Goal: Task Accomplishment & Management: Use online tool/utility

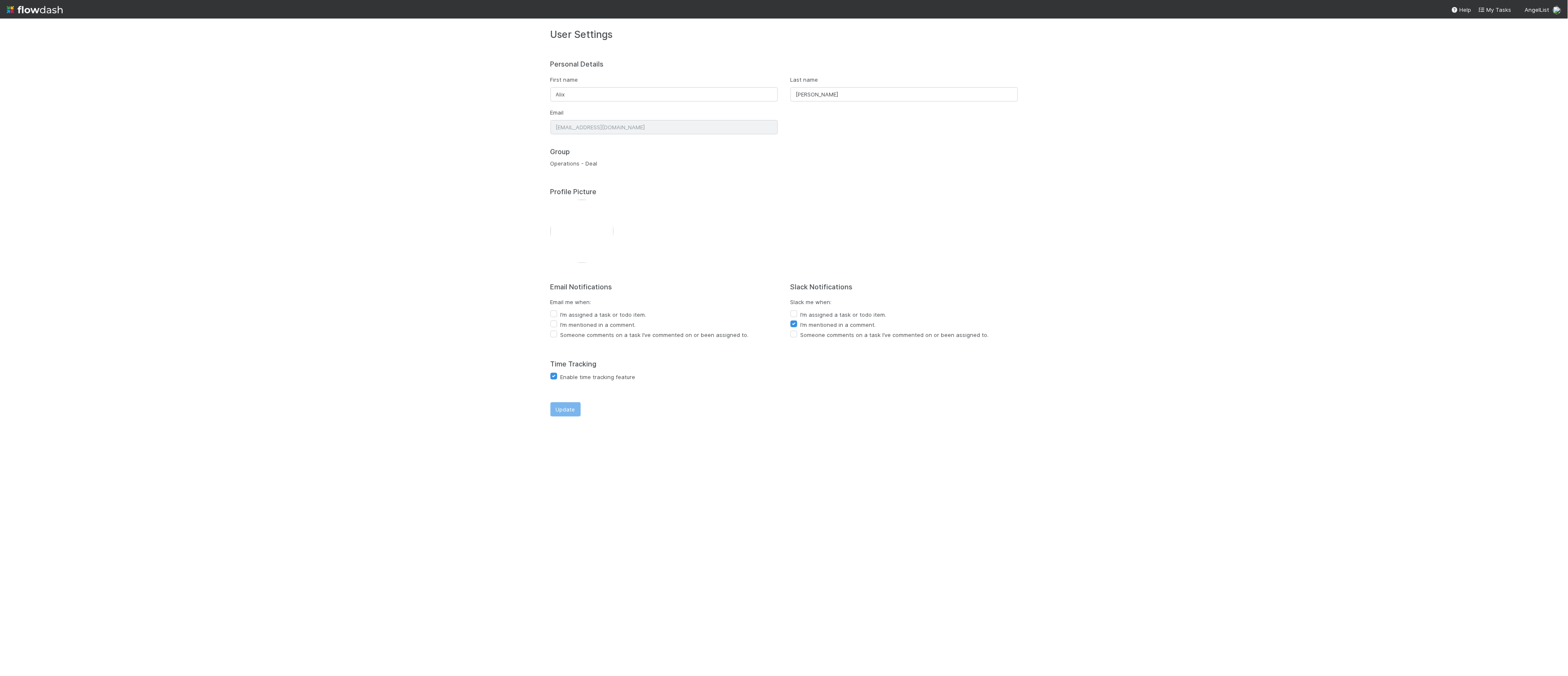
click at [12, 5] on img at bounding box center [35, 10] width 56 height 14
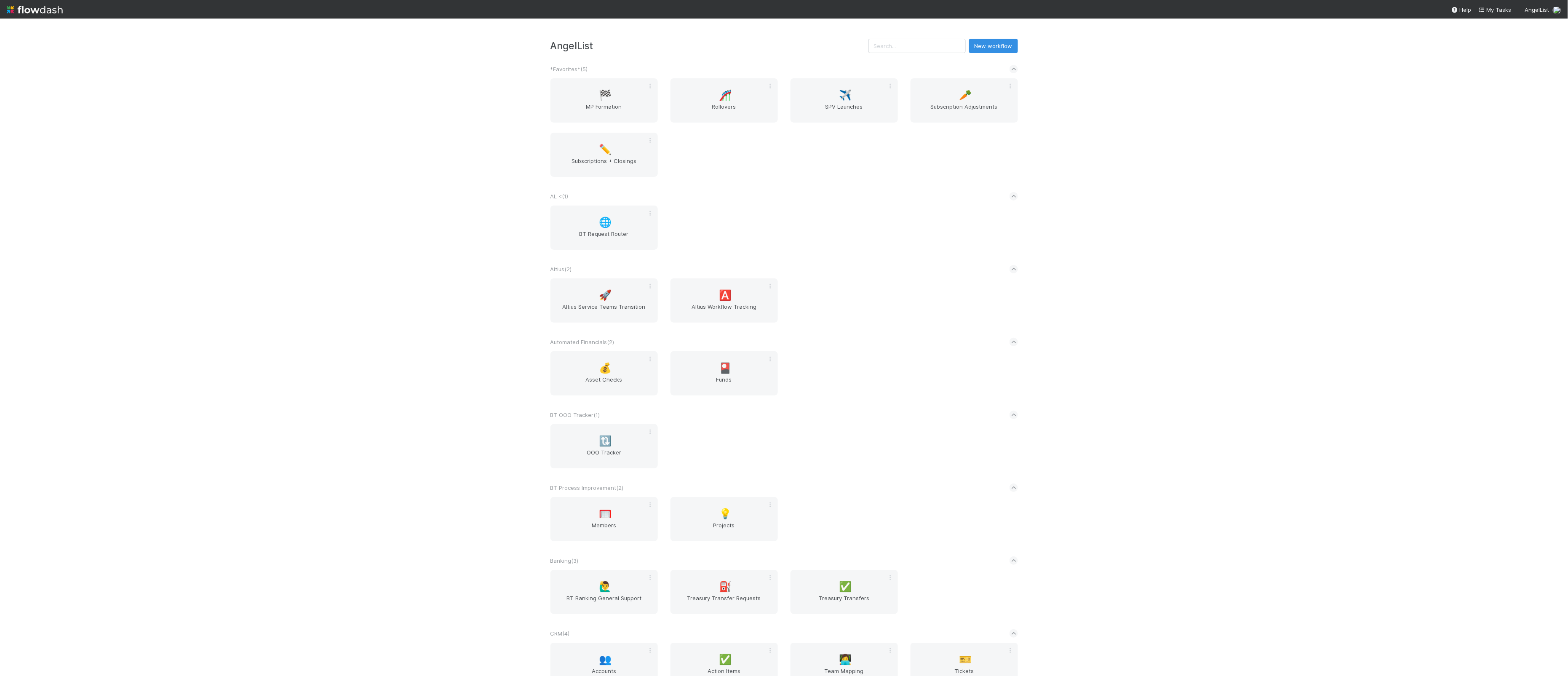
scroll to position [1413, 0]
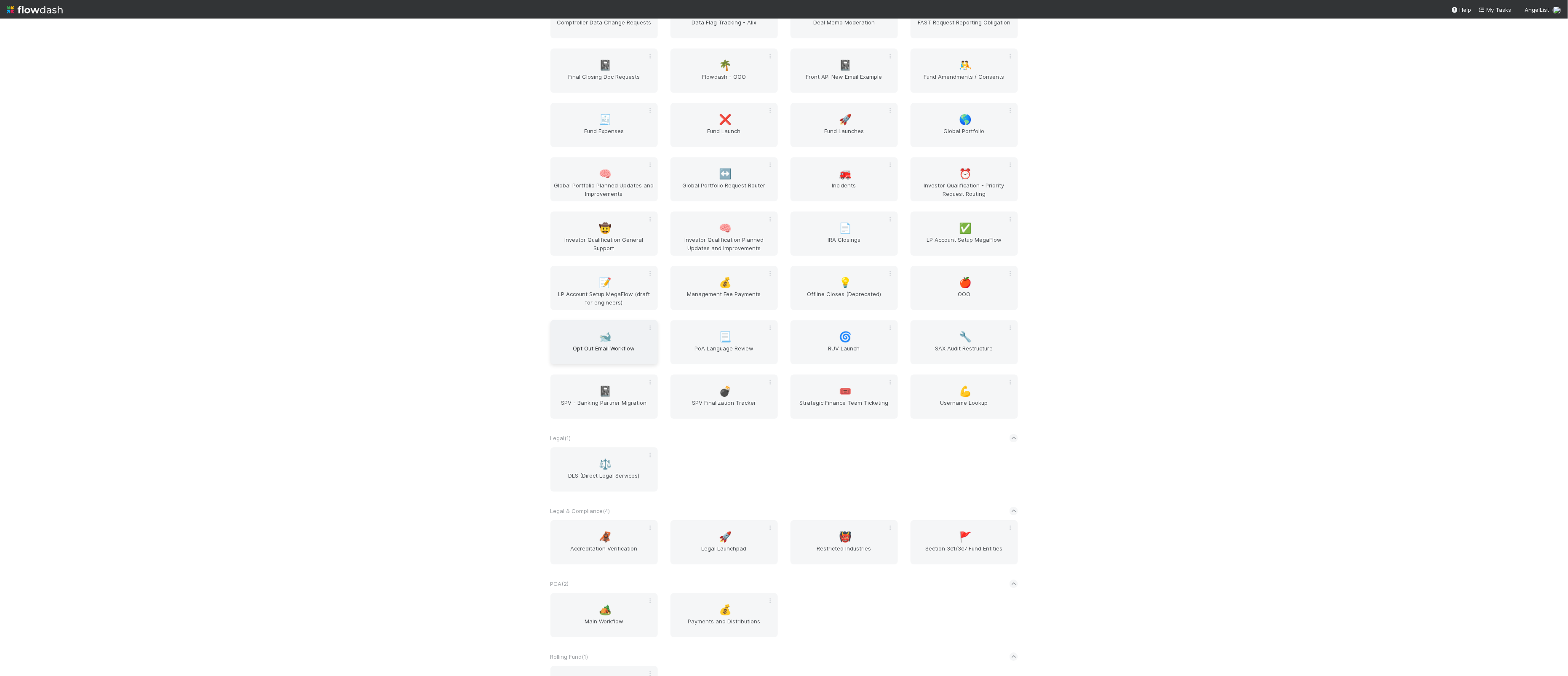
click at [640, 347] on span "Opt Out Email Workflow" at bounding box center [604, 352] width 101 height 17
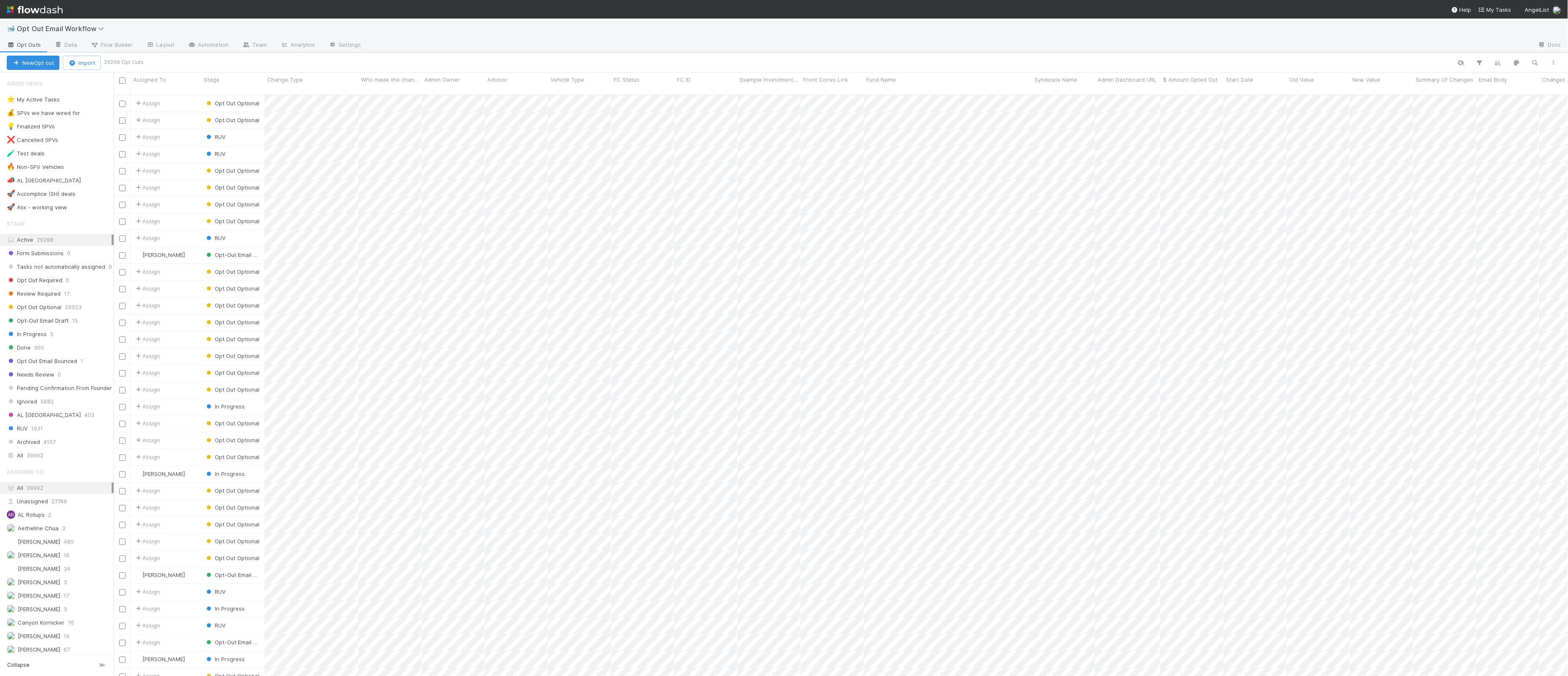
scroll to position [588, 1454]
click at [220, 41] on link "Automation" at bounding box center [207, 45] width 54 height 13
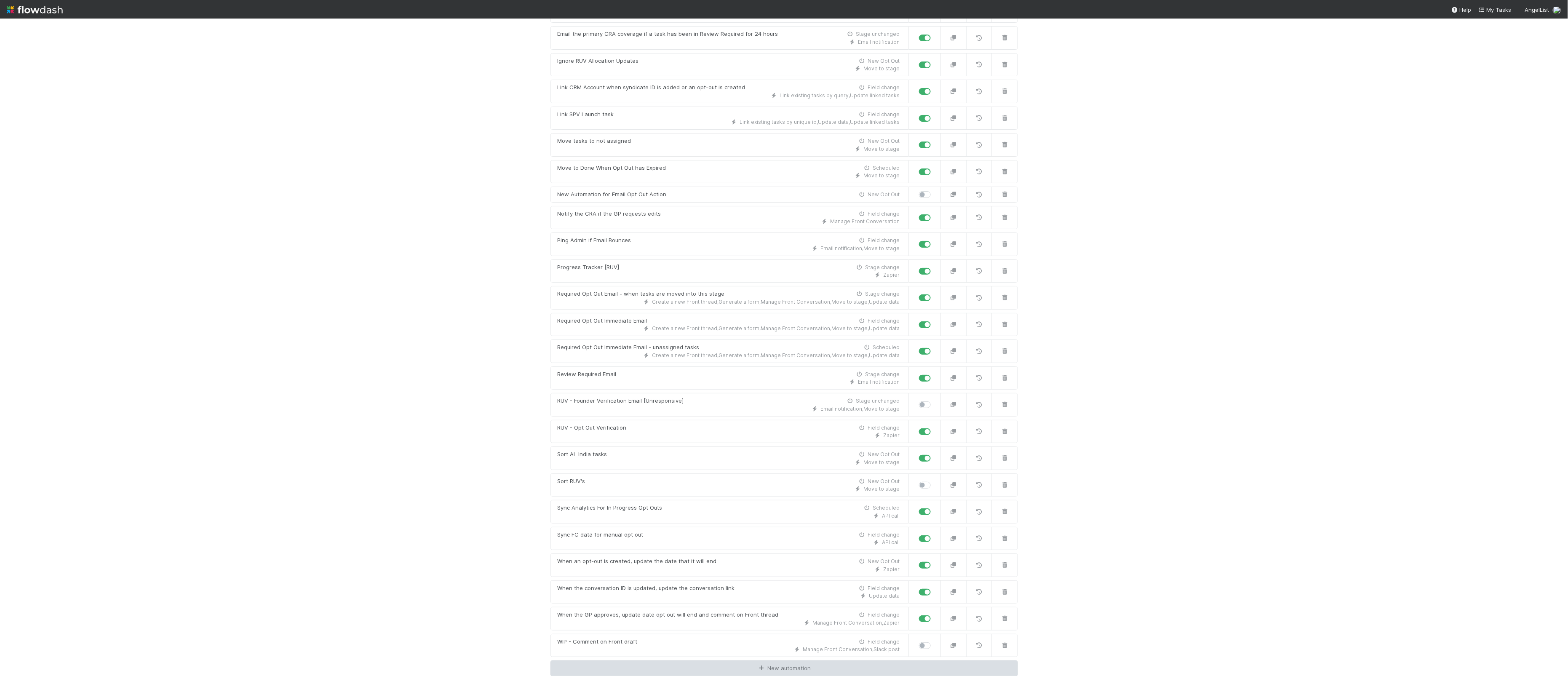
scroll to position [354, 0]
click at [764, 672] on icon at bounding box center [762, 668] width 9 height 5
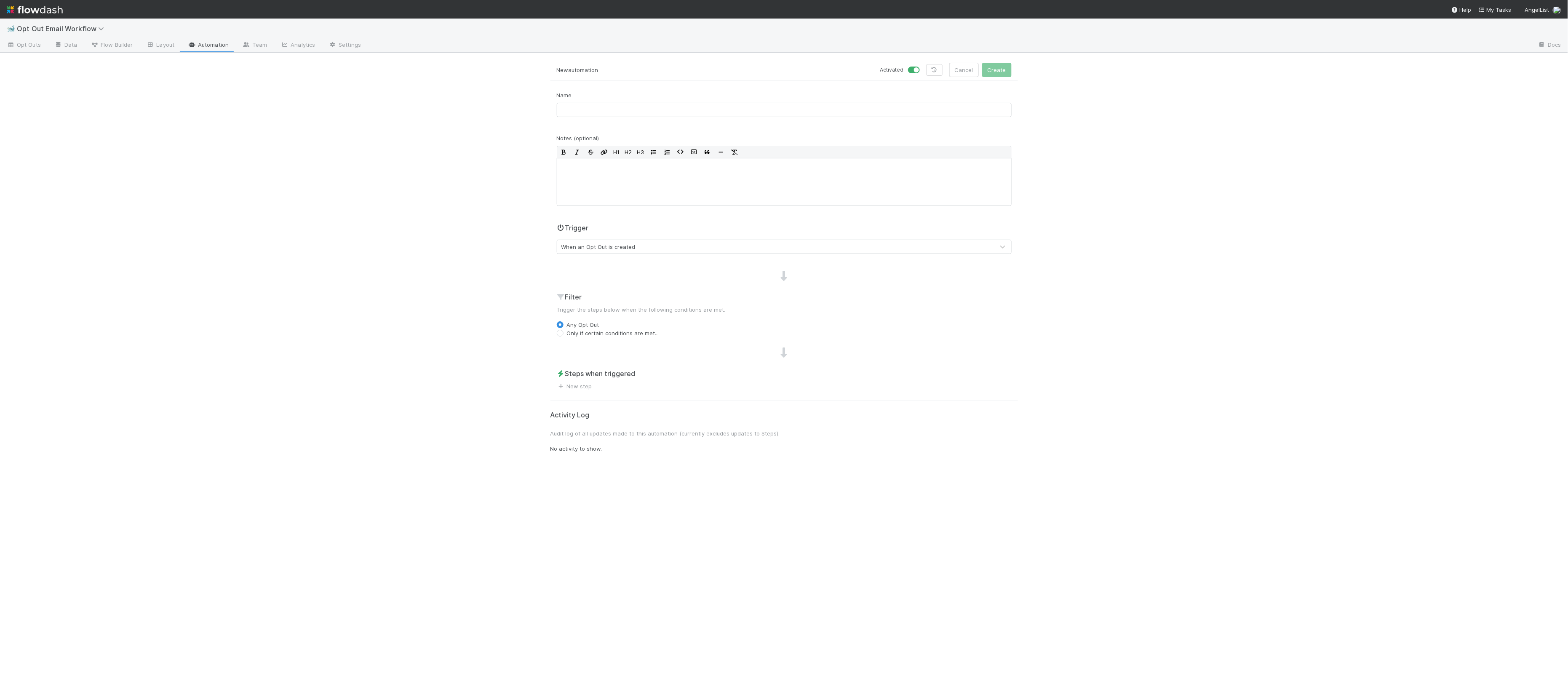
click at [595, 336] on label "Only if certain conditions are met..." at bounding box center [613, 333] width 92 height 9
click at [563, 336] on input "Only if certain conditions are met..." at bounding box center [560, 332] width 7 height 8
radio input "true"
click at [606, 346] on button "Add Filter" at bounding box center [783, 350] width 454 height 12
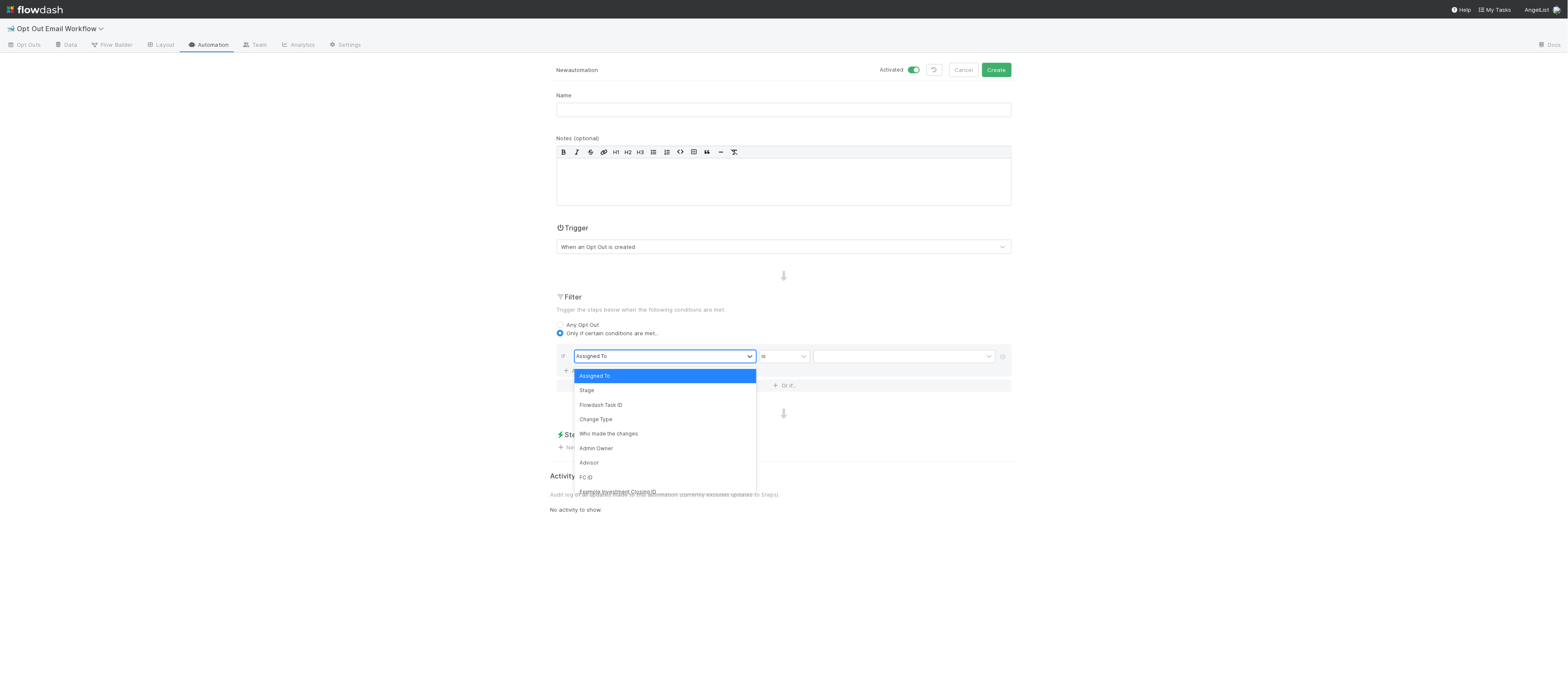
click at [606, 354] on div "Assigned To" at bounding box center [659, 356] width 169 height 12
drag, startPoint x: 657, startPoint y: 418, endPoint x: 744, endPoint y: 394, distance: 90.2
click at [656, 418] on div "Change Type" at bounding box center [664, 419] width 182 height 14
click at [850, 357] on input "text" at bounding box center [904, 356] width 182 height 12
paste input "Fundraising Advisor / Subadviser"
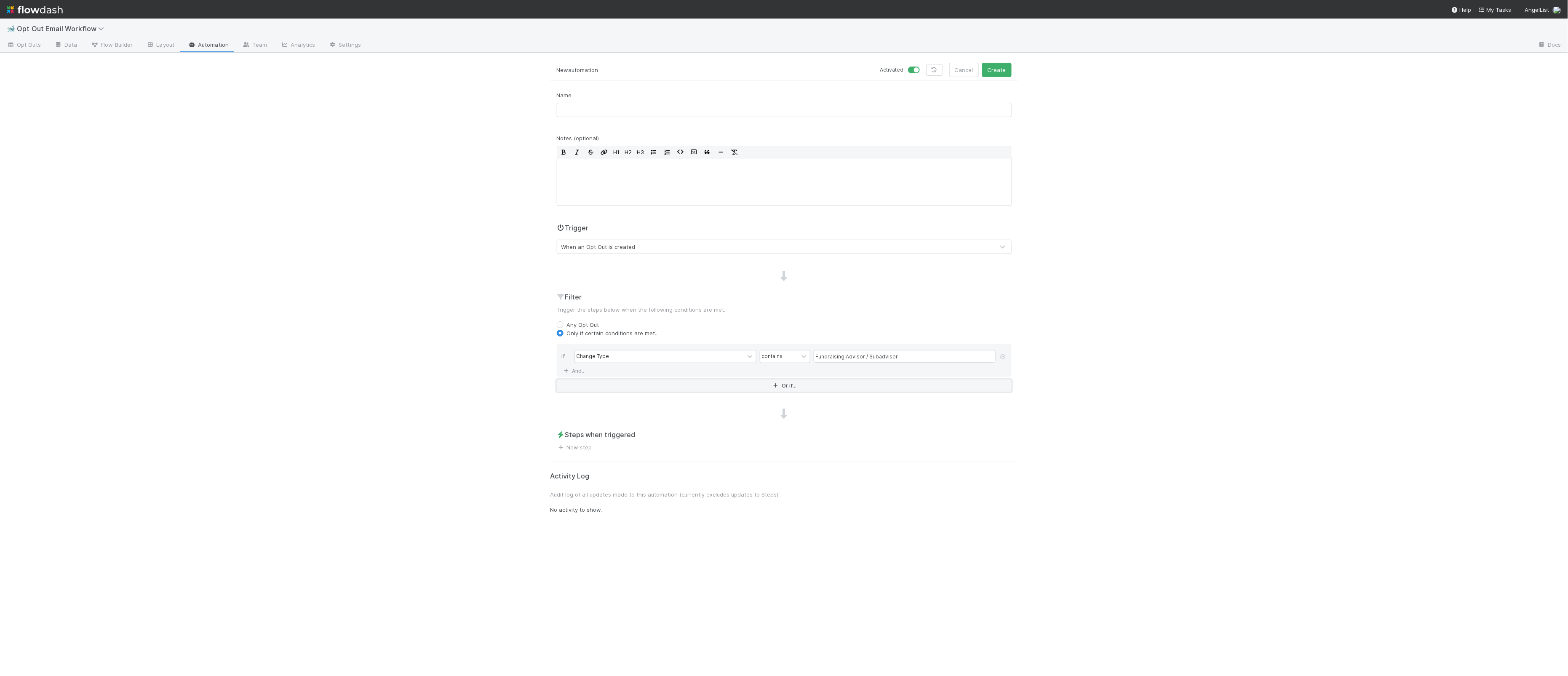
click at [637, 380] on button "Or if..." at bounding box center [783, 385] width 454 height 12
click at [625, 392] on div "Assigned To" at bounding box center [659, 392] width 169 height 12
drag, startPoint x: 634, startPoint y: 449, endPoint x: 656, endPoint y: 440, distance: 23.8
click at [634, 449] on div "Change Type" at bounding box center [664, 455] width 182 height 14
drag, startPoint x: 861, startPoint y: 358, endPoint x: 916, endPoint y: 358, distance: 55.0
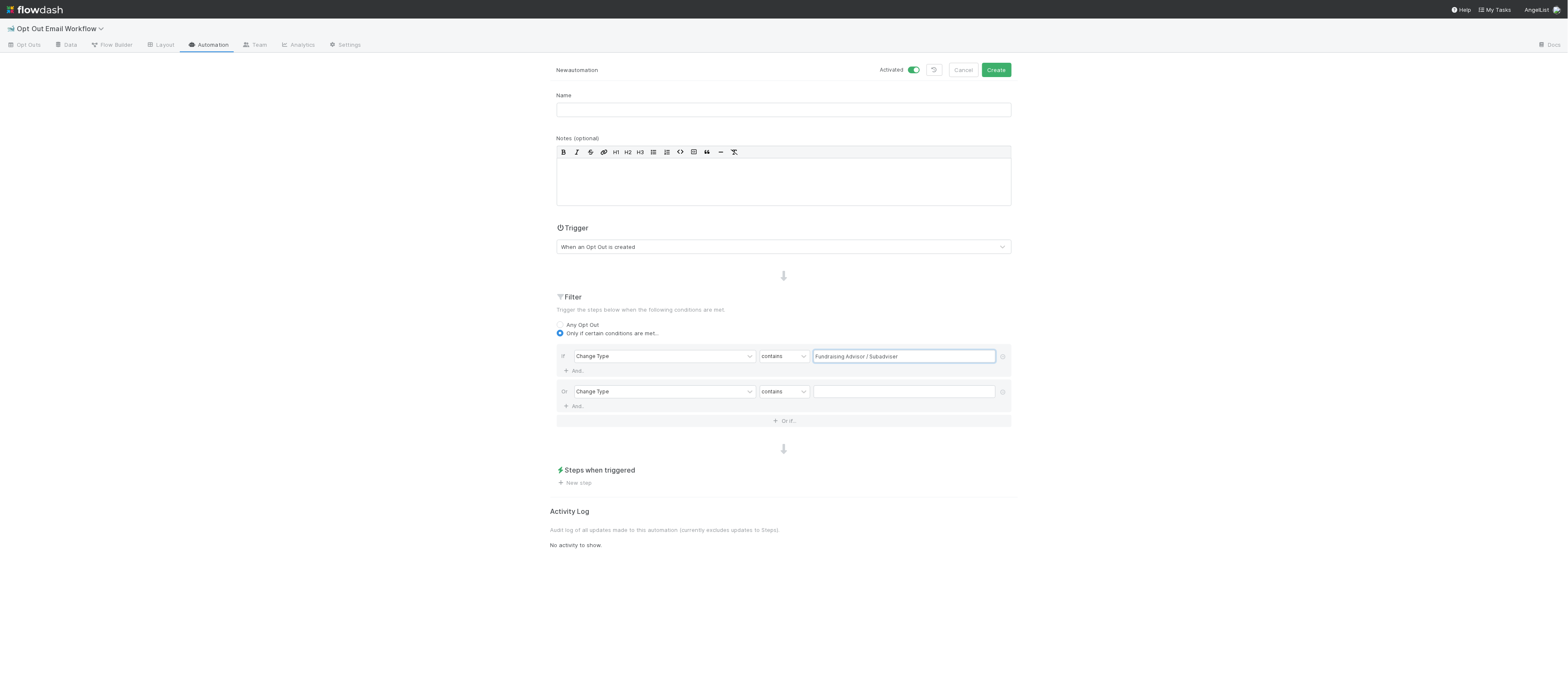
click at [916, 358] on input "Fundraising Advisor / Subadviser" at bounding box center [904, 356] width 182 height 12
type input "Fundraising Advisor"
click at [871, 393] on input "text" at bounding box center [904, 392] width 182 height 12
paste input "r / Subadviser"
drag, startPoint x: 822, startPoint y: 394, endPoint x: 797, endPoint y: 395, distance: 25.0
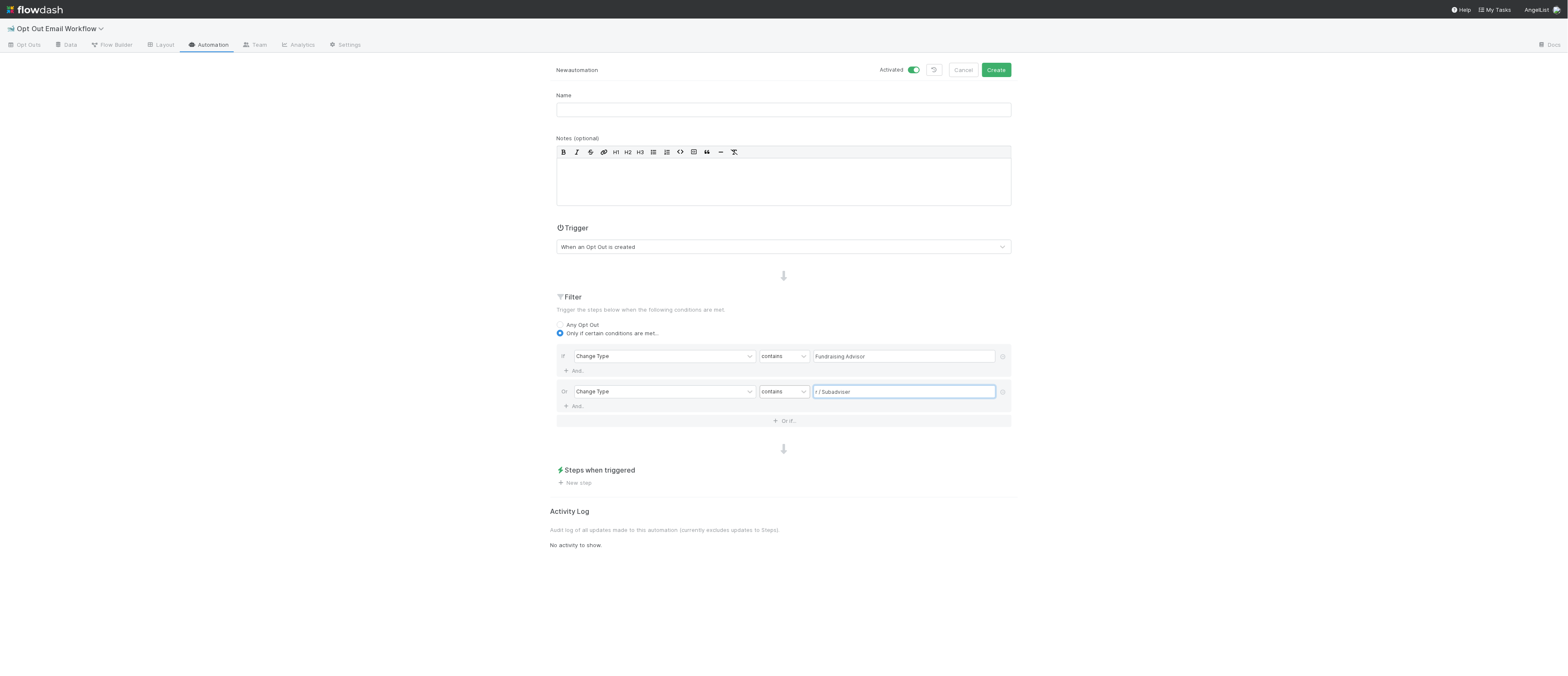
click at [797, 395] on div "Change Type contains r / Subadviser" at bounding box center [786, 392] width 424 height 15
type input "Subadviser"
click at [803, 423] on button "Or if..." at bounding box center [783, 421] width 454 height 12
click at [704, 433] on div "Assigned To" at bounding box center [659, 427] width 169 height 12
type input "c"
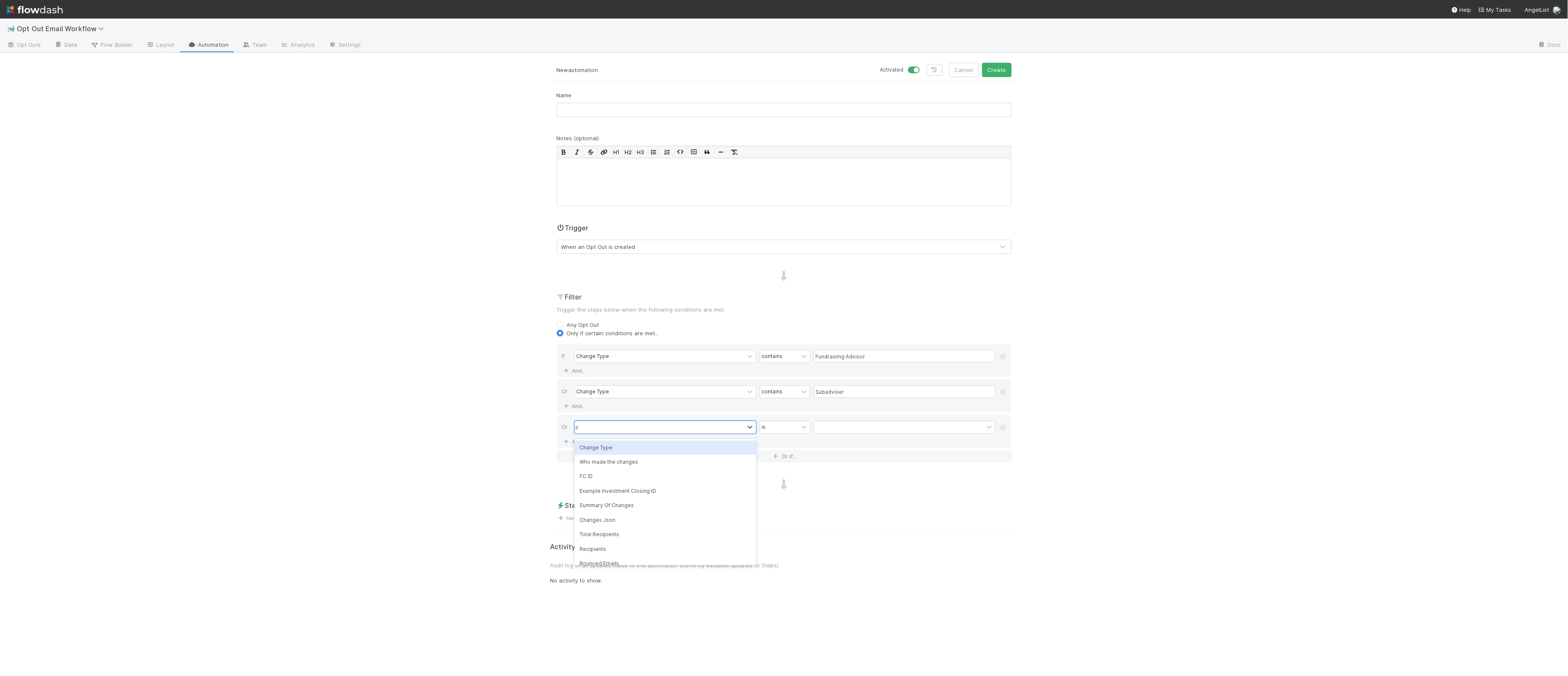
click at [661, 447] on div "Change Type" at bounding box center [664, 447] width 182 height 14
drag, startPoint x: 914, startPoint y: 348, endPoint x: 911, endPoint y: 351, distance: 4.2
click at [912, 349] on div "If Change Type contains Fundraising Advisor And.." at bounding box center [783, 360] width 454 height 33
click at [909, 353] on input "Fundraising Advisor" at bounding box center [904, 356] width 182 height 12
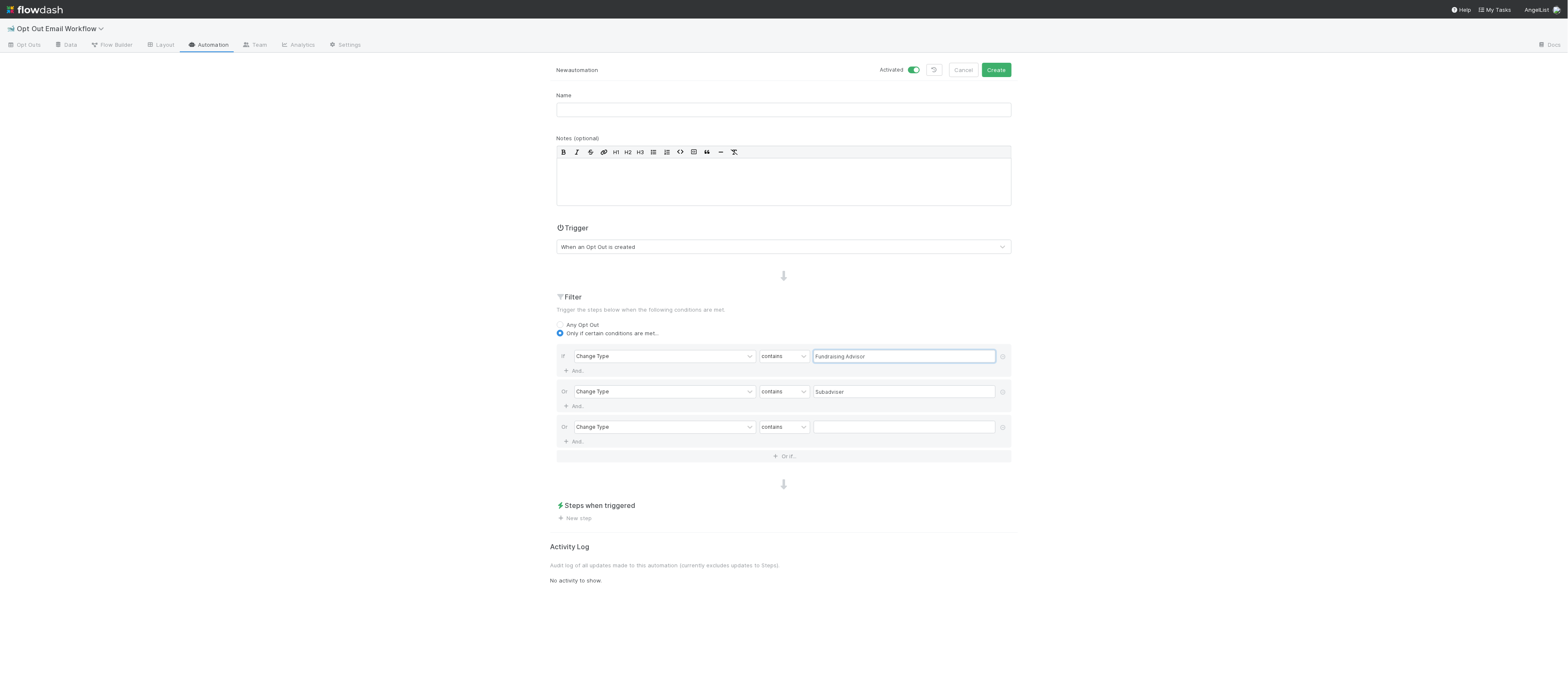
click at [909, 353] on input "Fundraising Advisor" at bounding box center [904, 356] width 182 height 12
drag, startPoint x: 846, startPoint y: 430, endPoint x: 872, endPoint y: 430, distance: 26.0
click at [846, 430] on input "text" at bounding box center [904, 427] width 182 height 12
paste input "Fundraising Advisor"
type input "Fundraising Adviser"
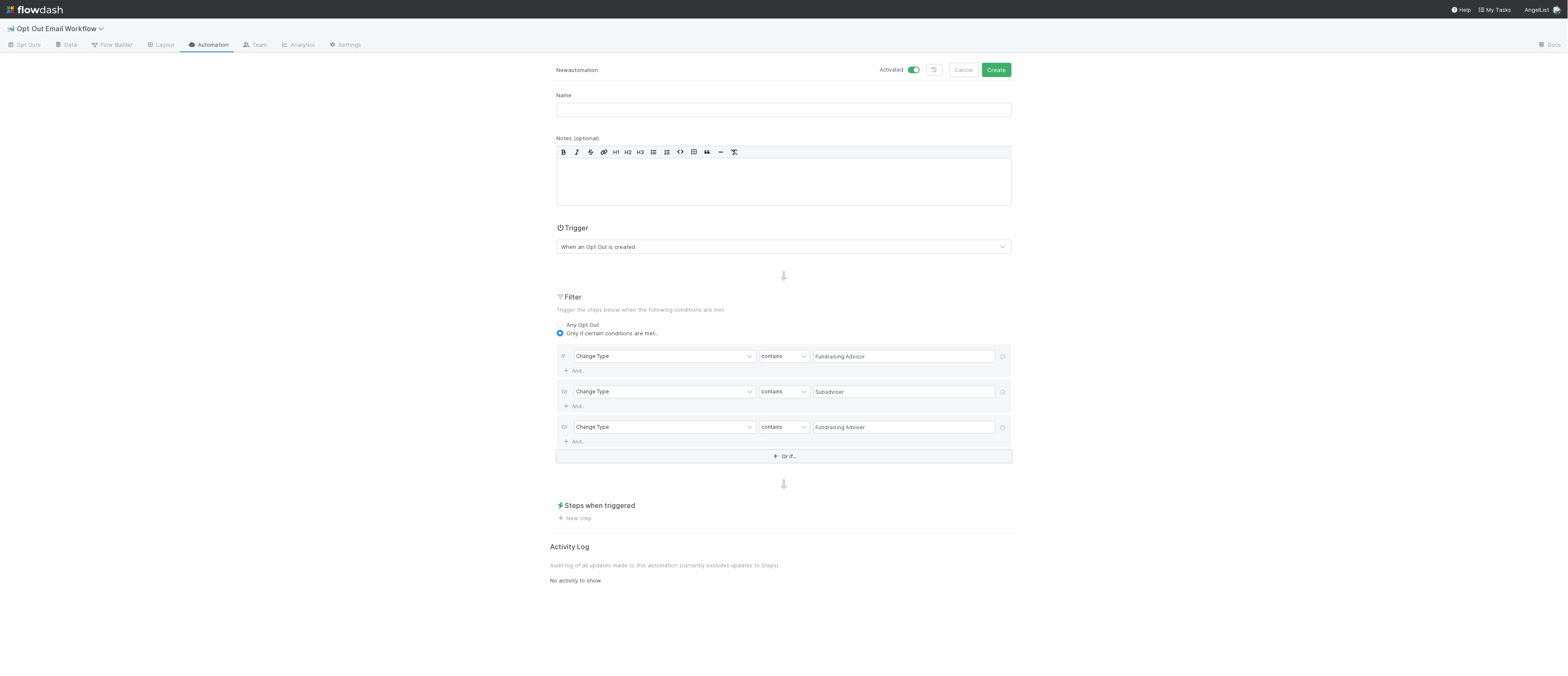
click at [656, 455] on button "Or if..." at bounding box center [783, 456] width 454 height 12
click at [658, 460] on div "Assigned To" at bounding box center [659, 462] width 169 height 12
type input "chan"
click at [687, 479] on div "Change Type" at bounding box center [664, 483] width 182 height 14
click at [858, 390] on input "Subadviser" at bounding box center [904, 392] width 182 height 12
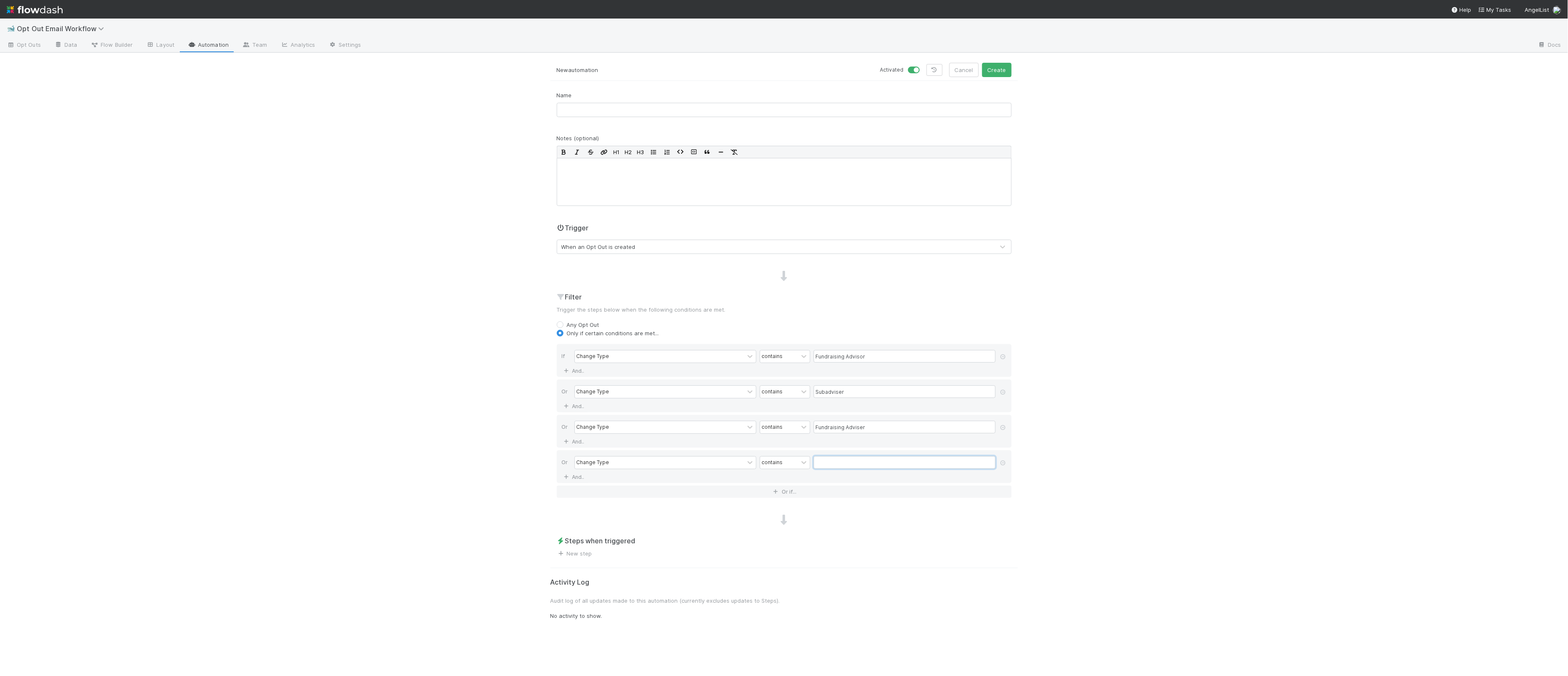
click at [860, 458] on input "text" at bounding box center [904, 462] width 182 height 12
paste input "Subadviser"
type input "Subadvisor"
click at [593, 115] on input "text" at bounding box center [783, 110] width 454 height 14
type input "[Temporary] Alert Alix when subadviser or adviser changes are created"
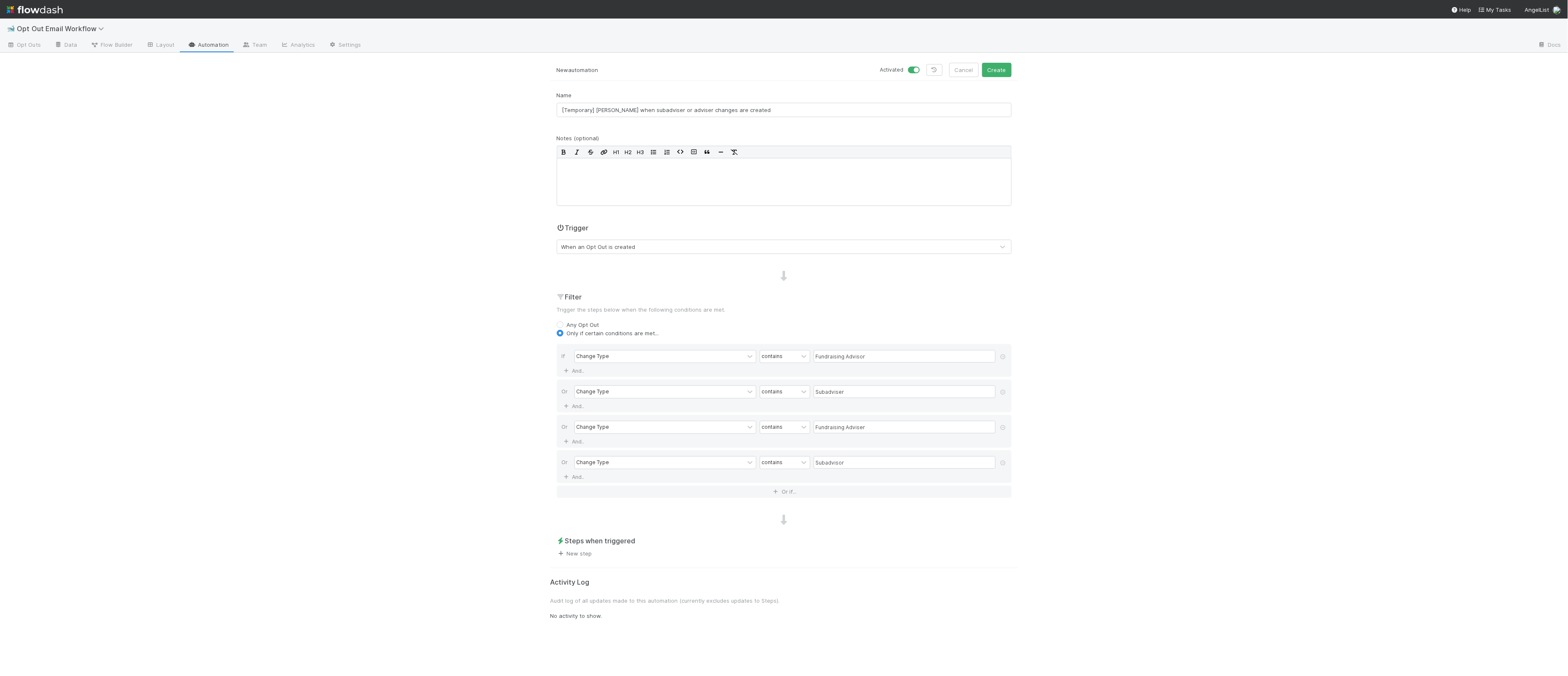
click at [584, 556] on link "New step" at bounding box center [574, 554] width 35 height 7
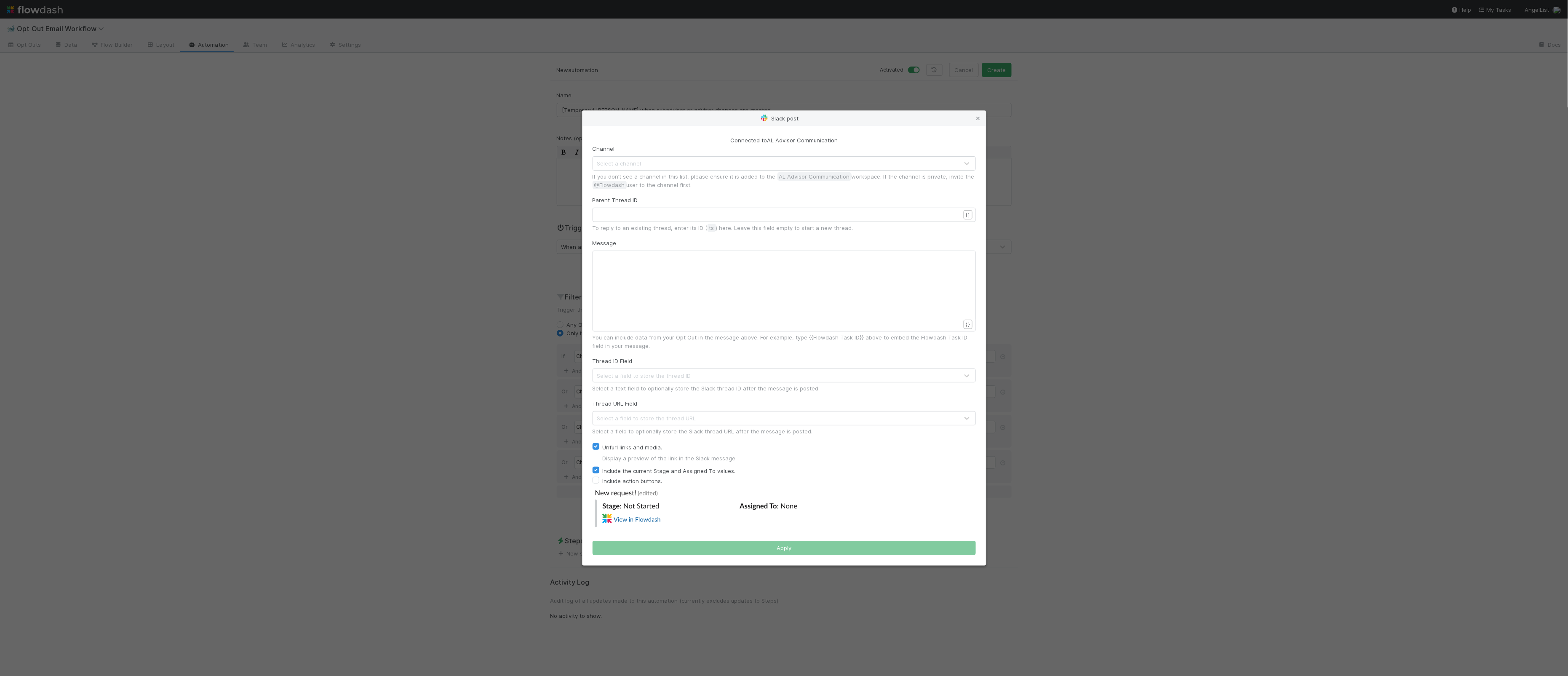
click at [642, 169] on div "Select a channel" at bounding box center [775, 163] width 366 height 13
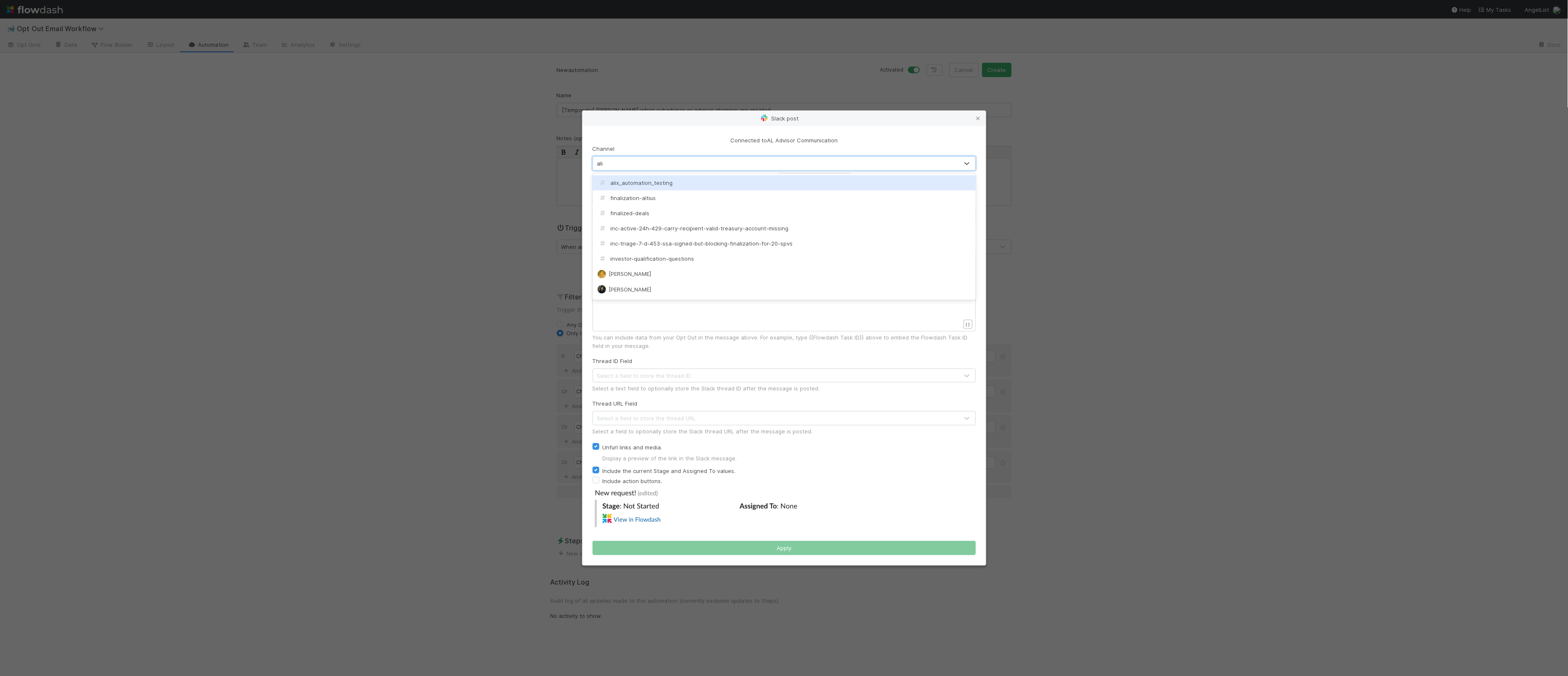
type input "alix"
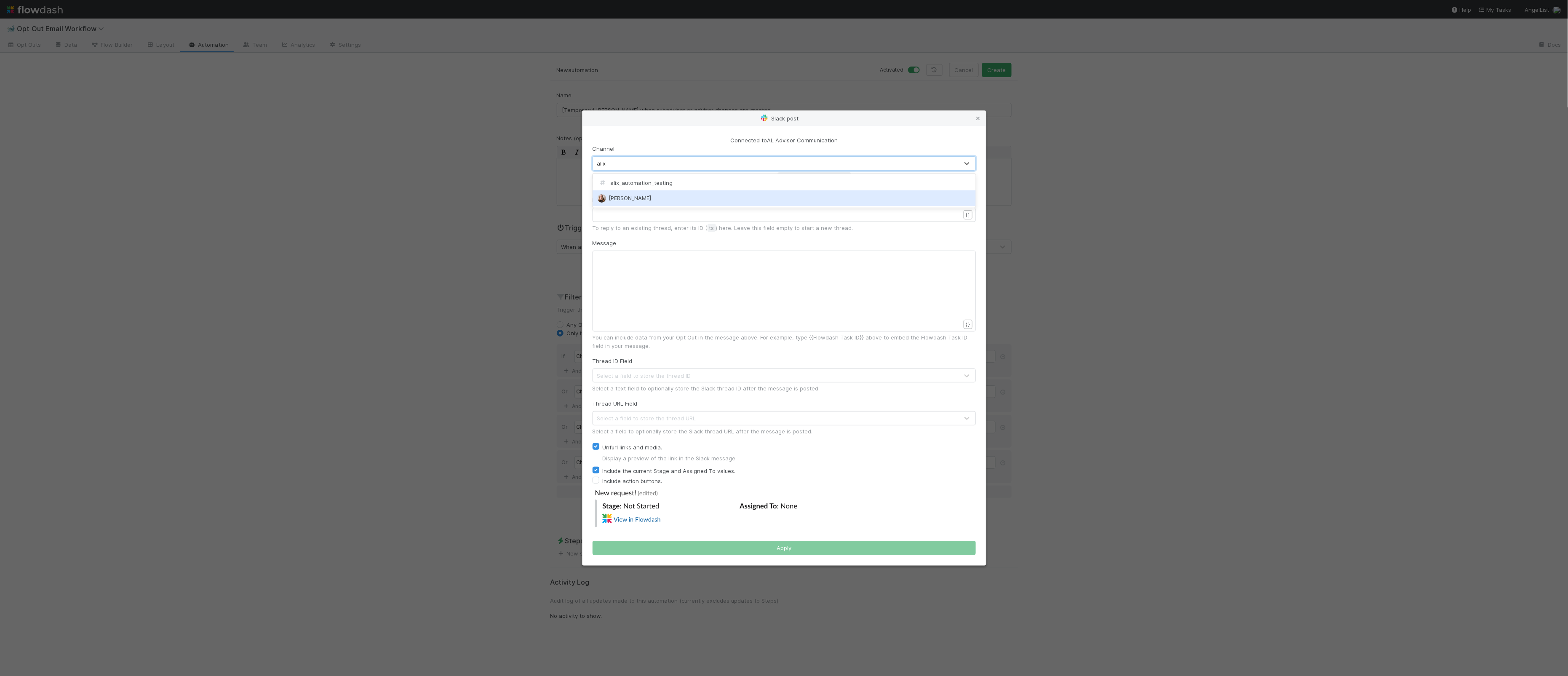
click at [648, 194] on div "[PERSON_NAME]" at bounding box center [784, 198] width 384 height 15
checkbox input "false"
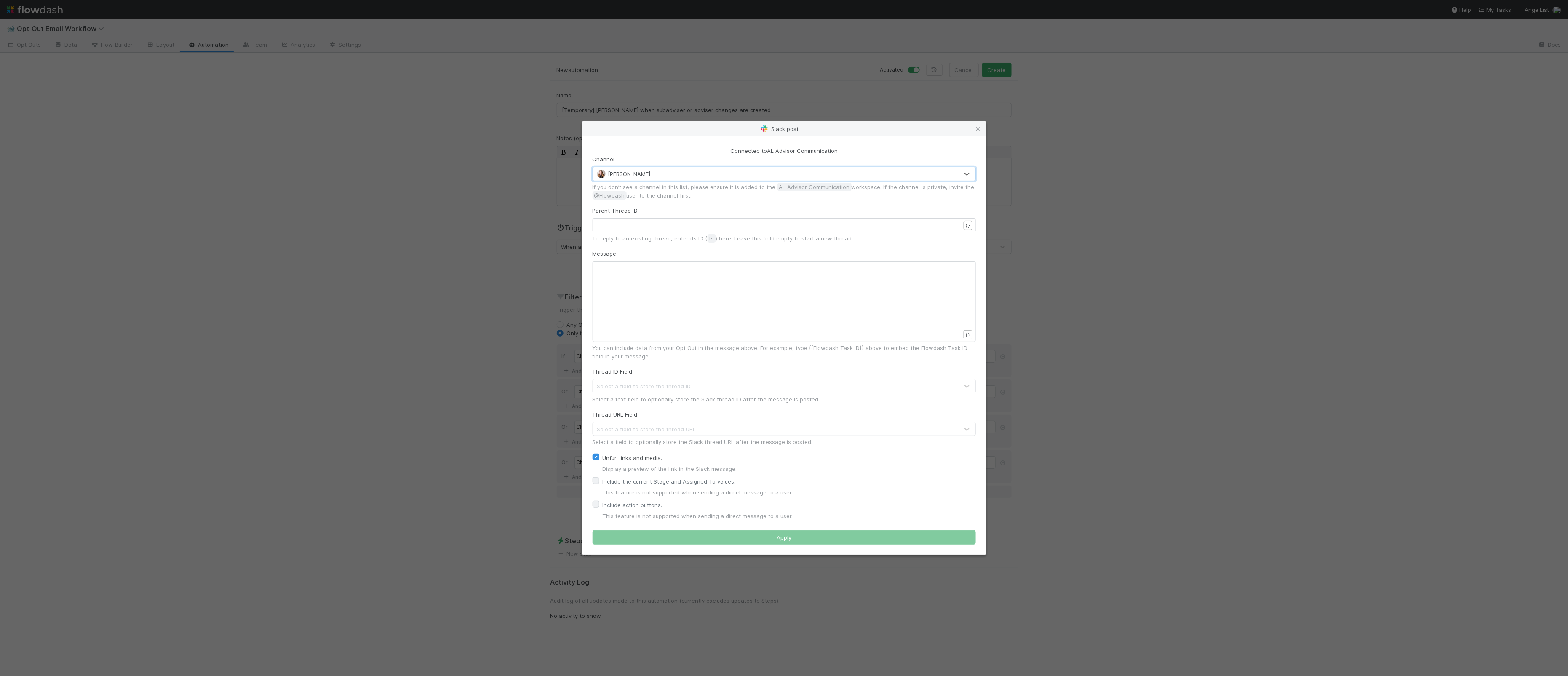
click at [670, 260] on div "Message xxxxxxxxxx ​ { } You can include data from your Opt Out in the message …" at bounding box center [784, 304] width 384 height 111
click at [670, 264] on pre "​" at bounding box center [779, 268] width 362 height 9
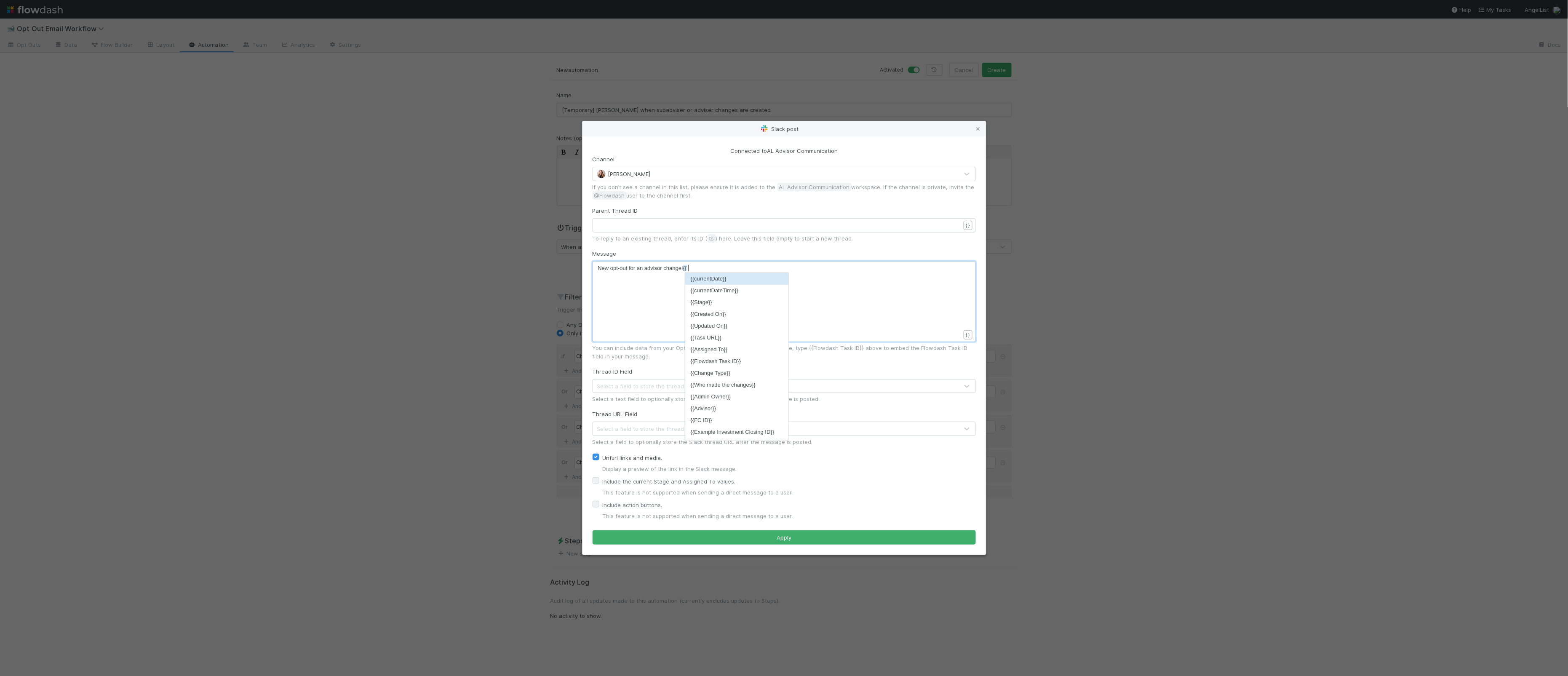
type textarea "New opt-out for an advisor change! {{url"
click at [648, 457] on label "Unfurl links and media." at bounding box center [632, 457] width 59 height 10
click at [599, 457] on input "Unfurl links and media." at bounding box center [596, 456] width 7 height 8
checkbox input "false"
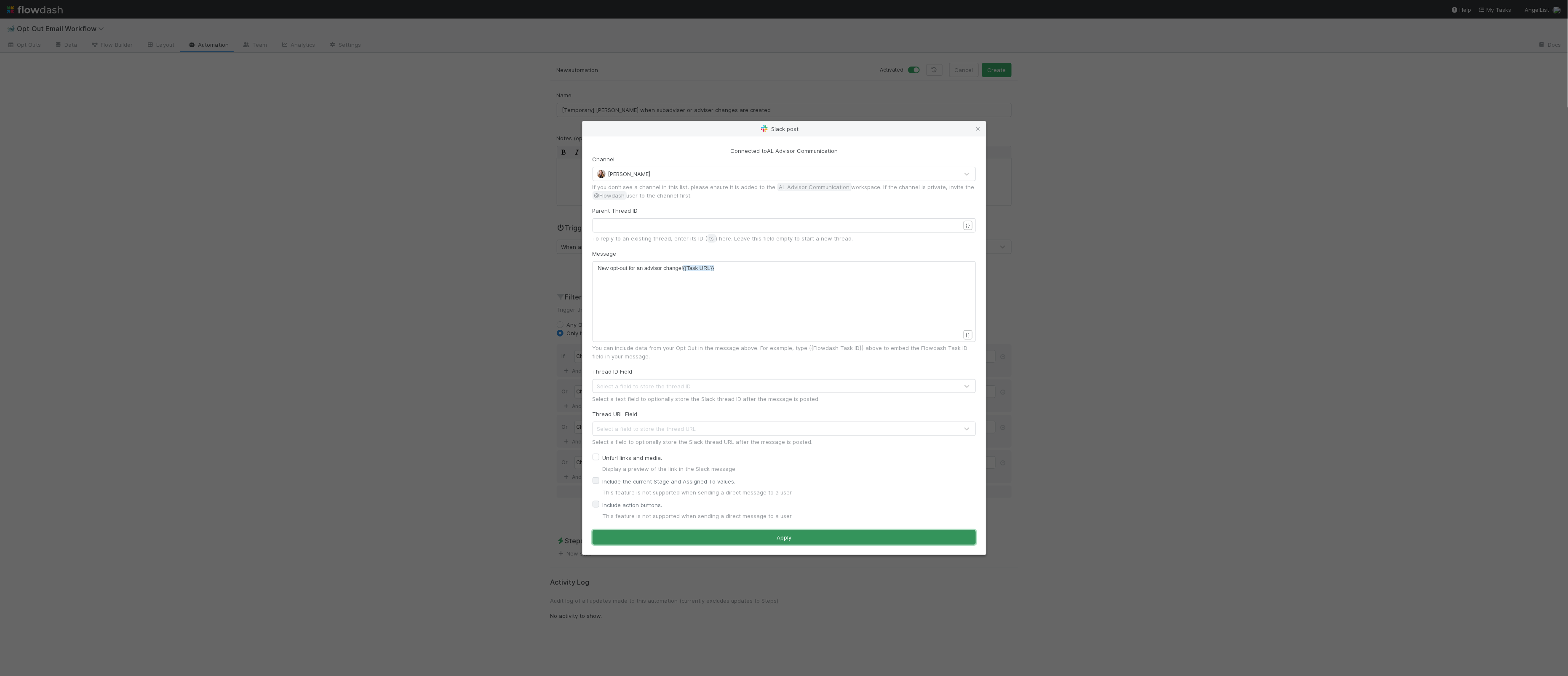
click at [779, 534] on button "Apply" at bounding box center [784, 537] width 384 height 14
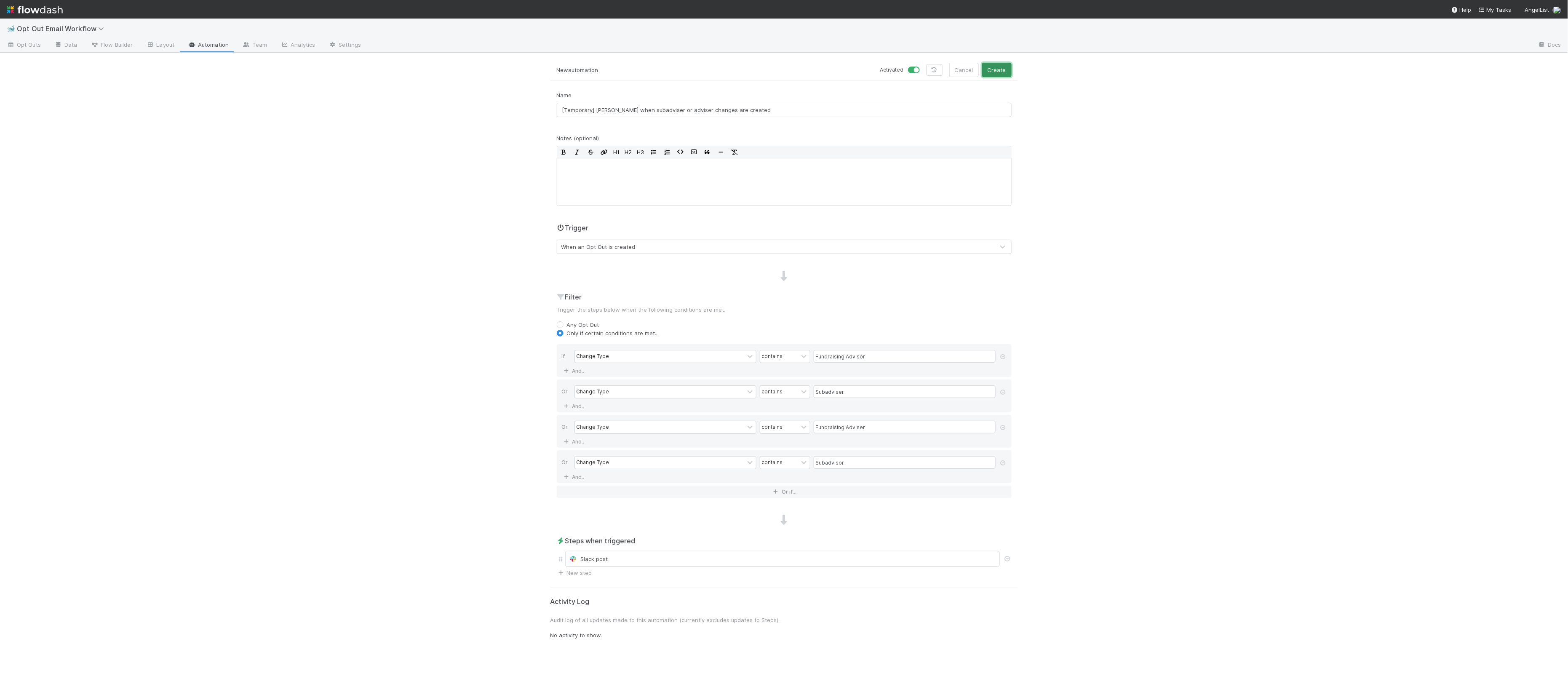
click at [1007, 72] on button "Create" at bounding box center [996, 70] width 29 height 14
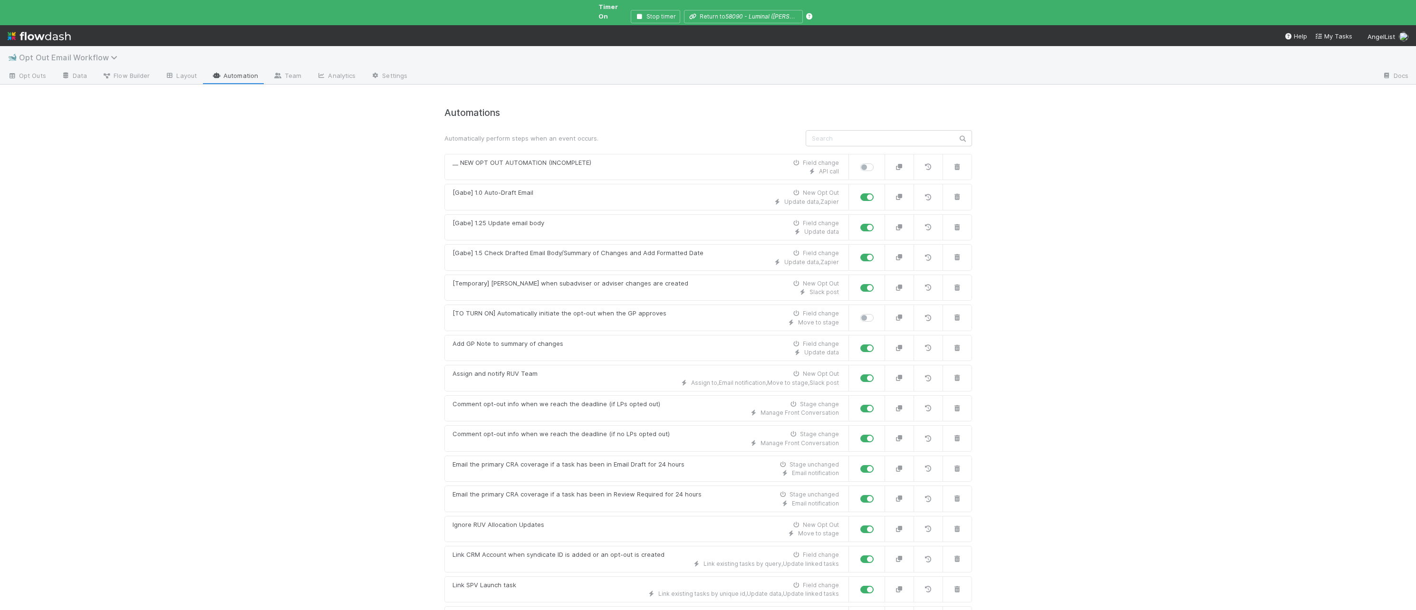
click at [54, 53] on span "Opt Out Email Workflow" at bounding box center [70, 58] width 103 height 10
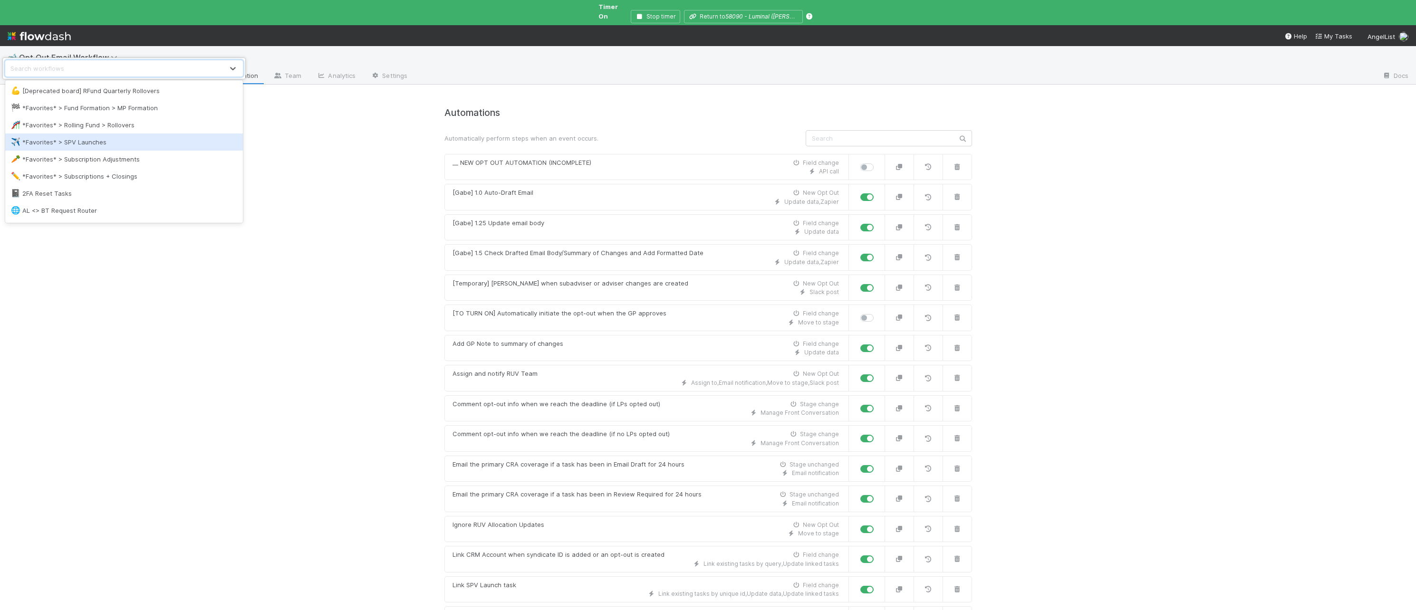
click at [110, 148] on div "✈️ *Favorites* > SPV Launches" at bounding box center [124, 142] width 238 height 17
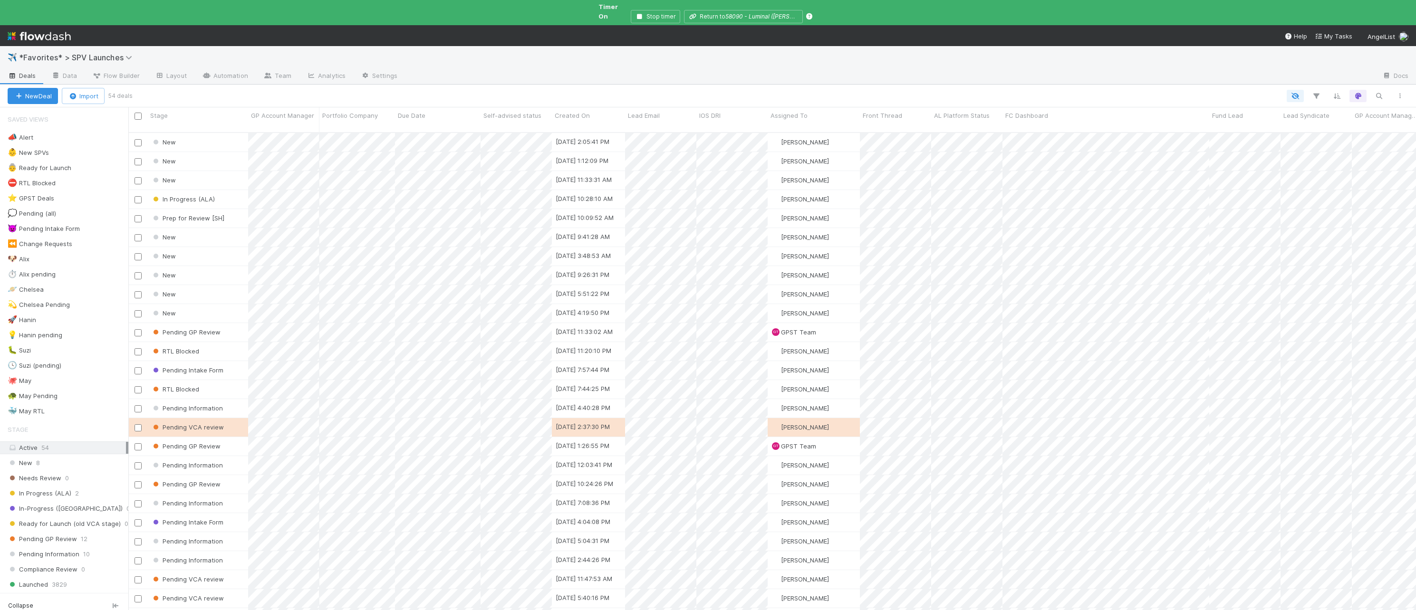
scroll to position [494, 1288]
click at [47, 147] on div "👶 New SPVs" at bounding box center [28, 153] width 41 height 12
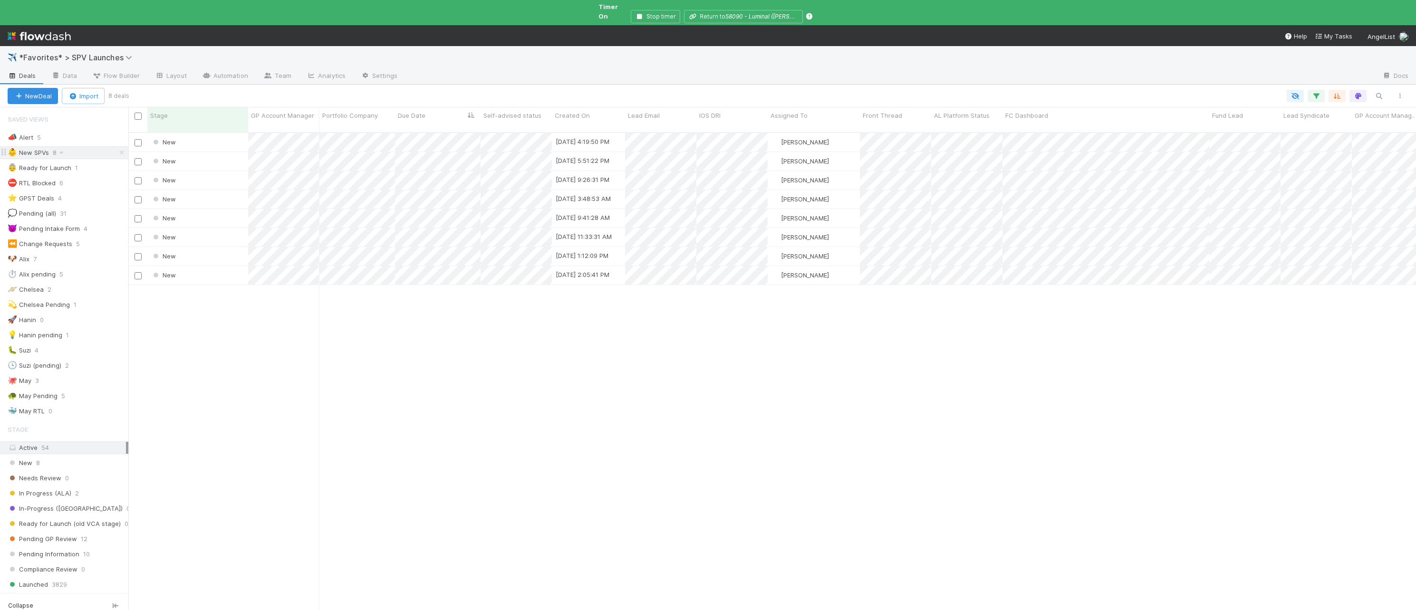
scroll to position [494, 1288]
click at [77, 253] on div "🐶 Alix 7" at bounding box center [68, 259] width 121 height 12
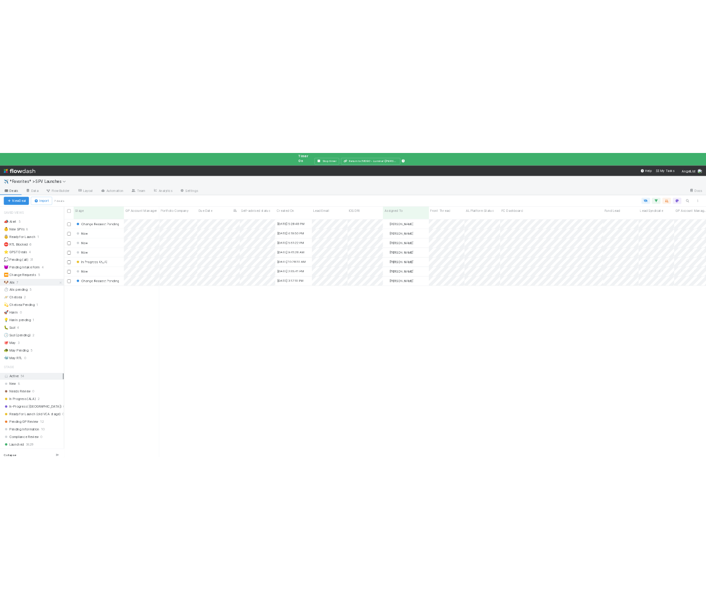
scroll to position [494, 1288]
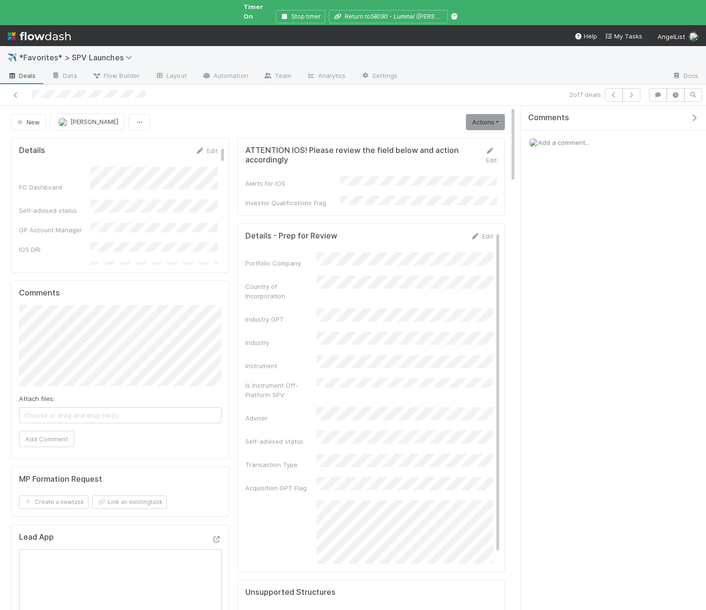
click at [694, 114] on icon "button" at bounding box center [694, 118] width 10 height 8
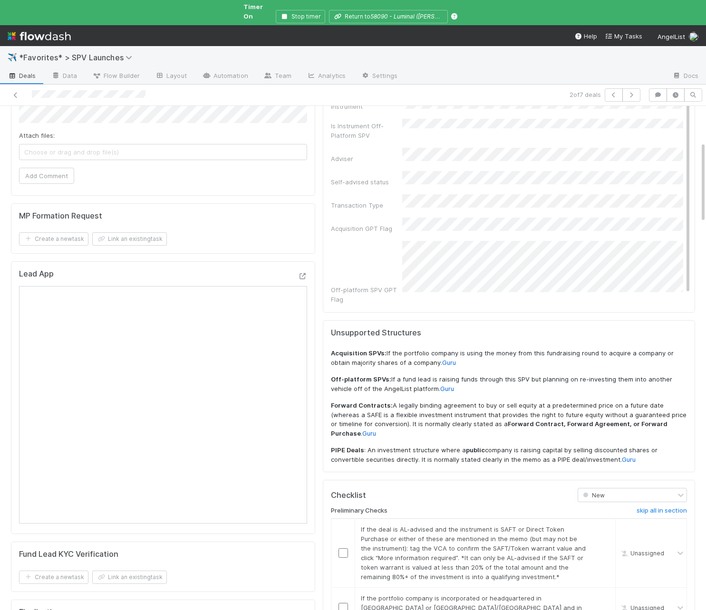
scroll to position [263, 0]
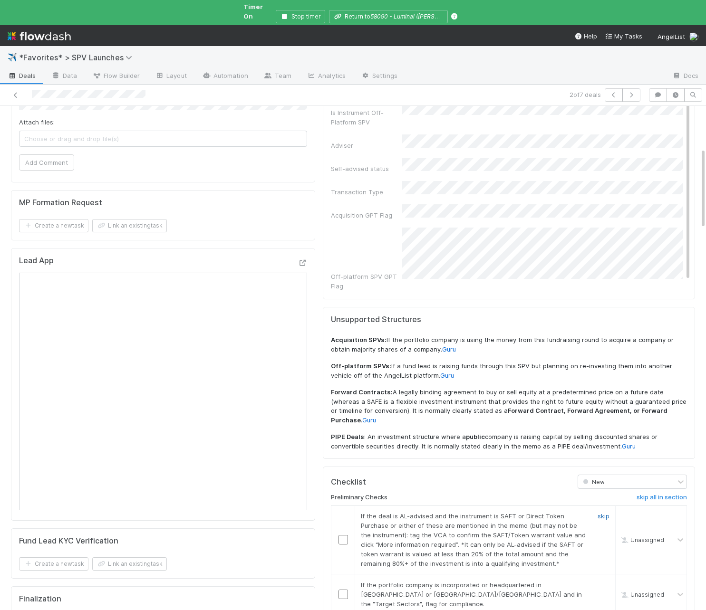
click at [604, 512] on link "skip" at bounding box center [603, 516] width 12 height 8
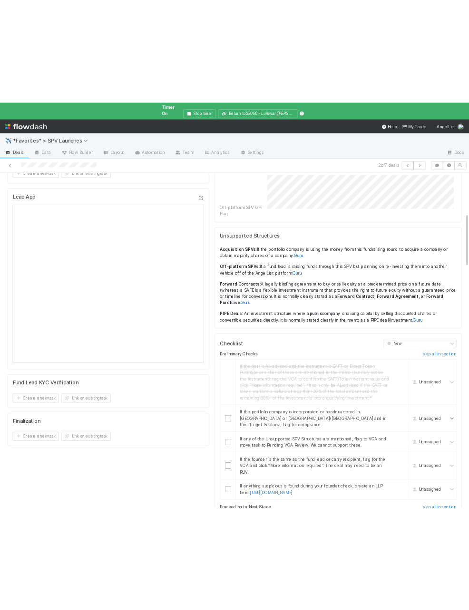
scroll to position [392, 0]
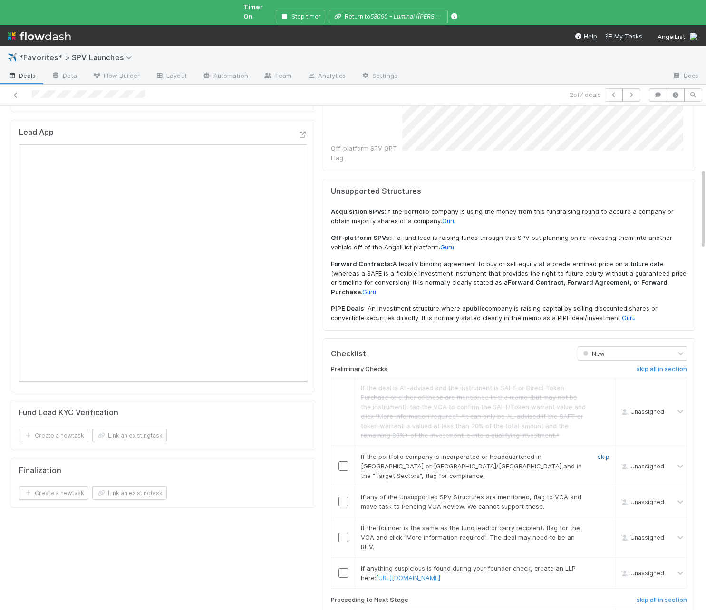
click at [607, 453] on link "skip" at bounding box center [603, 457] width 12 height 8
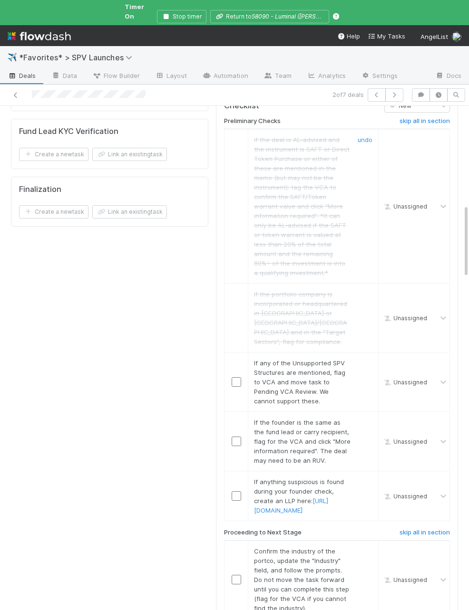
scroll to position [692, 0]
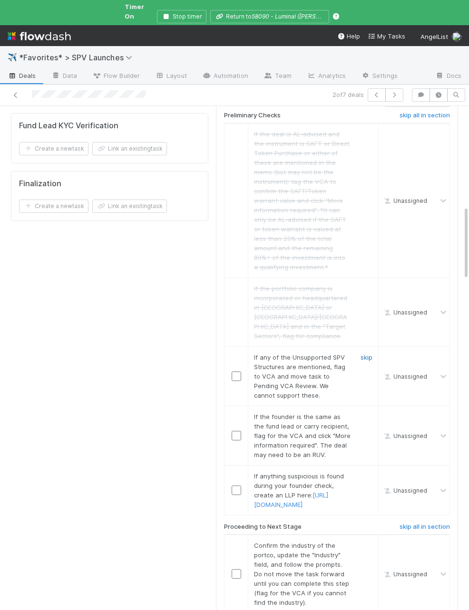
click at [362, 354] on link "skip" at bounding box center [366, 358] width 12 height 8
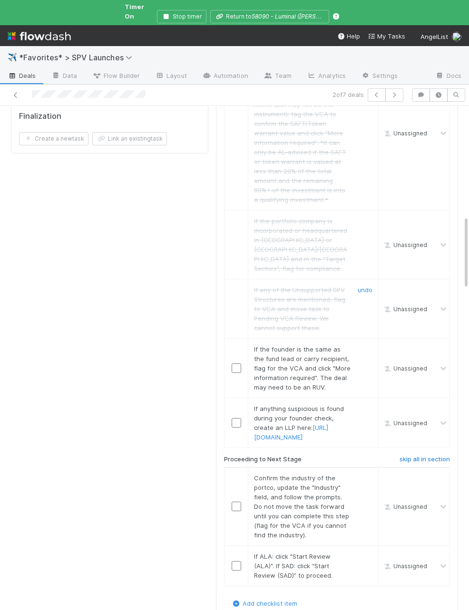
scroll to position [856, 0]
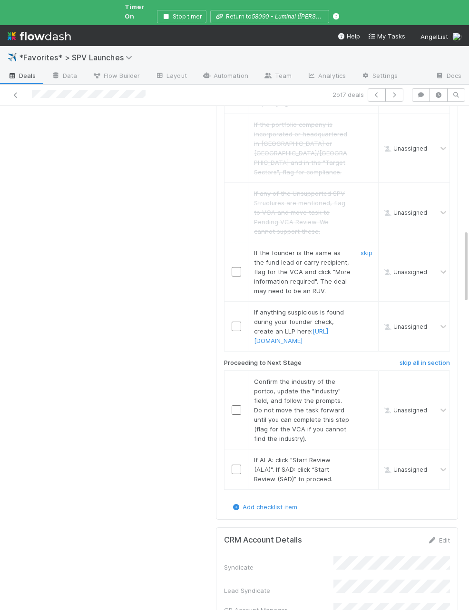
drag, startPoint x: 362, startPoint y: 230, endPoint x: 360, endPoint y: 244, distance: 13.9
click at [362, 249] on link "skip" at bounding box center [366, 253] width 12 height 8
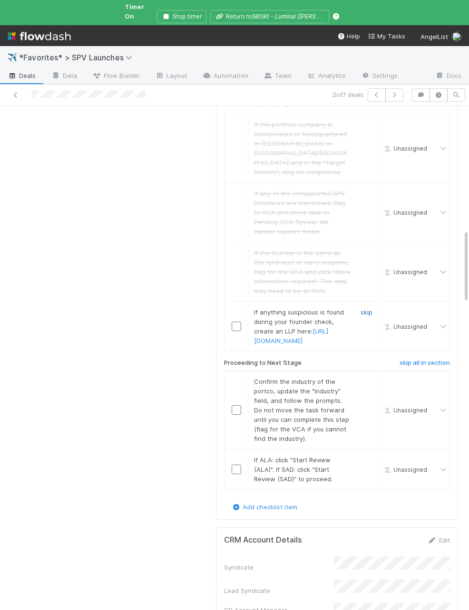
click at [365, 308] on link "skip" at bounding box center [366, 312] width 12 height 8
click at [236, 405] on input "checkbox" at bounding box center [236, 410] width 10 height 10
click at [235, 465] on input "checkbox" at bounding box center [236, 470] width 10 height 10
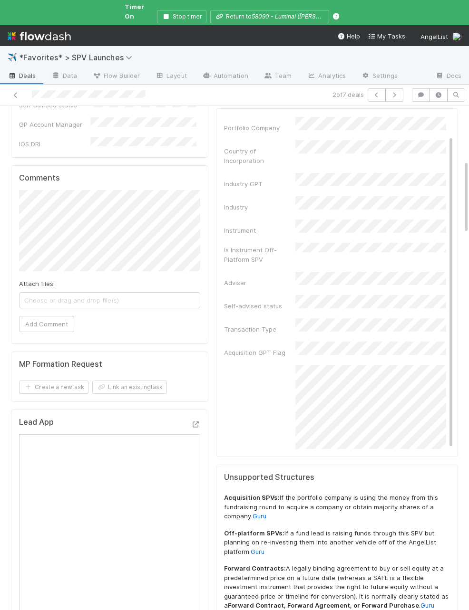
scroll to position [0, 0]
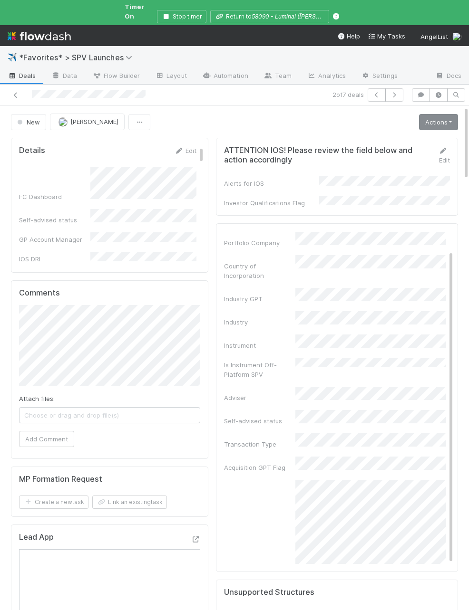
click at [418, 118] on div "Actions Start Review (ALA) Move to Ice Box Needs to be Archived AL India Deal R…" at bounding box center [436, 122] width 43 height 16
click at [426, 117] on link "Actions" at bounding box center [438, 122] width 39 height 16
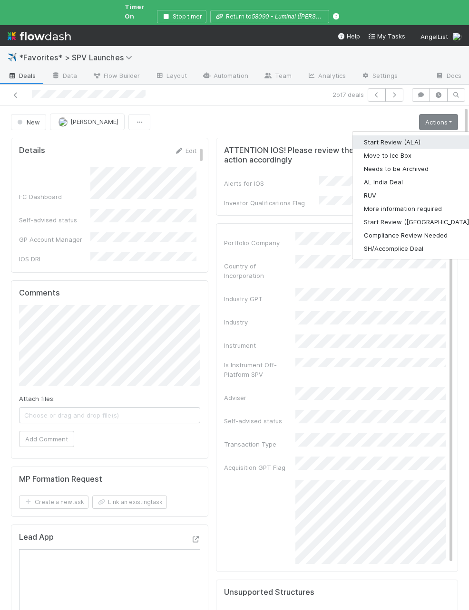
click at [420, 135] on button "Start Review (ALA)" at bounding box center [417, 141] width 130 height 13
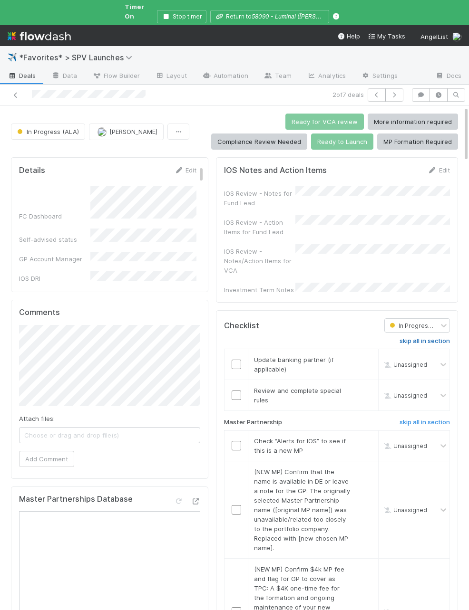
click at [425, 337] on h6 "skip all in section" at bounding box center [424, 341] width 50 height 8
click at [240, 441] on input "checkbox" at bounding box center [236, 446] width 10 height 10
drag, startPoint x: 362, startPoint y: 454, endPoint x: 362, endPoint y: 470, distance: 16.2
click at [362, 468] on link "skip" at bounding box center [366, 472] width 12 height 8
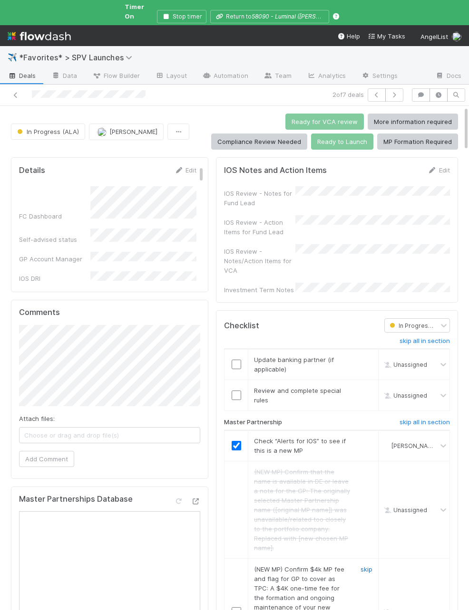
click at [366, 566] on link "skip" at bounding box center [366, 570] width 12 height 8
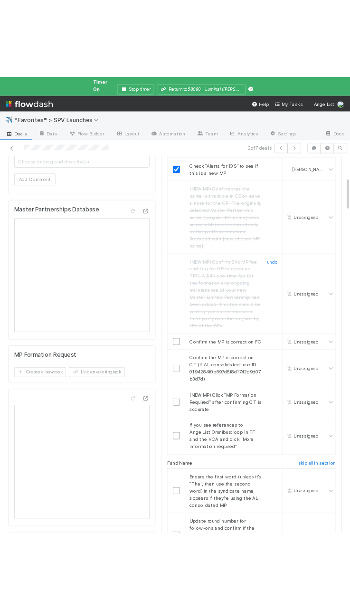
scroll to position [324, 0]
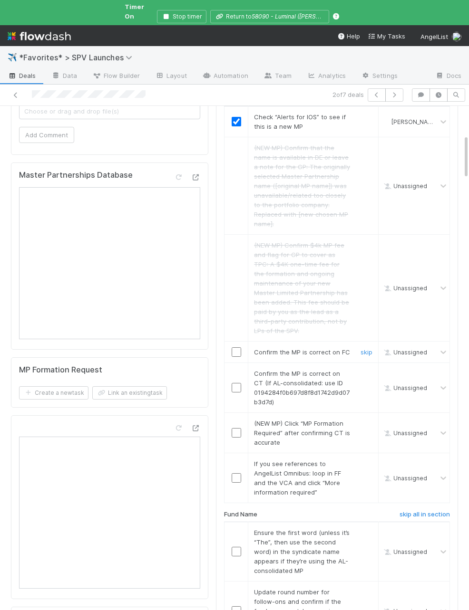
click at [238, 347] on input "checkbox" at bounding box center [236, 352] width 10 height 10
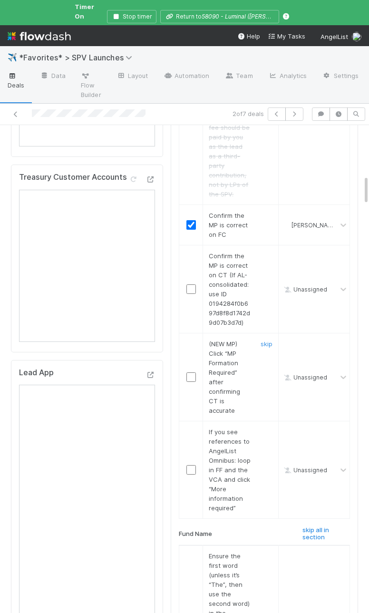
scroll to position [835, 0]
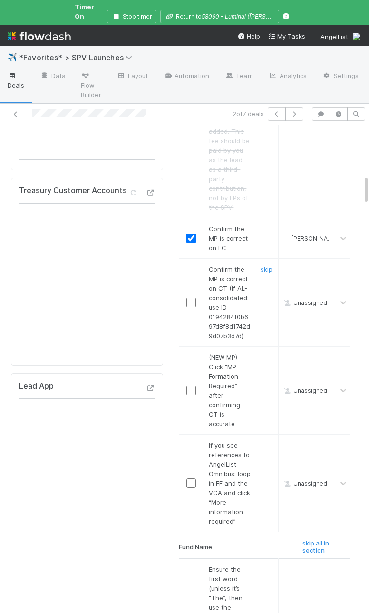
click at [191, 298] on input "checkbox" at bounding box center [191, 303] width 10 height 10
click at [264, 353] on link "skip" at bounding box center [266, 357] width 12 height 8
click at [268, 441] on link "skip" at bounding box center [266, 445] width 12 height 8
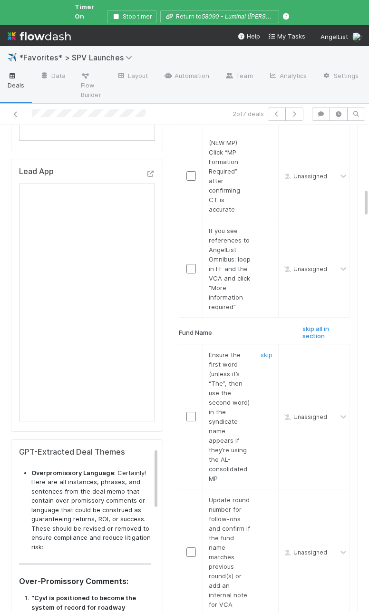
scroll to position [1052, 0]
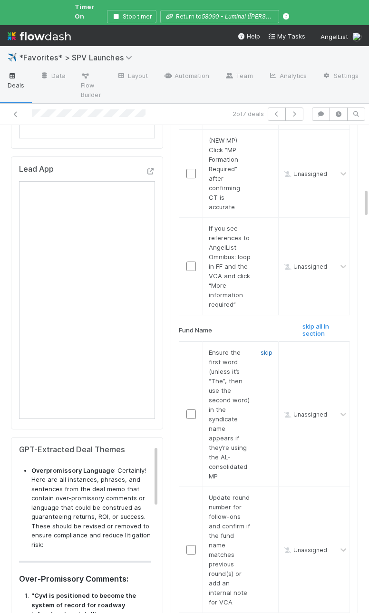
click at [267, 348] on link "skip" at bounding box center [266, 352] width 12 height 8
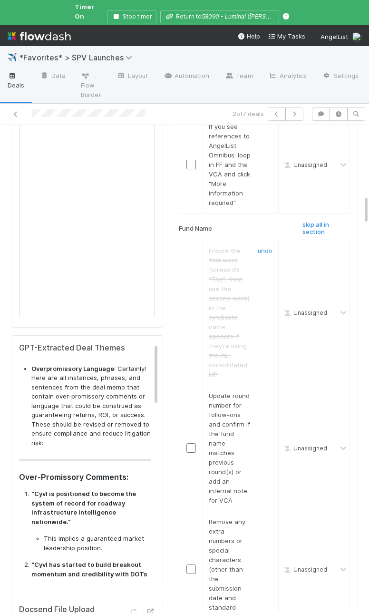
scroll to position [1167, 0]
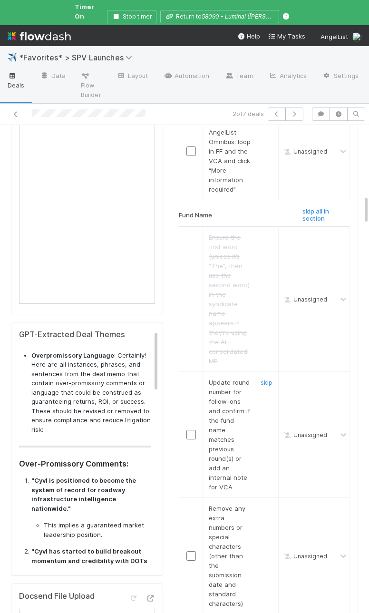
click at [188, 430] on input "checkbox" at bounding box center [191, 435] width 10 height 10
click at [265, 504] on link "skip" at bounding box center [266, 508] width 12 height 8
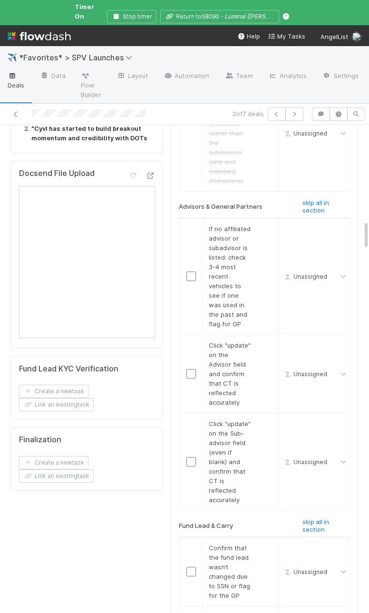
scroll to position [1591, 0]
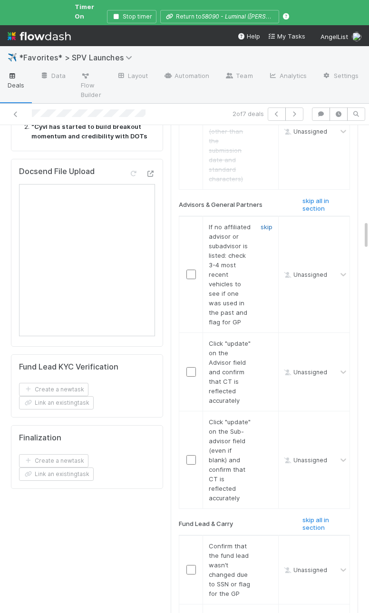
click at [268, 223] on link "skip" at bounding box center [266, 227] width 12 height 8
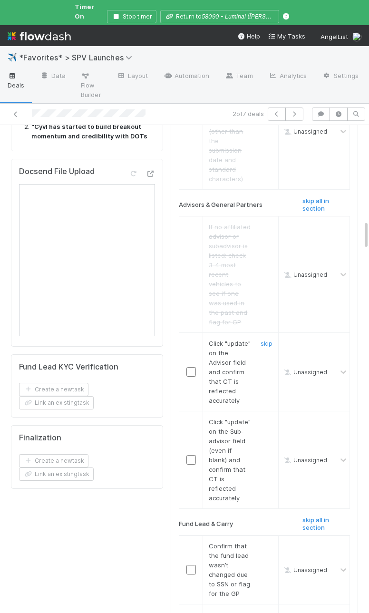
click at [187, 367] on input "checkbox" at bounding box center [191, 372] width 10 height 10
drag, startPoint x: 191, startPoint y: 381, endPoint x: 226, endPoint y: 316, distance: 74.0
click at [191, 455] on input "checkbox" at bounding box center [191, 460] width 10 height 10
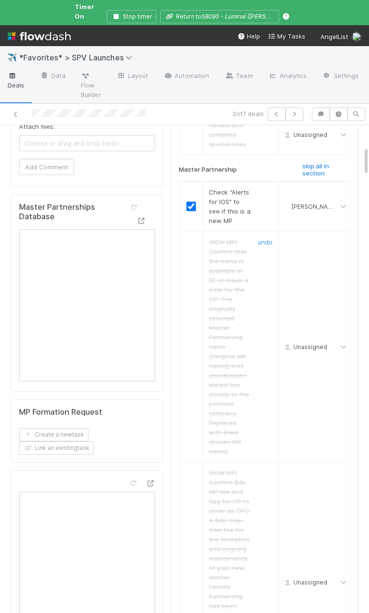
scroll to position [240, 0]
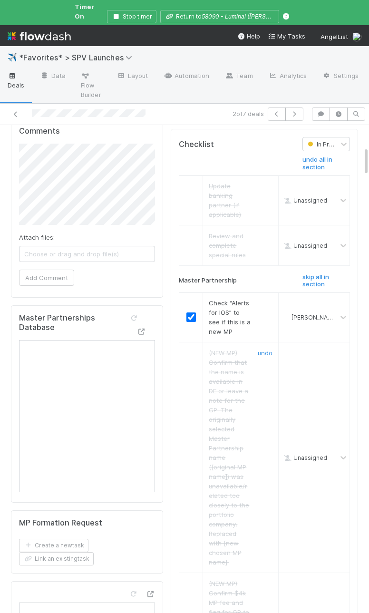
click at [238, 232] on span "Review and complete special rules" at bounding box center [227, 245] width 37 height 27
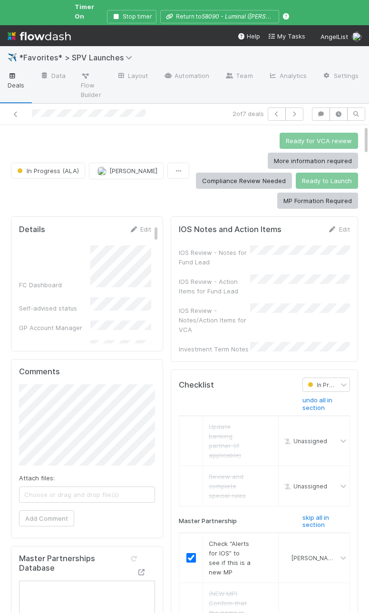
click at [238, 248] on div "IOS Review - Notes for Fund Lead" at bounding box center [214, 257] width 71 height 19
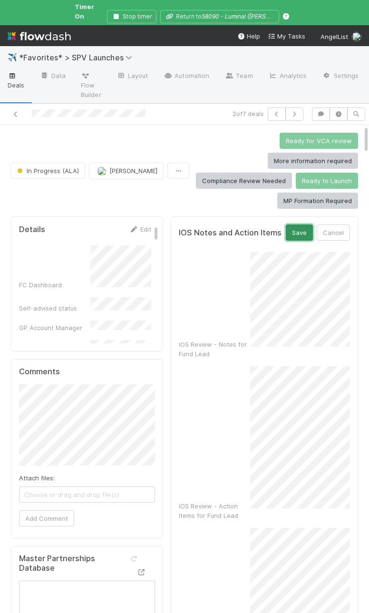
click at [313, 224] on button "Save" at bounding box center [299, 232] width 27 height 16
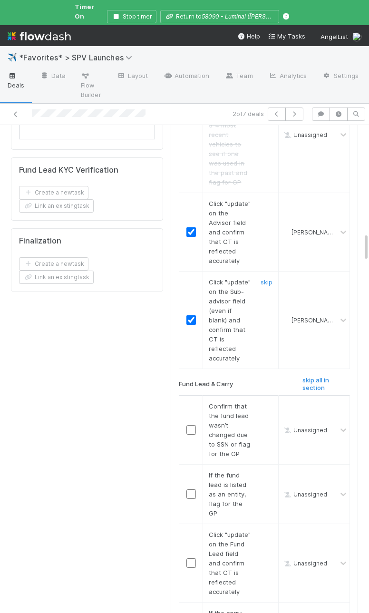
scroll to position [1827, 0]
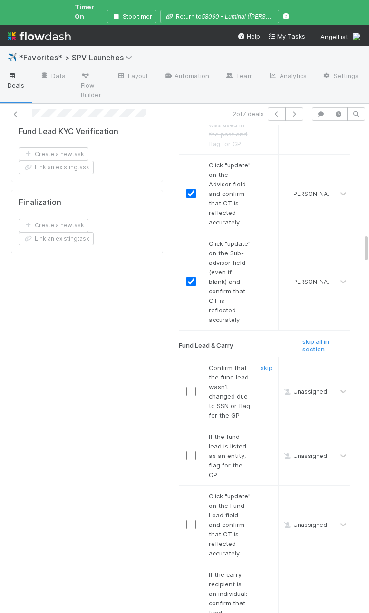
click at [186, 386] on input "checkbox" at bounding box center [191, 391] width 10 height 10
click at [265, 433] on link "skip" at bounding box center [266, 437] width 12 height 8
drag, startPoint x: 193, startPoint y: 447, endPoint x: 190, endPoint y: 441, distance: 7.4
click at [192, 485] on td at bounding box center [191, 524] width 24 height 78
click at [188, 519] on input "checkbox" at bounding box center [191, 524] width 10 height 10
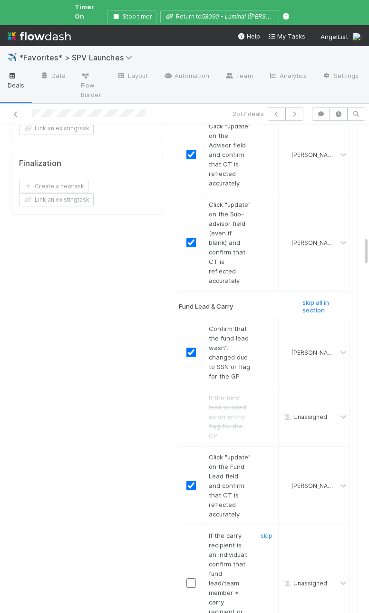
scroll to position [1904, 0]
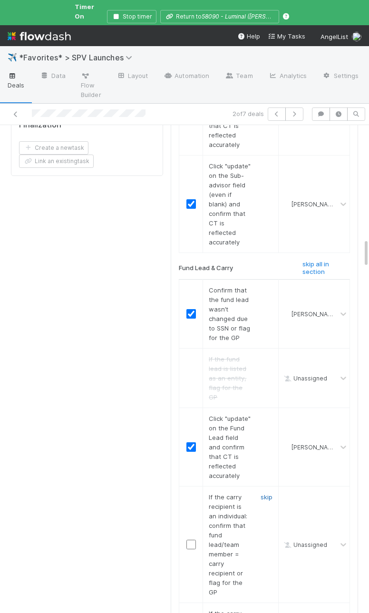
click at [267, 493] on link "skip" at bounding box center [266, 497] width 12 height 8
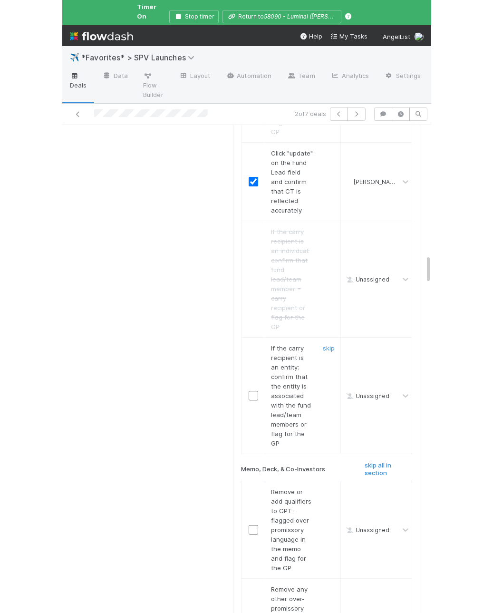
scroll to position [2186, 0]
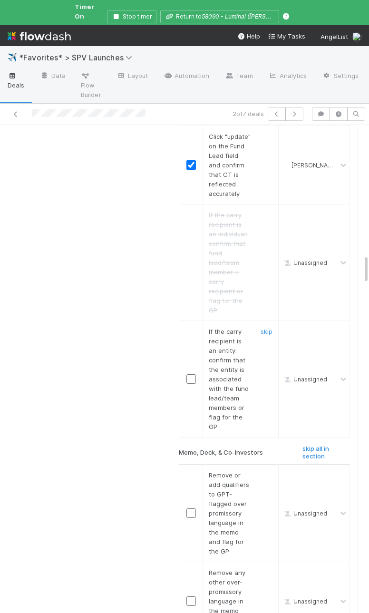
click at [228, 327] on span "If the carry recipient is an entity: confirm that the entity is associated with…" at bounding box center [229, 378] width 40 height 103
click at [188, 374] on input "checkbox" at bounding box center [191, 379] width 10 height 10
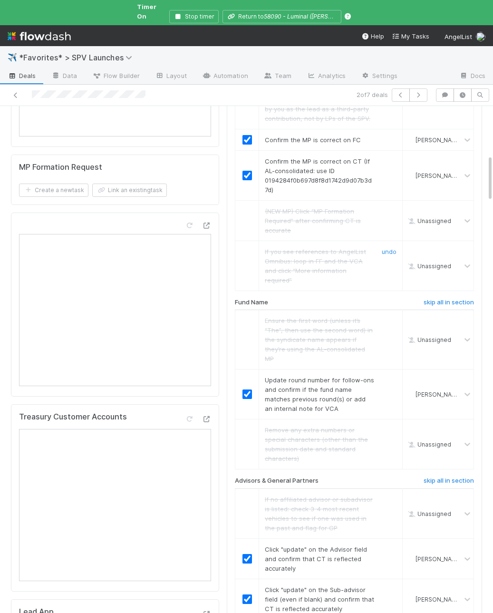
scroll to position [0, 0]
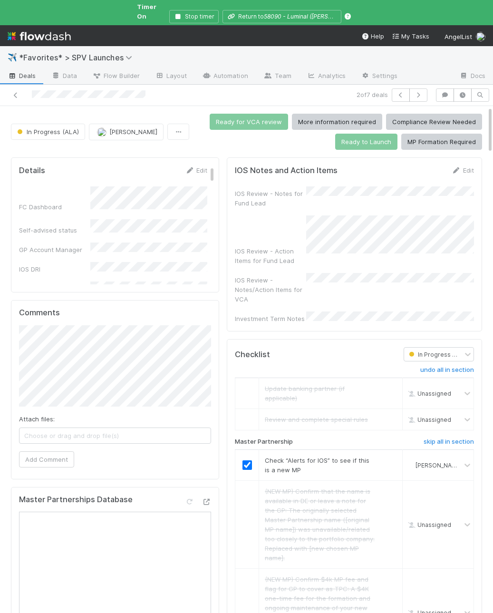
click at [290, 229] on div "IOS Review - Action Items for Fund Lead" at bounding box center [354, 240] width 239 height 50
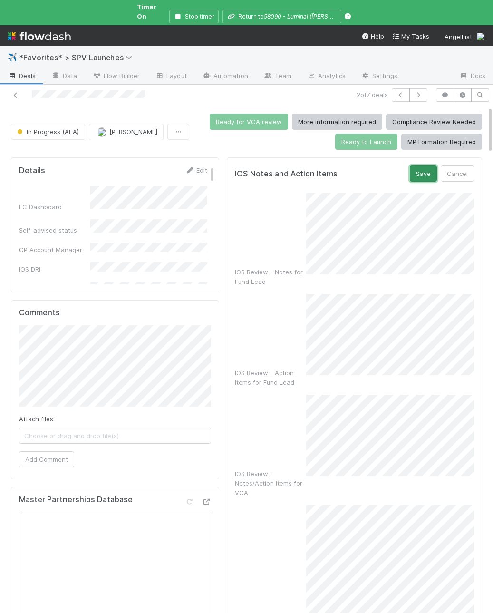
click at [429, 165] on button "Save" at bounding box center [423, 173] width 27 height 16
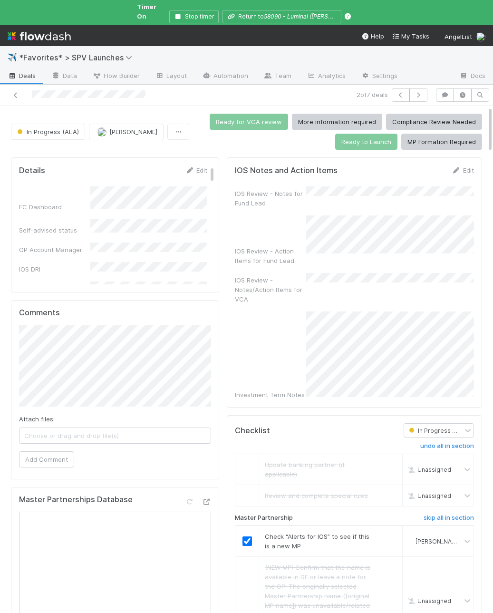
click at [286, 246] on div "IOS Review - Action Items for Fund Lead" at bounding box center [270, 255] width 71 height 19
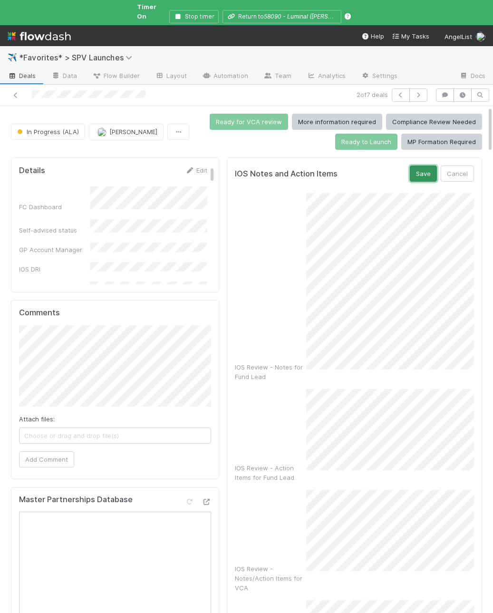
click at [420, 168] on button "Save" at bounding box center [423, 173] width 27 height 16
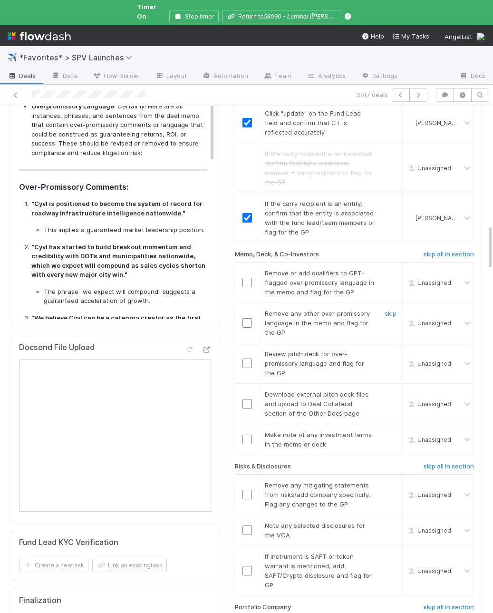
scroll to position [1336, 0]
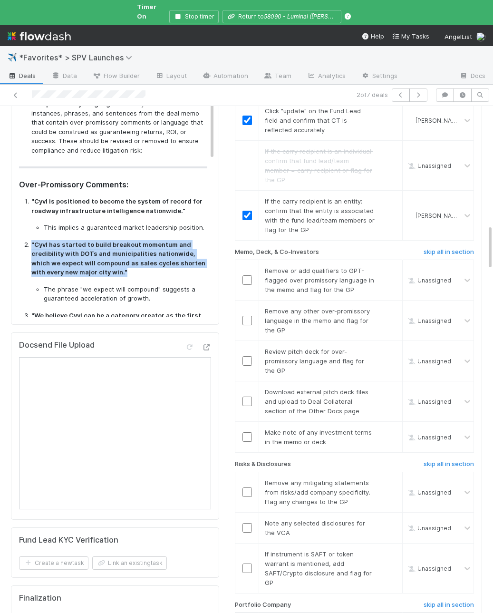
drag, startPoint x: 114, startPoint y: 259, endPoint x: 14, endPoint y: 235, distance: 102.3
click at [14, 235] on div "GPT-Extracted Deal Themes Overpromissory Language : Certainly! Here are all ins…" at bounding box center [115, 198] width 208 height 254
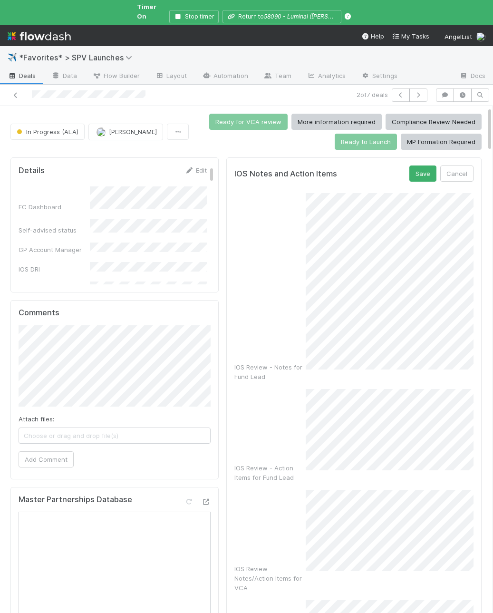
scroll to position [1, 0]
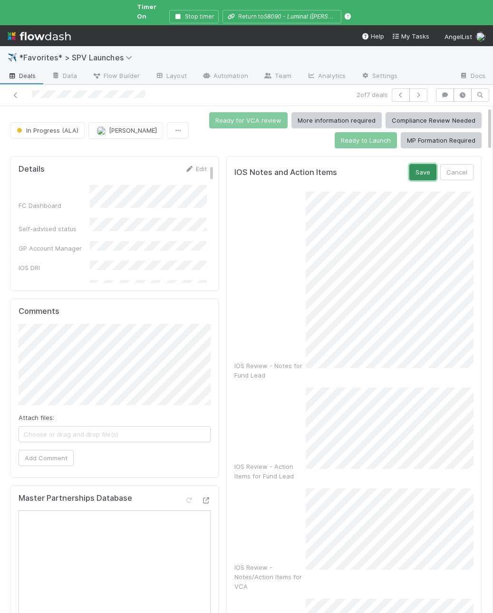
drag, startPoint x: 427, startPoint y: 164, endPoint x: 409, endPoint y: 178, distance: 23.1
click at [427, 164] on button "Save" at bounding box center [422, 172] width 27 height 16
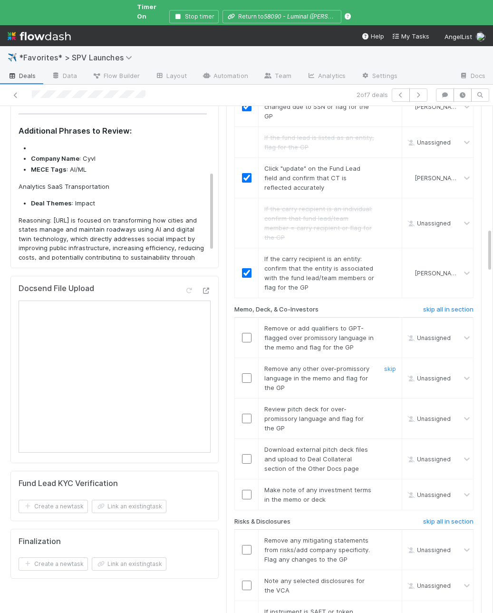
scroll to position [1400, 0]
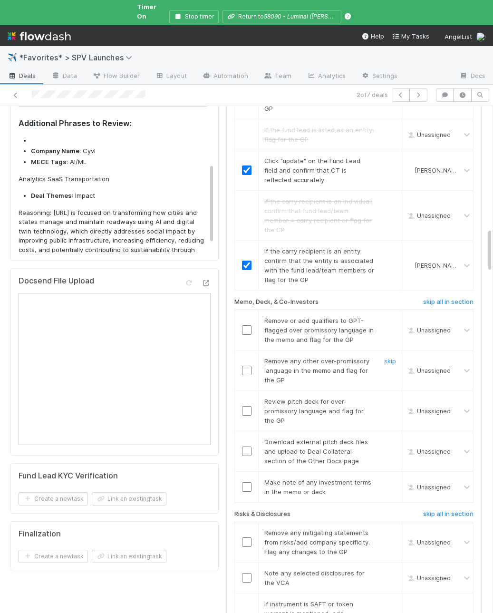
click at [278, 357] on span "Remove any other over-promissory language in the memo and flag for the GP" at bounding box center [316, 370] width 105 height 27
click at [246, 325] on input "checkbox" at bounding box center [247, 330] width 10 height 10
click at [247, 365] on input "checkbox" at bounding box center [247, 370] width 10 height 10
click at [391, 397] on link "skip" at bounding box center [390, 401] width 12 height 8
click at [391, 438] on link "skip" at bounding box center [390, 442] width 12 height 8
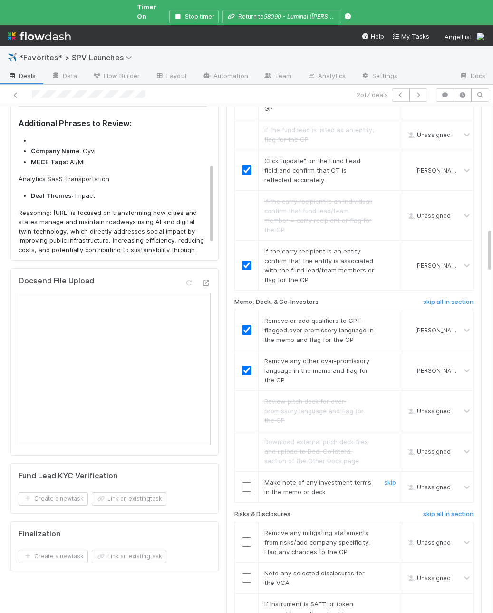
click at [248, 482] on input "checkbox" at bounding box center [247, 487] width 10 height 10
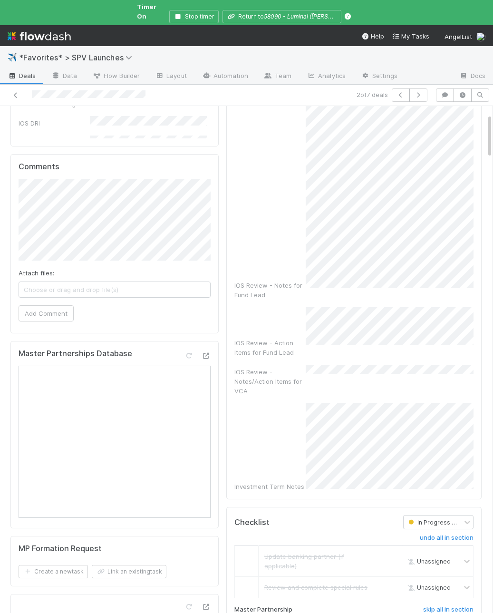
scroll to position [0, 0]
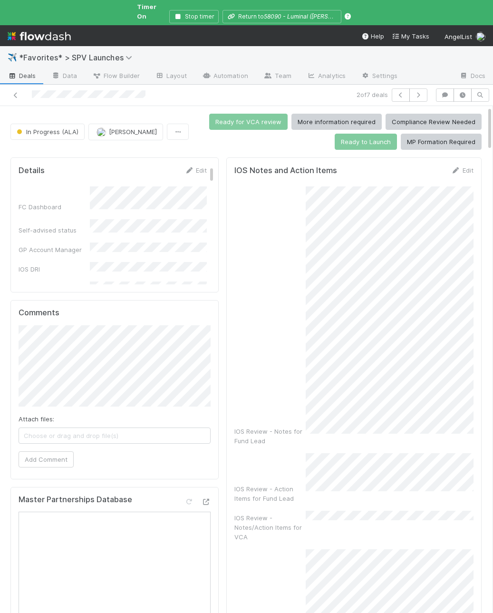
click at [287, 426] on div "IOS Review - Notes for Fund Lead" at bounding box center [269, 435] width 71 height 19
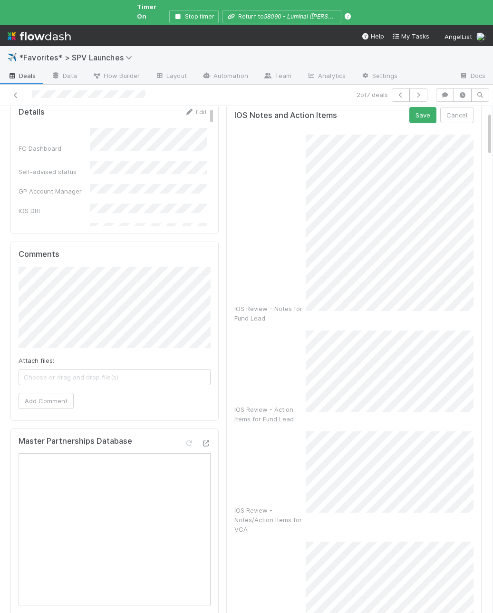
scroll to position [64, 0]
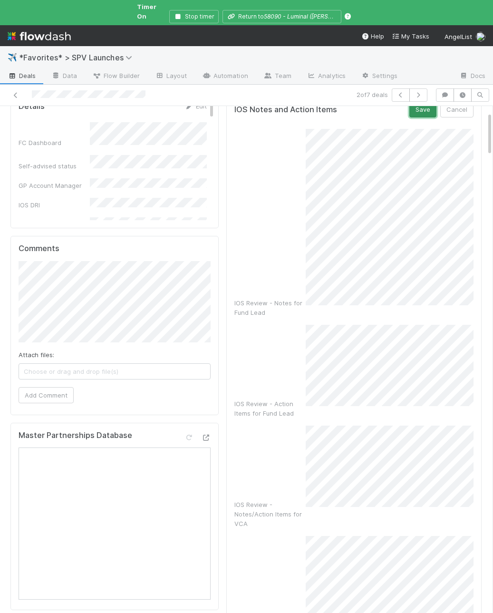
click at [427, 104] on button "Save" at bounding box center [422, 109] width 27 height 16
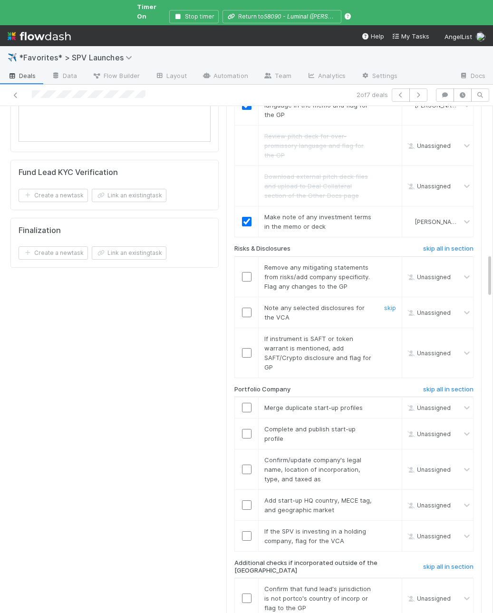
scroll to position [1710, 0]
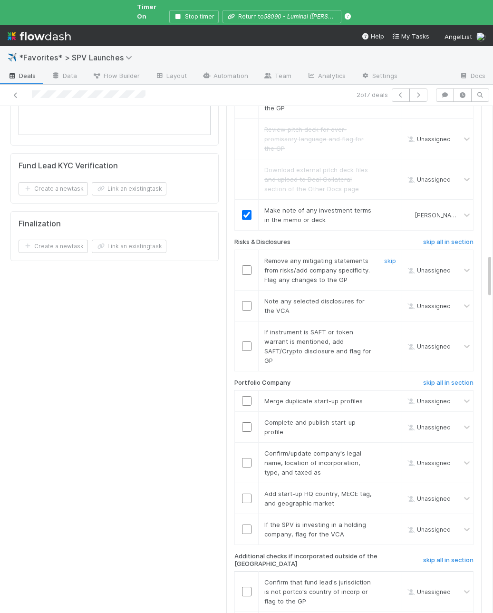
click at [244, 265] on input "checkbox" at bounding box center [247, 270] width 10 height 10
click at [249, 301] on input "checkbox" at bounding box center [247, 306] width 10 height 10
click at [388, 328] on link "skip" at bounding box center [390, 332] width 12 height 8
drag, startPoint x: 394, startPoint y: 336, endPoint x: 394, endPoint y: 344, distance: 8.1
click at [394, 397] on link "skip" at bounding box center [390, 401] width 12 height 8
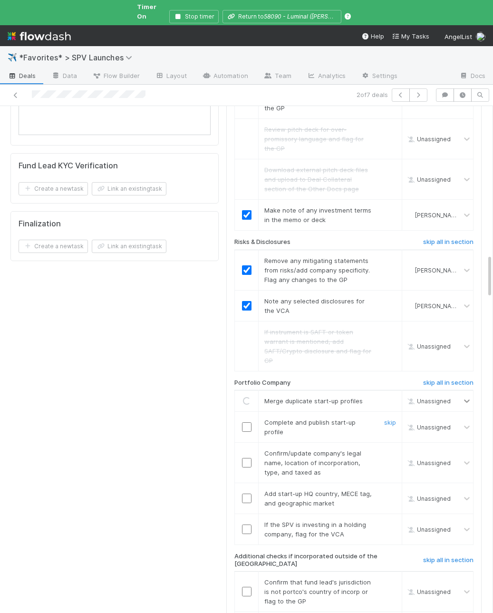
click at [393, 418] on link "skip" at bounding box center [390, 422] width 12 height 8
click at [294, 448] on div "Confirm/update company's legal name, location of incorporation, type, and taxed…" at bounding box center [315, 462] width 117 height 29
click at [248, 458] on input "checkbox" at bounding box center [247, 463] width 10 height 10
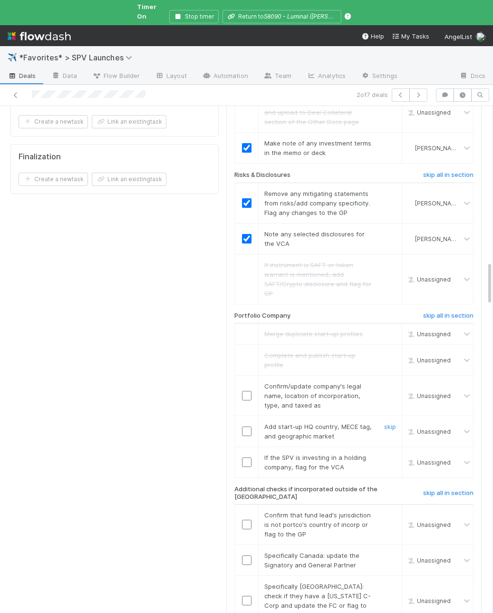
scroll to position [1793, 0]
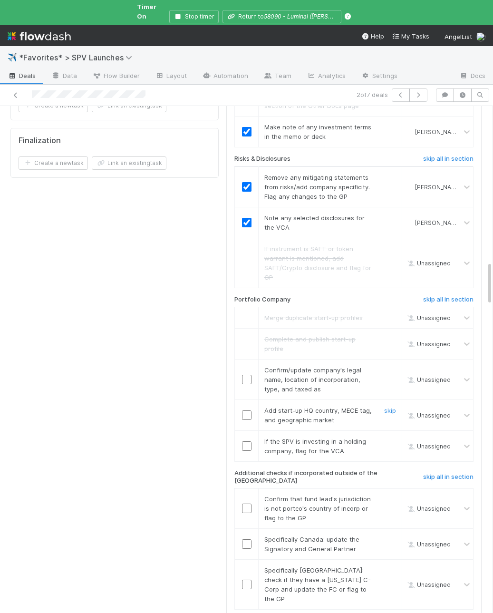
drag, startPoint x: 246, startPoint y: 340, endPoint x: 256, endPoint y: 341, distance: 9.6
click at [247, 410] on input "checkbox" at bounding box center [247, 415] width 10 height 10
click at [394, 437] on link "skip" at bounding box center [390, 441] width 12 height 8
checkbox input "true"
click at [445, 473] on h6 "skip all in section" at bounding box center [448, 477] width 50 height 8
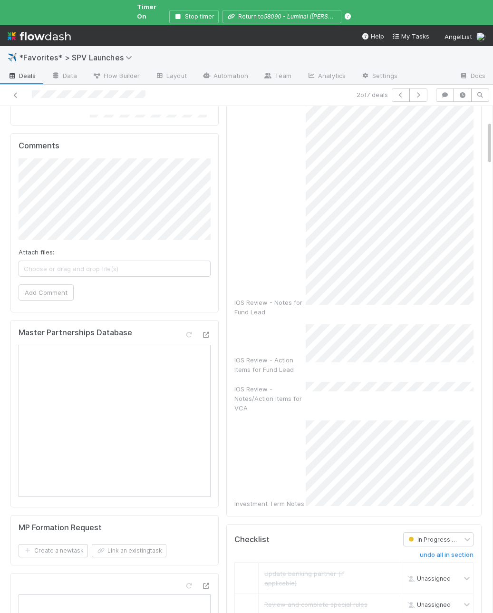
scroll to position [168, 0]
checkbox input "true"
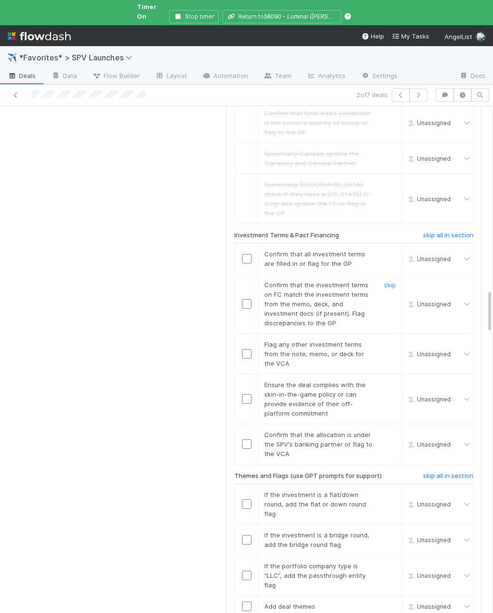
scroll to position [2187, 0]
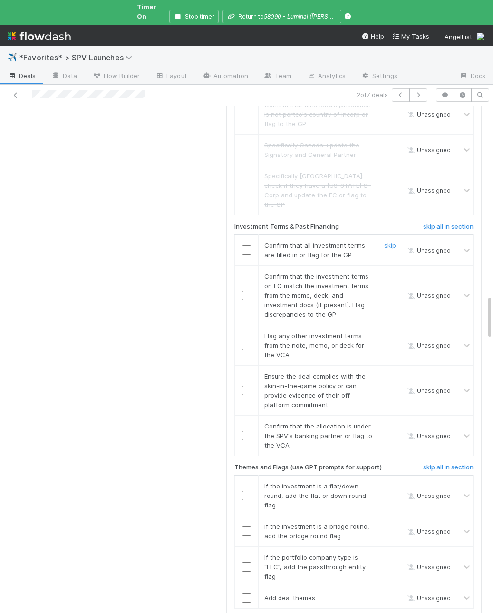
drag, startPoint x: 244, startPoint y: 168, endPoint x: 243, endPoint y: 200, distance: 31.8
click at [244, 245] on input "checkbox" at bounding box center [247, 250] width 10 height 10
drag, startPoint x: 244, startPoint y: 212, endPoint x: 257, endPoint y: 216, distance: 12.9
click at [244, 290] on input "checkbox" at bounding box center [247, 295] width 10 height 10
click at [391, 332] on link "skip" at bounding box center [390, 336] width 12 height 8
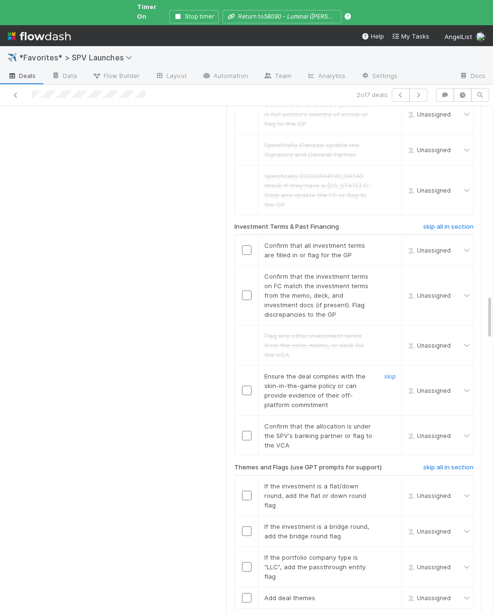
click at [246, 385] on input "checkbox" at bounding box center [247, 390] width 10 height 10
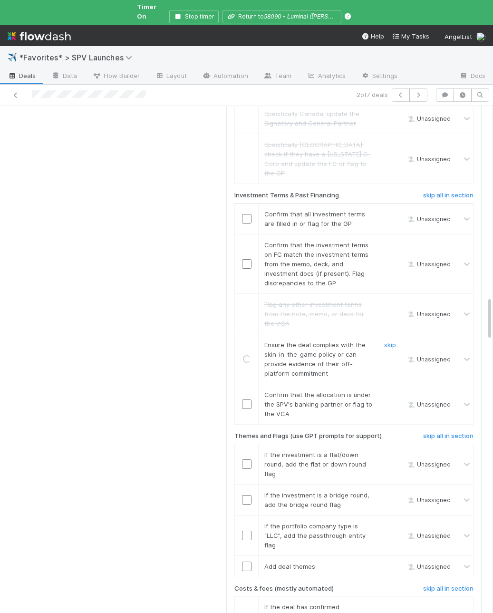
scroll to position [2222, 0]
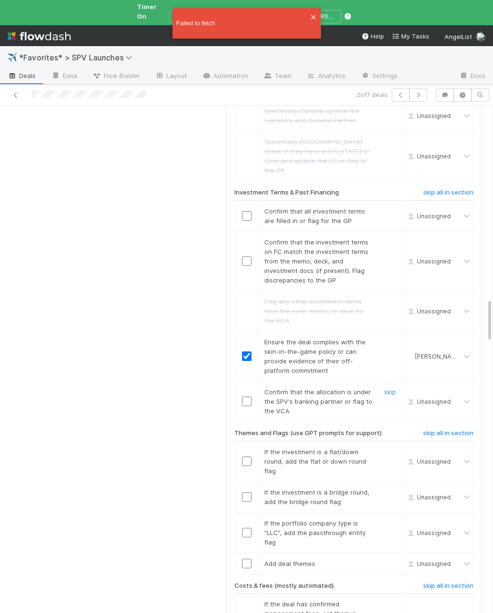
drag, startPoint x: 301, startPoint y: 302, endPoint x: 269, endPoint y: 304, distance: 32.4
click at [301, 387] on div "Confirm that the allocation is under the SPV's banking partner or flag to the V…" at bounding box center [315, 401] width 117 height 29
click at [250, 396] on input "checkbox" at bounding box center [247, 401] width 10 height 10
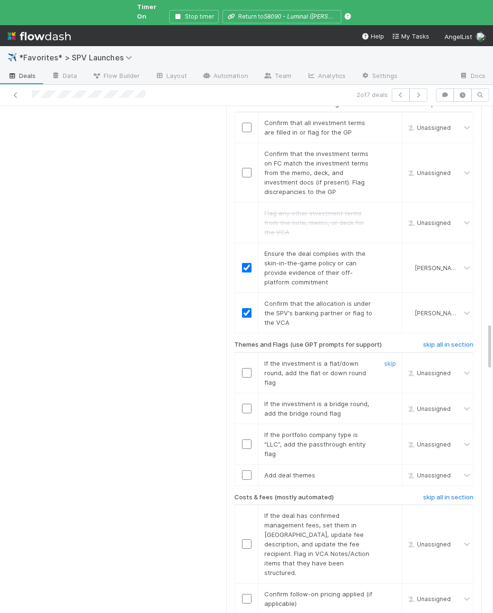
scroll to position [2311, 0]
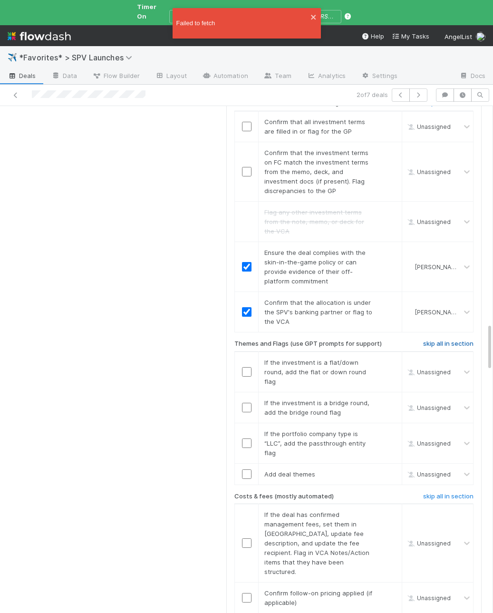
click at [425, 340] on h6 "skip all in section" at bounding box center [448, 344] width 50 height 8
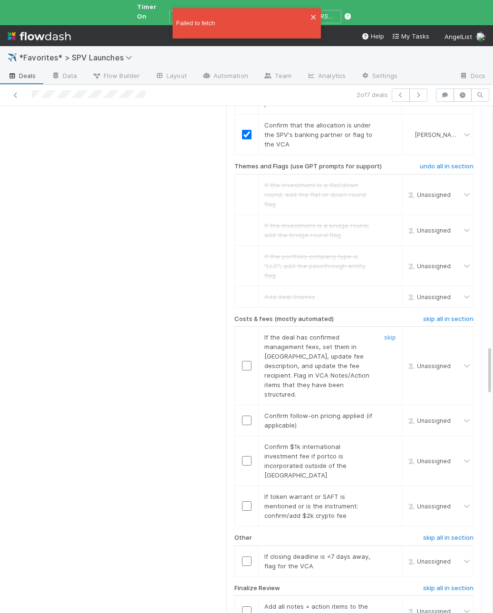
scroll to position [2497, 0]
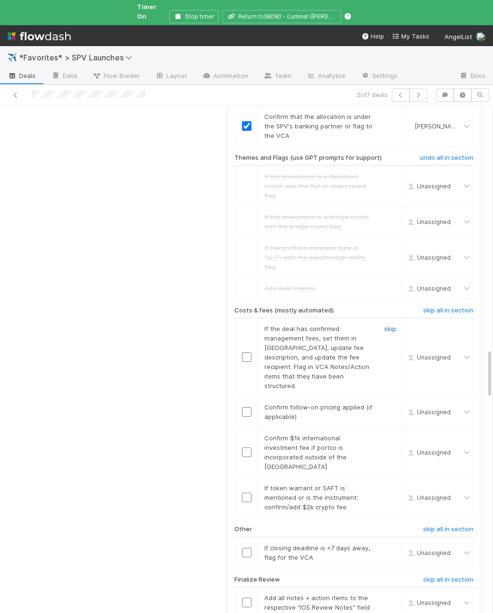
click at [388, 325] on link "skip" at bounding box center [390, 329] width 12 height 8
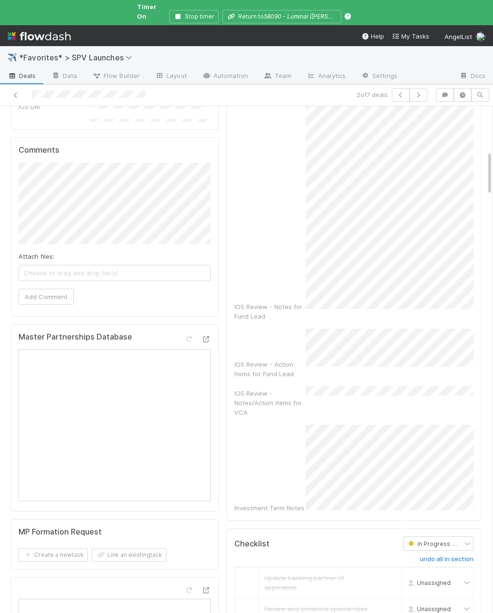
scroll to position [0, 0]
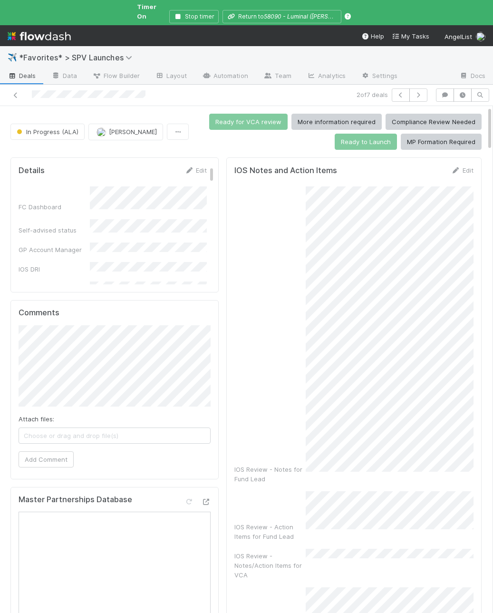
checkbox input "true"
click at [276, 166] on h5 "IOS Notes and Action Items" at bounding box center [285, 171] width 103 height 10
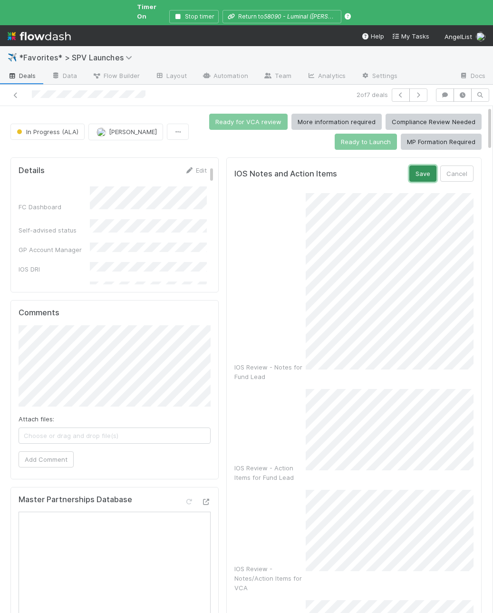
click at [428, 170] on button "Save" at bounding box center [422, 173] width 27 height 16
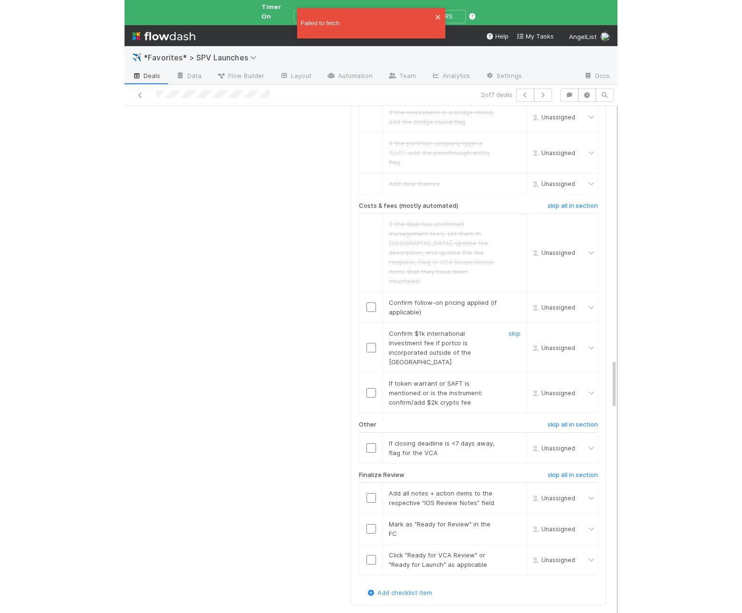
scroll to position [2612, 0]
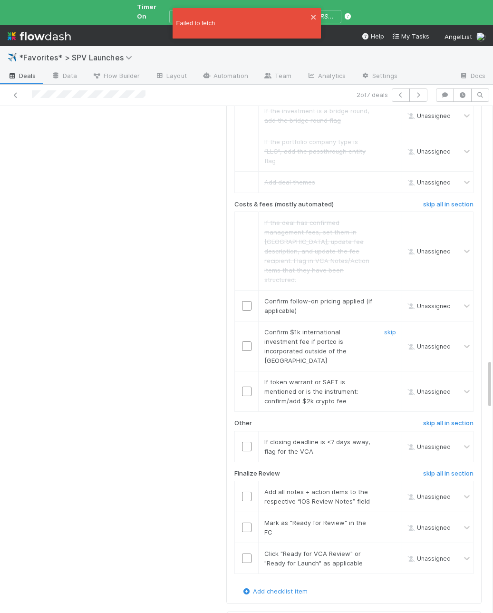
drag, startPoint x: 263, startPoint y: 210, endPoint x: 250, endPoint y: 193, distance: 21.3
click at [263, 321] on td "Confirm $1k international investment fee if portco is incorporated outside of t…" at bounding box center [331, 346] width 144 height 50
click at [247, 301] on input "checkbox" at bounding box center [247, 306] width 10 height 10
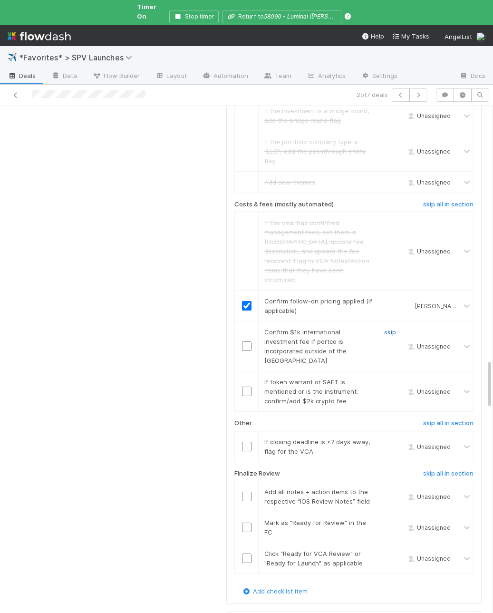
click at [391, 328] on link "skip" at bounding box center [390, 332] width 12 height 8
click at [386, 378] on link "skip" at bounding box center [390, 382] width 12 height 8
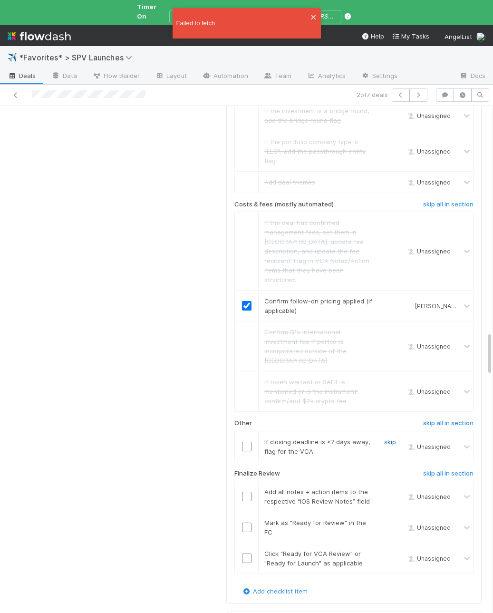
click at [385, 438] on link "skip" at bounding box center [390, 442] width 12 height 8
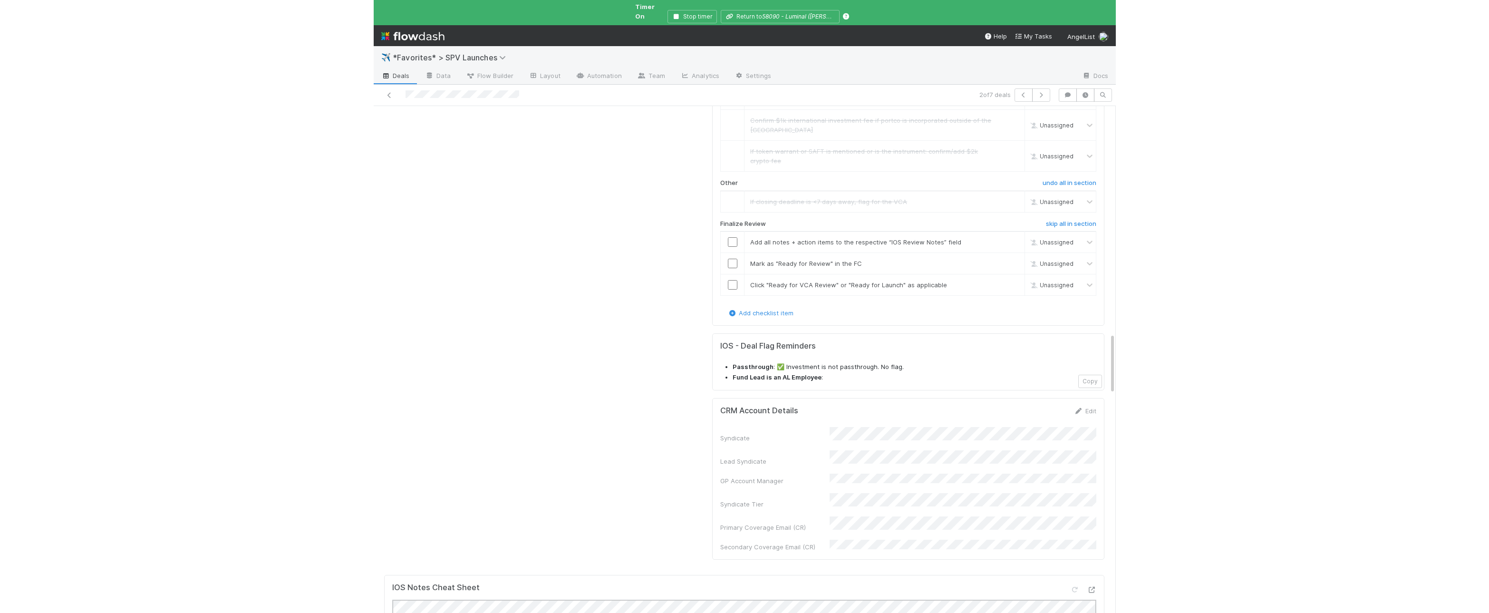
scroll to position [1876, 0]
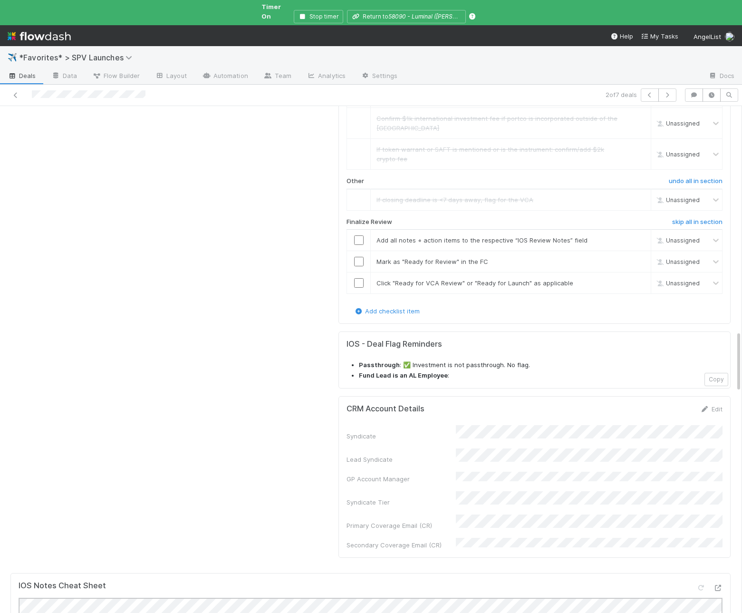
click at [359, 235] on input "checkbox" at bounding box center [359, 240] width 10 height 10
click at [358, 257] on input "checkbox" at bounding box center [359, 262] width 10 height 10
click at [357, 278] on input "checkbox" at bounding box center [359, 283] width 10 height 10
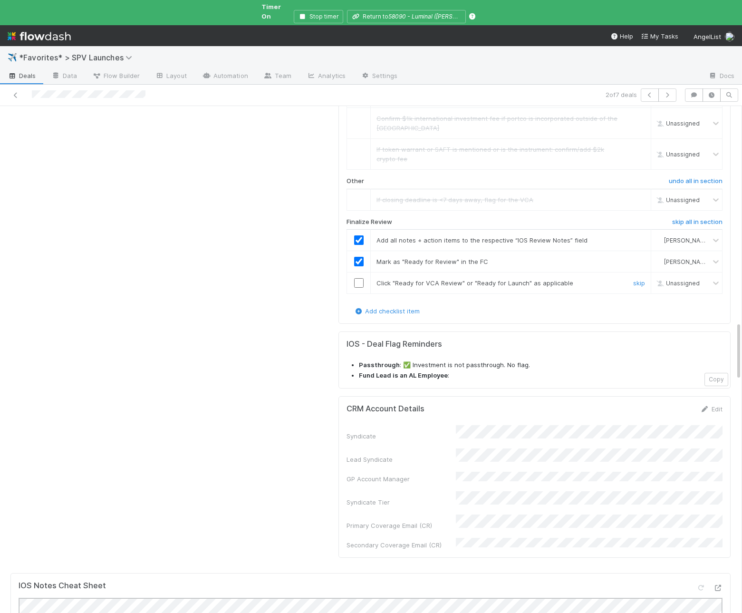
drag, startPoint x: 355, startPoint y: 228, endPoint x: 375, endPoint y: 231, distance: 20.7
click at [355, 278] on input "checkbox" at bounding box center [359, 283] width 10 height 10
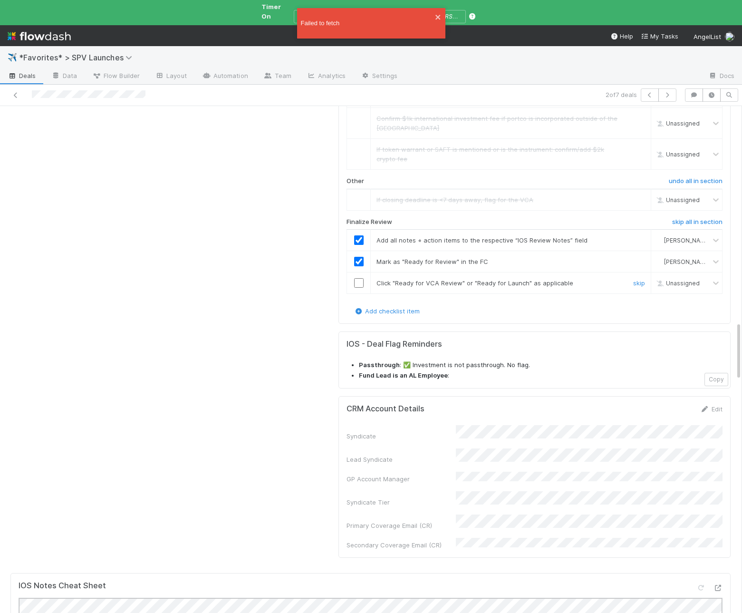
click at [356, 278] on input "checkbox" at bounding box center [359, 283] width 10 height 10
drag, startPoint x: 376, startPoint y: 230, endPoint x: 353, endPoint y: 228, distance: 23.3
click at [376, 279] on span "Click "Ready for VCA Review" or "Ready for Launch" as applicable" at bounding box center [474, 283] width 197 height 8
click at [352, 278] on div at bounding box center [358, 283] width 23 height 10
click at [359, 278] on input "checkbox" at bounding box center [359, 283] width 10 height 10
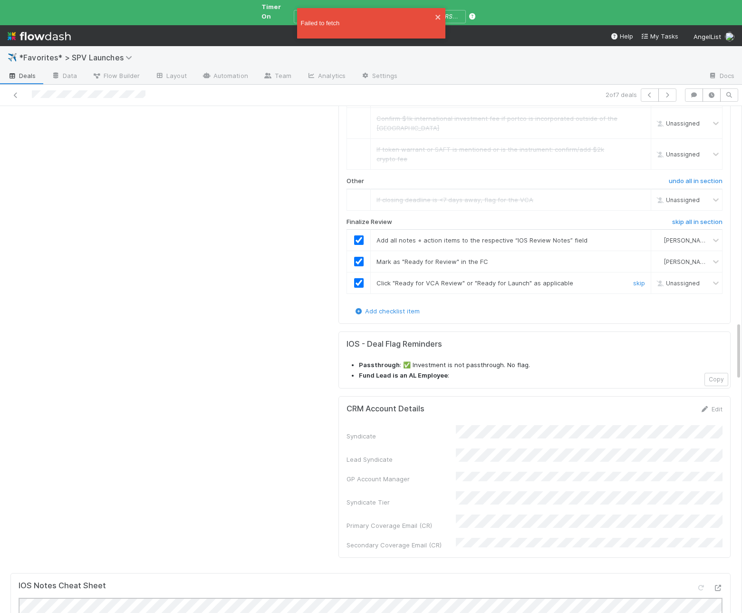
checkbox input "true"
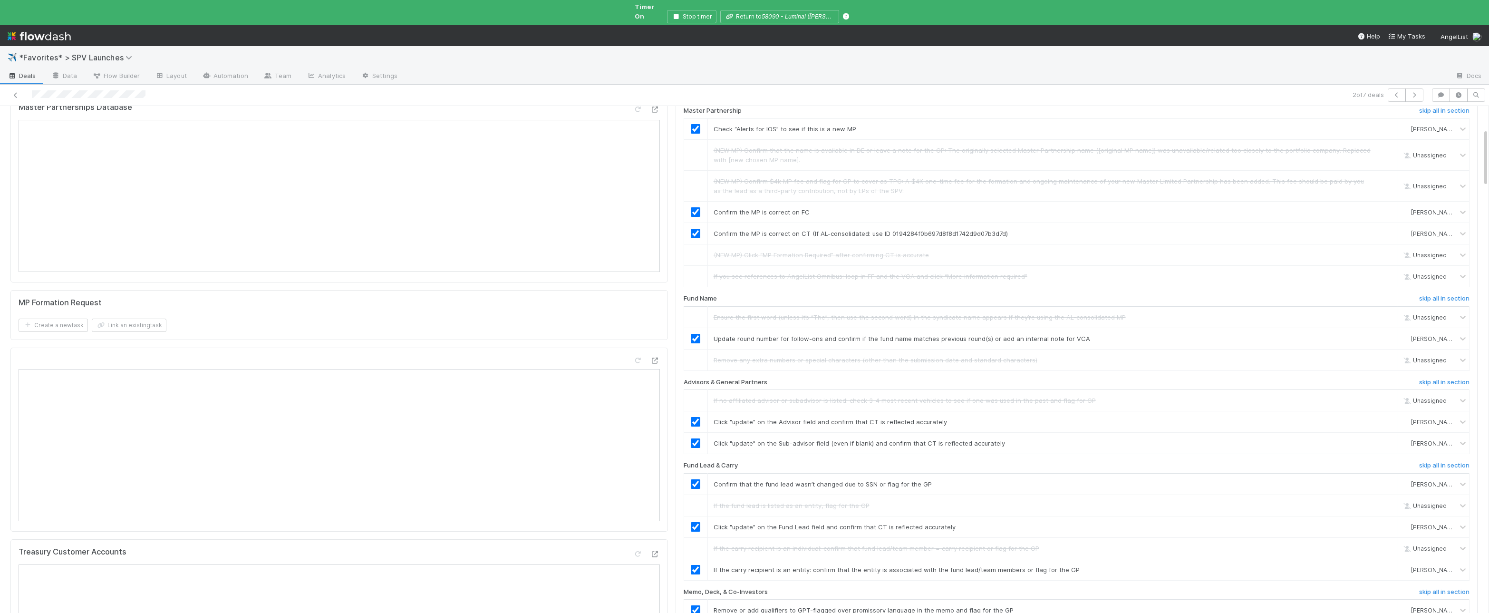
scroll to position [0, 0]
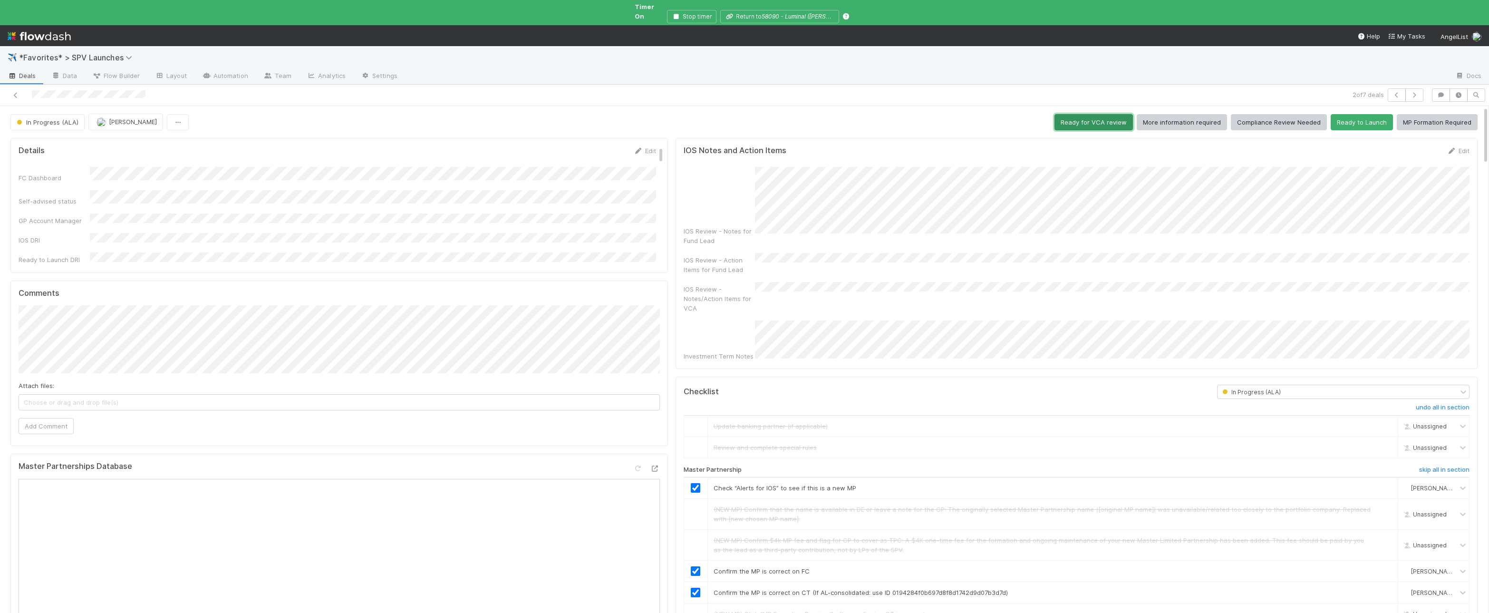
click at [1087, 114] on button "Ready for VCA review" at bounding box center [1093, 122] width 78 height 16
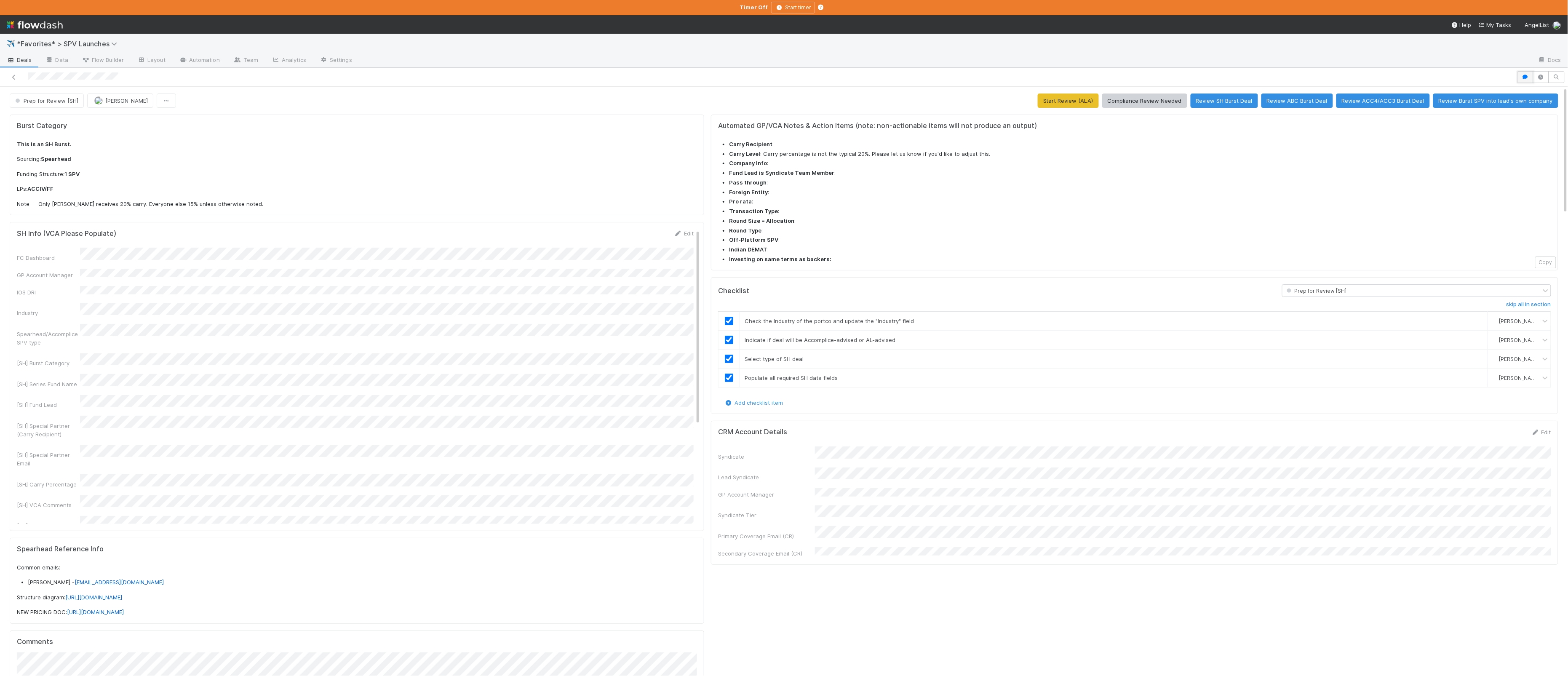
click at [888, 74] on button "button" at bounding box center [1525, 76] width 16 height 12
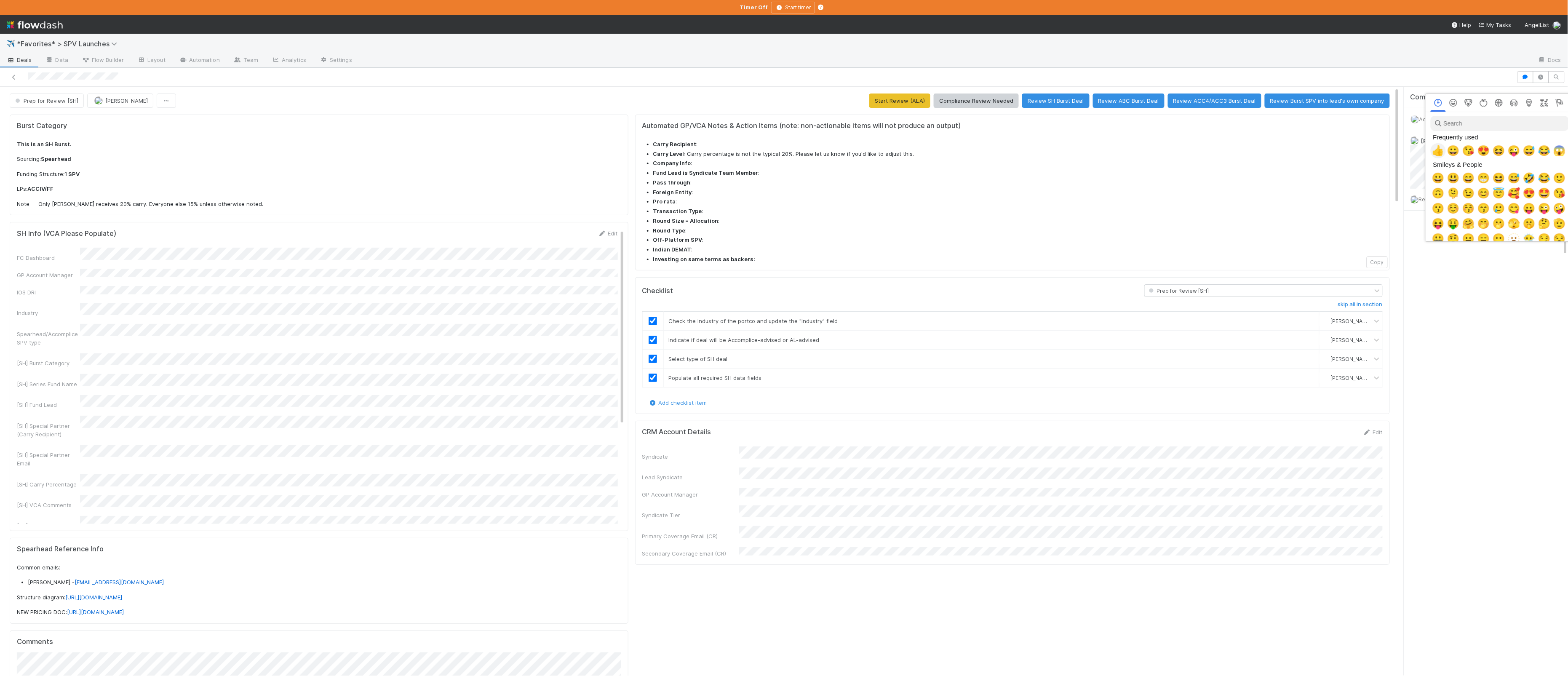
click at [888, 151] on span "👍" at bounding box center [1438, 151] width 12 height 12
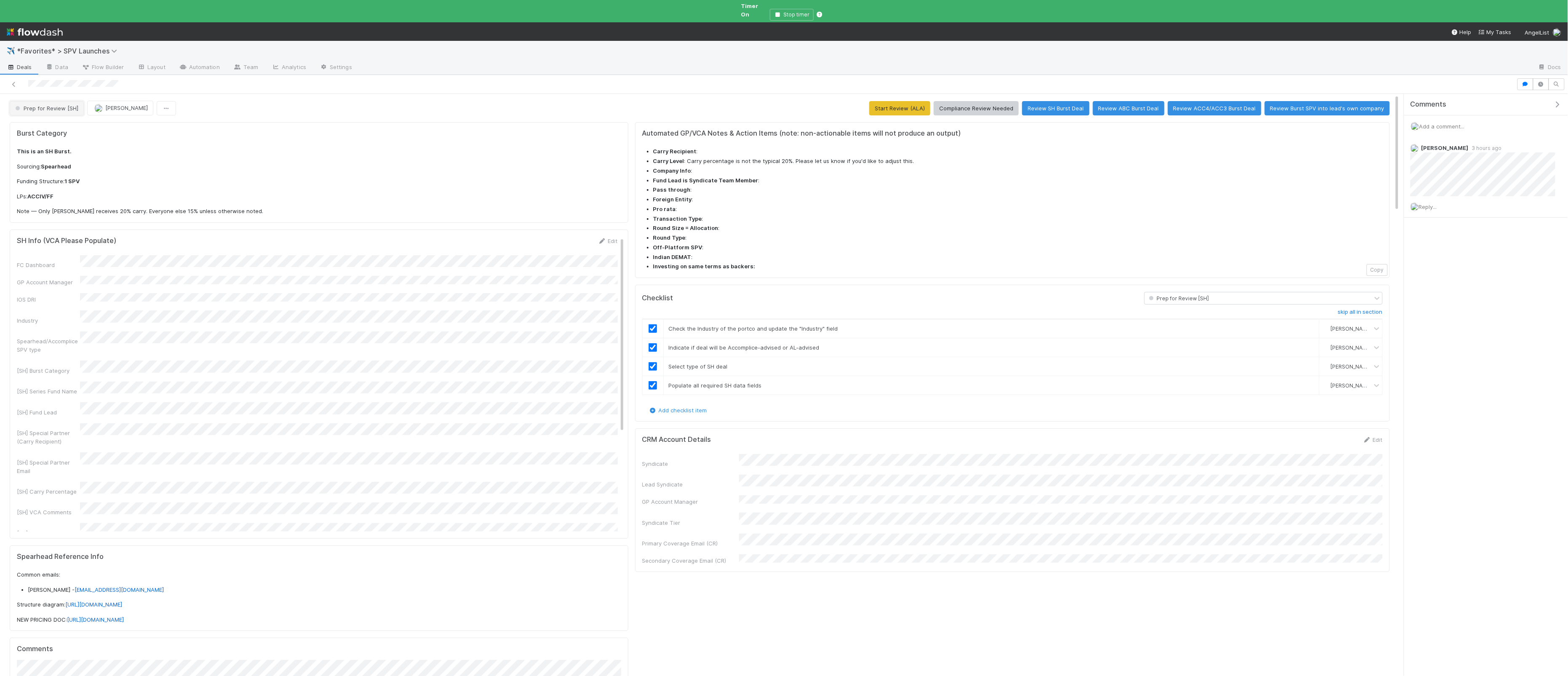
click at [32, 105] on button "Prep for Review [SH]" at bounding box center [47, 108] width 74 height 14
click at [53, 150] on span "In Progress (ALA)" at bounding box center [40, 153] width 57 height 7
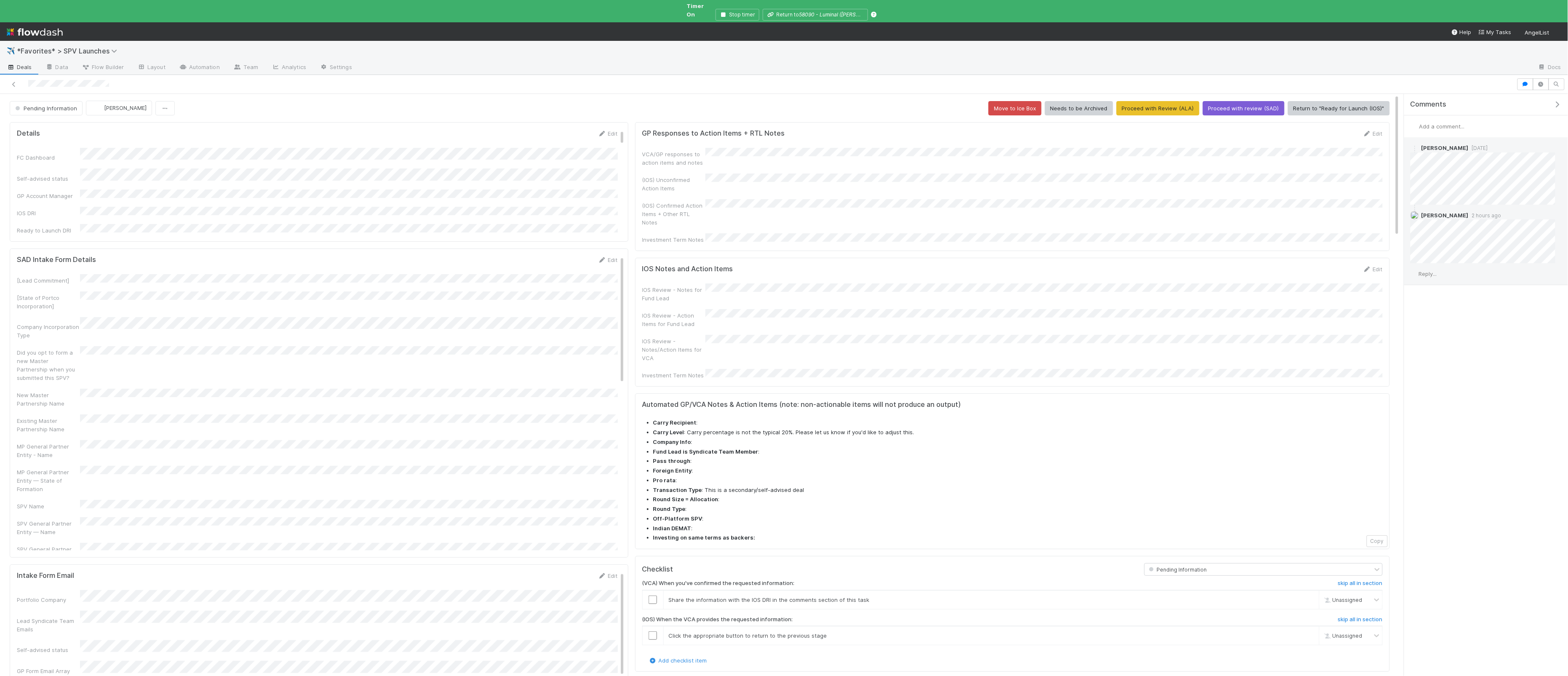
click at [888, 270] on span "Reply..." at bounding box center [1427, 274] width 18 height 7
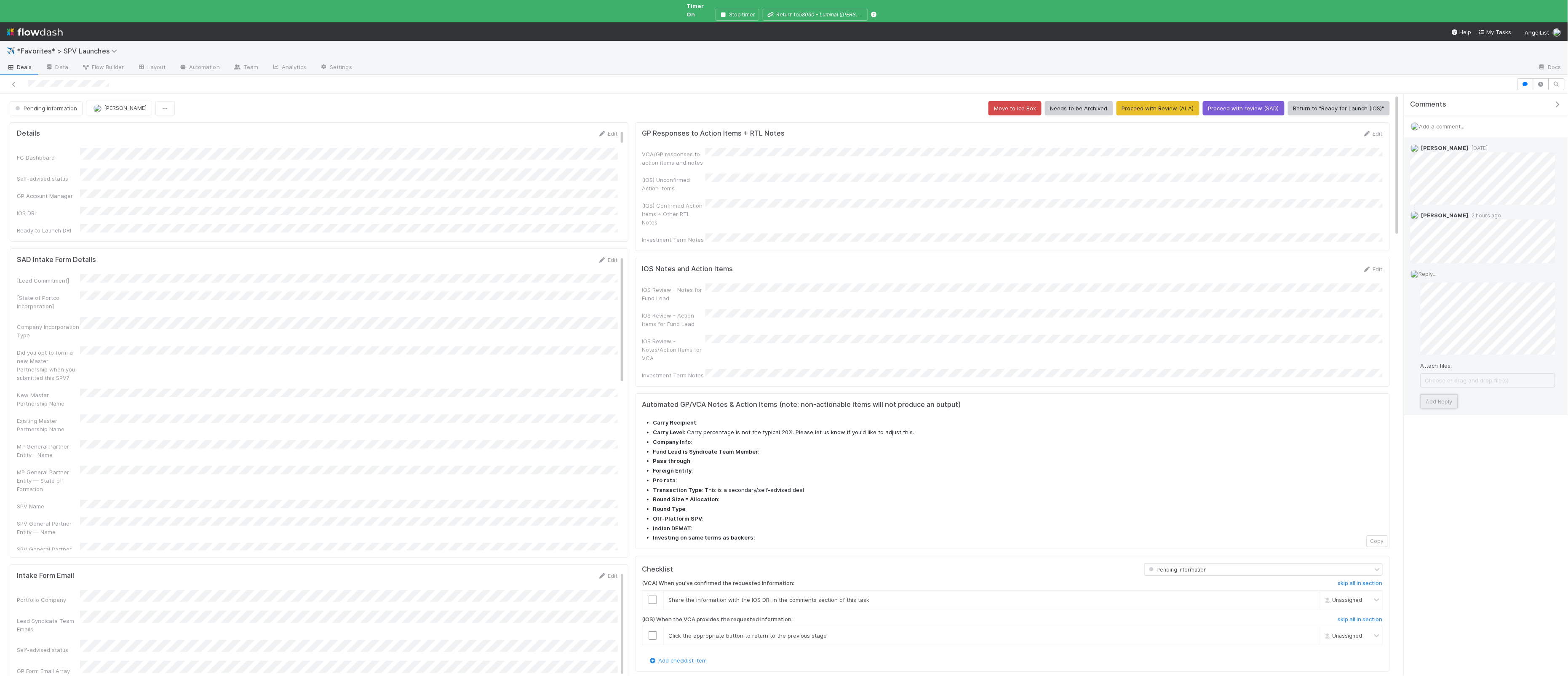
click at [888, 398] on button "Add Reply" at bounding box center [1439, 401] width 37 height 14
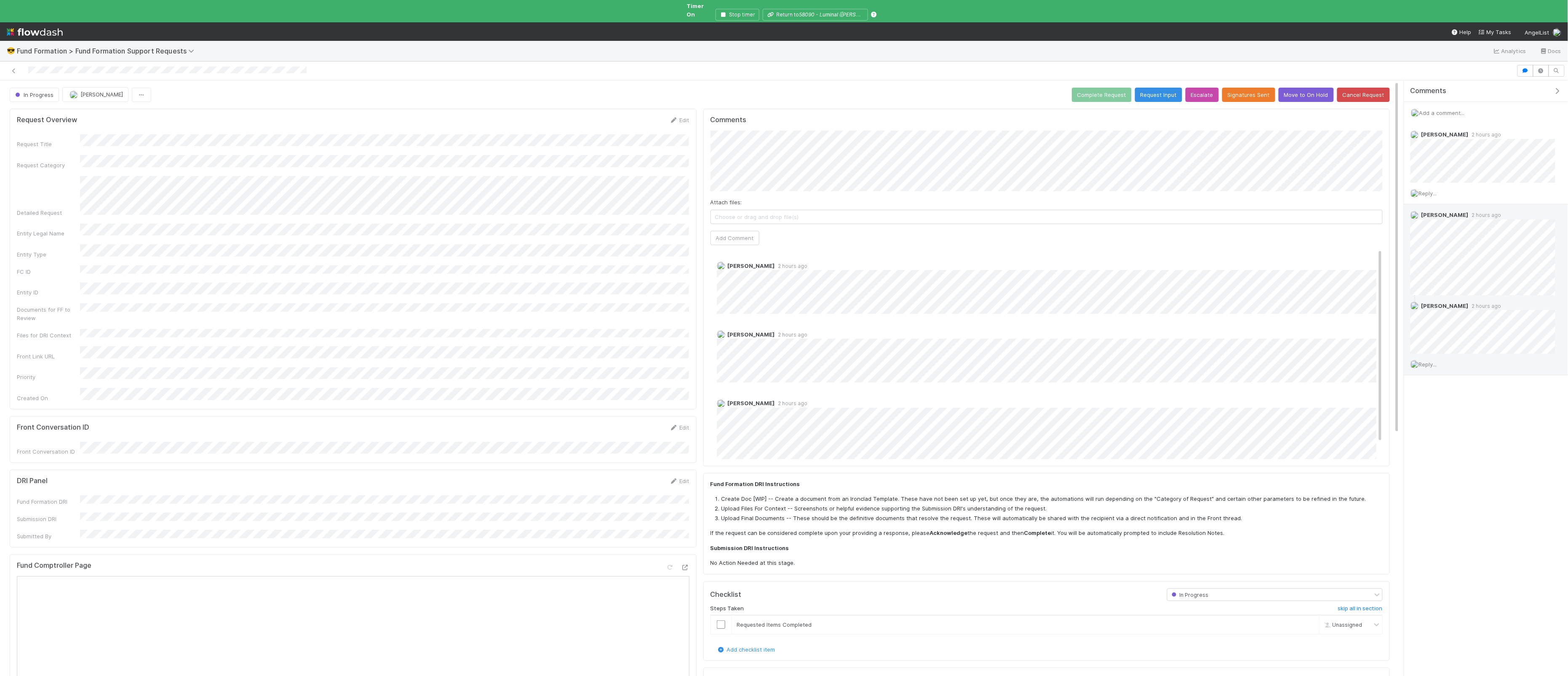
click at [888, 361] on span "Reply..." at bounding box center [1427, 364] width 18 height 7
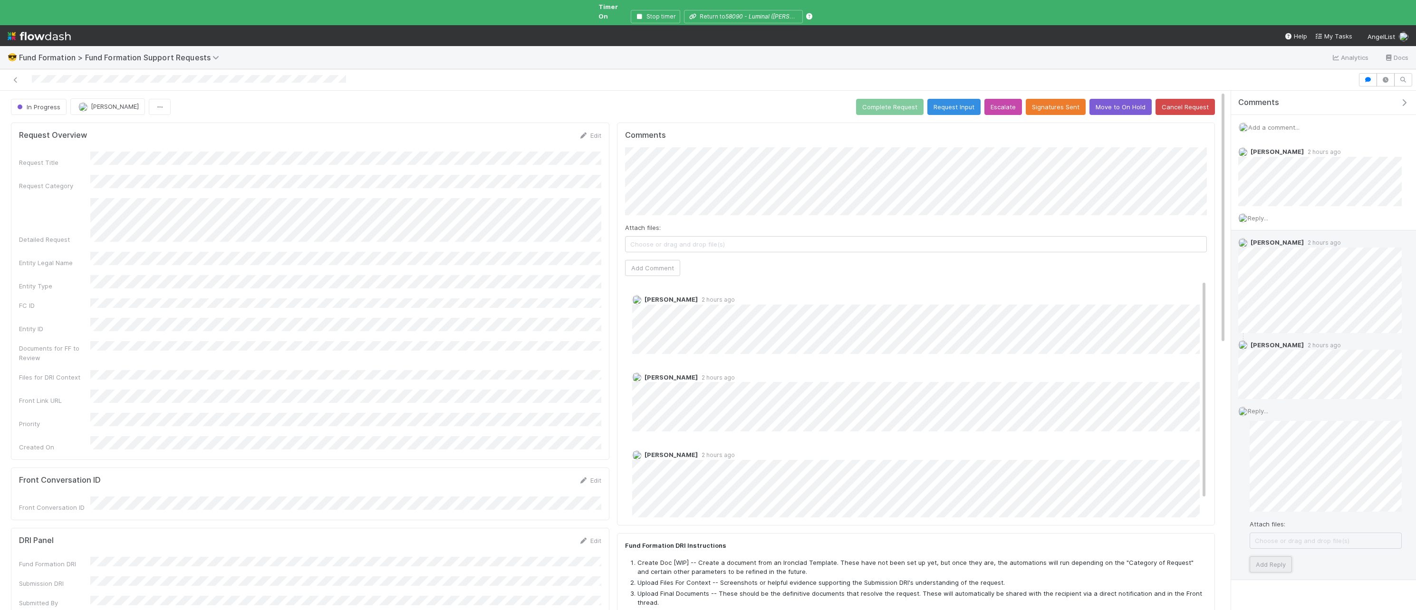
click at [1002, 547] on button "Add Reply" at bounding box center [1271, 565] width 42 height 16
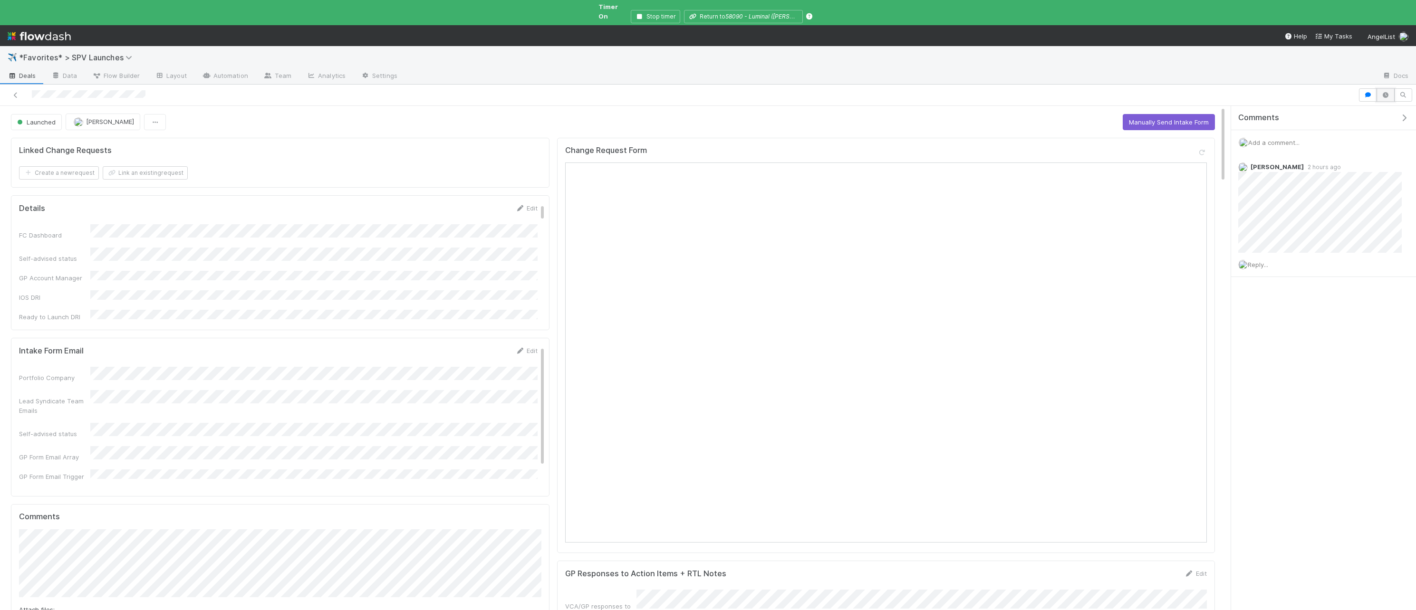
click at [802, 92] on button "button" at bounding box center [1385, 94] width 18 height 13
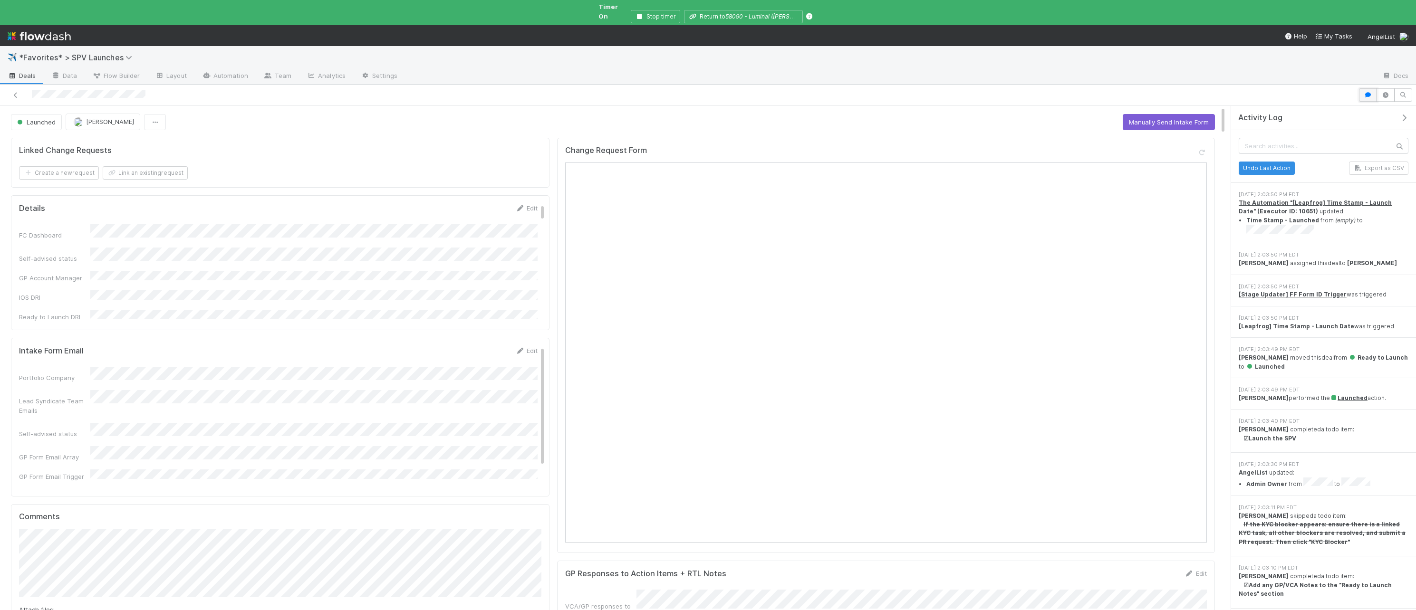
click at [802, 92] on icon "button" at bounding box center [1368, 95] width 10 height 6
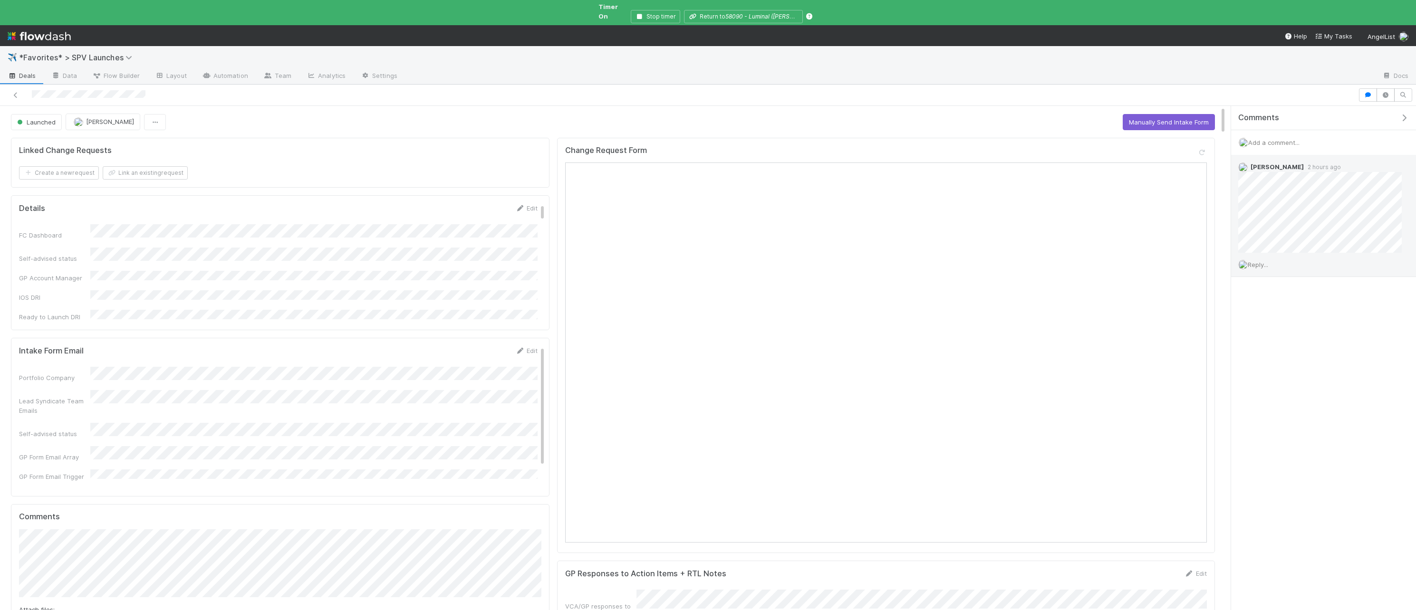
click at [802, 261] on span "Reply..." at bounding box center [1258, 265] width 20 height 8
click at [557, 270] on div "Change Request Form" at bounding box center [886, 346] width 658 height 416
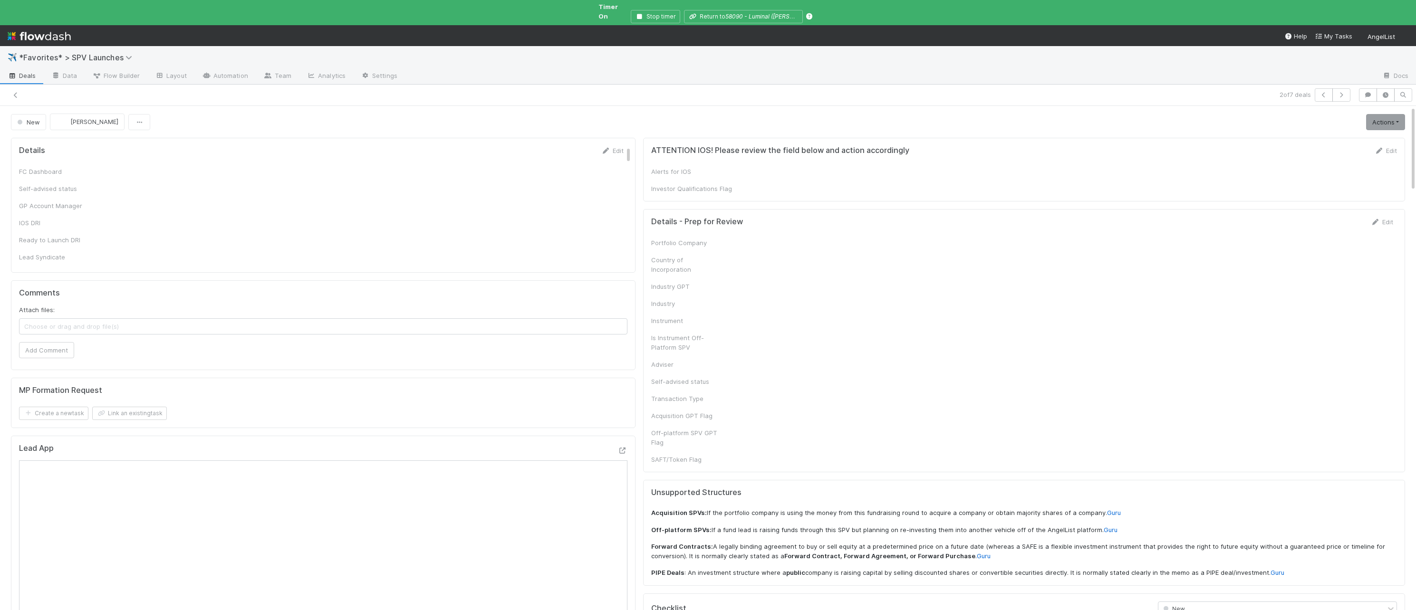
checkbox input "true"
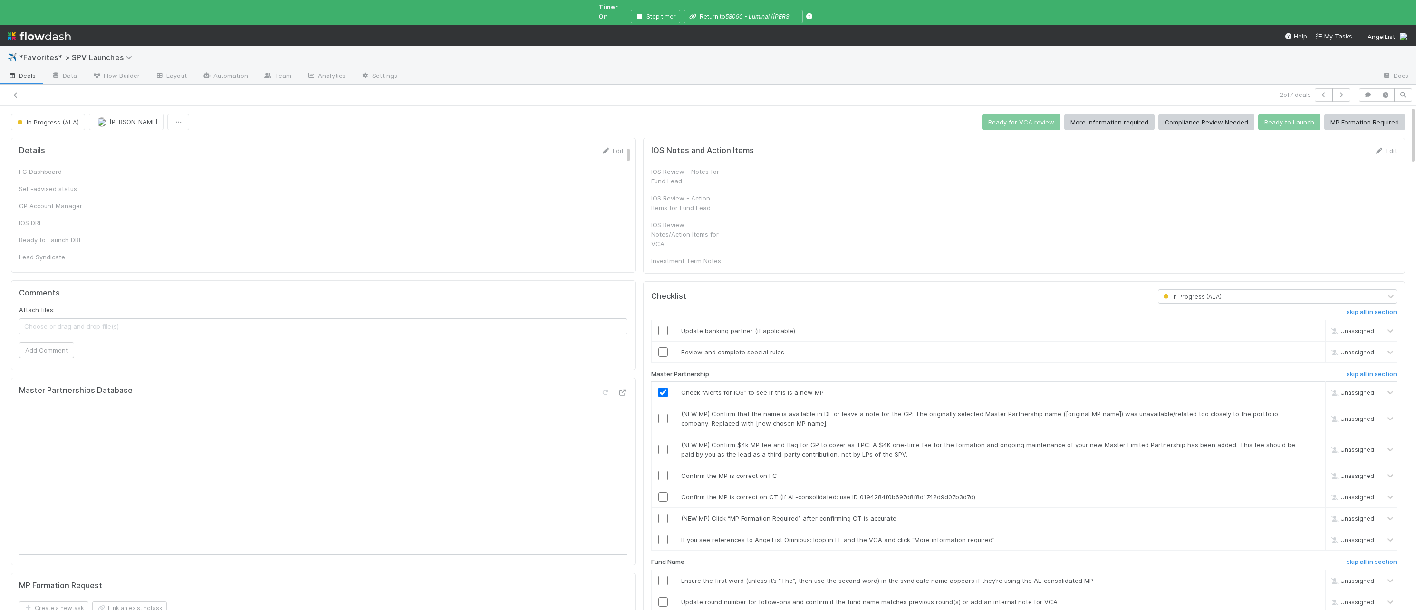
checkbox input "true"
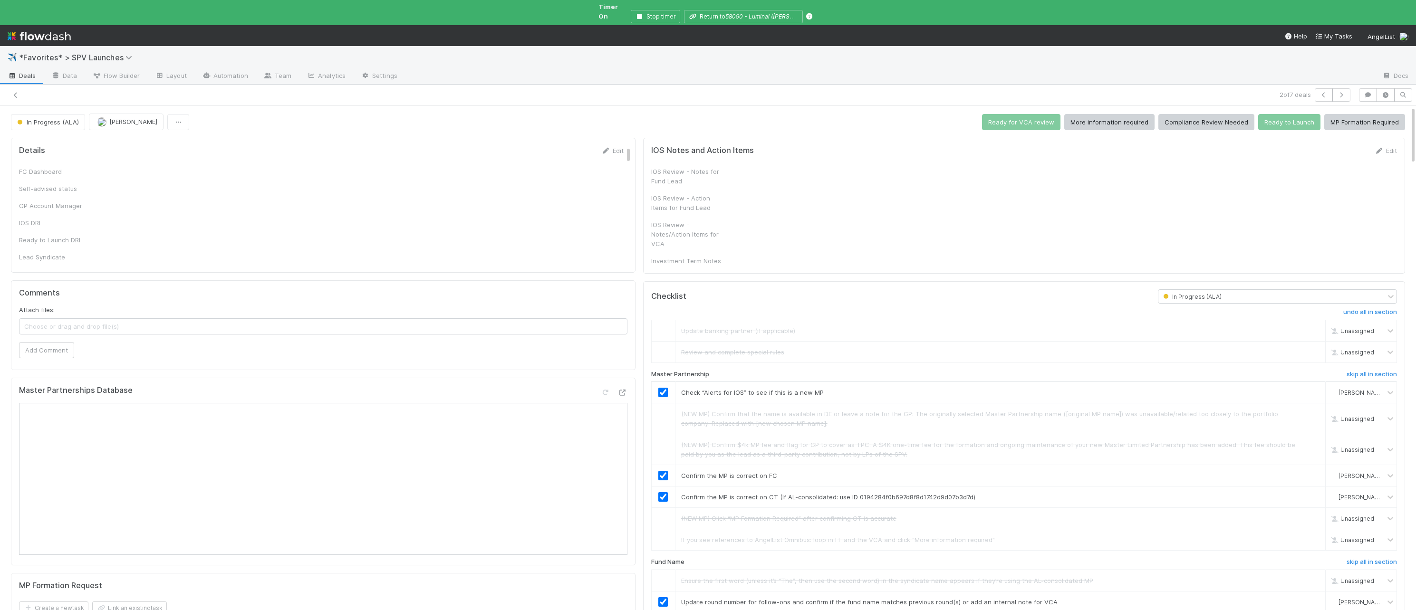
checkbox input "true"
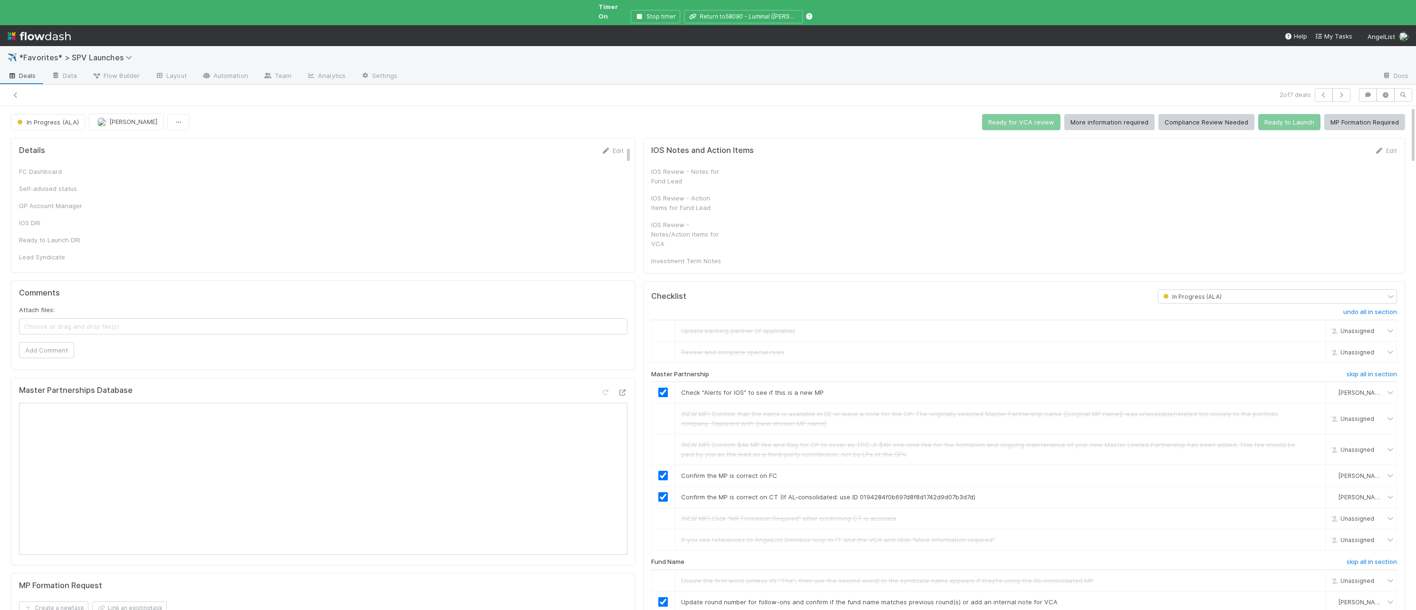
checkbox input "true"
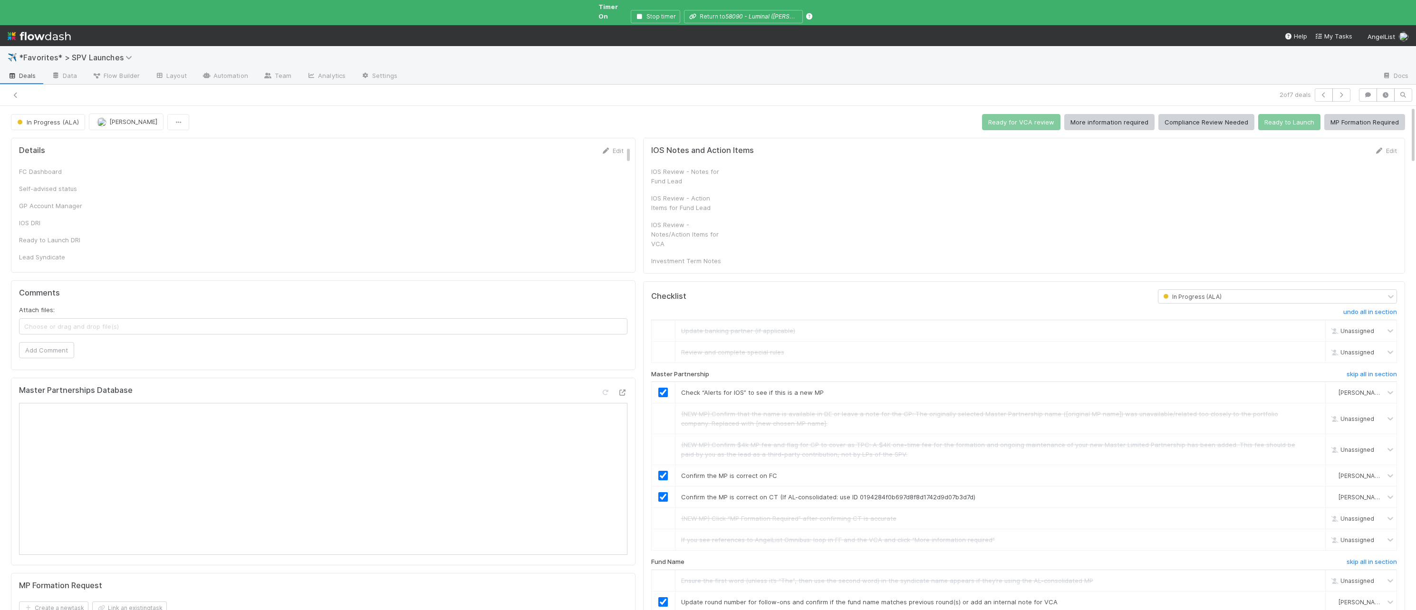
checkbox input "true"
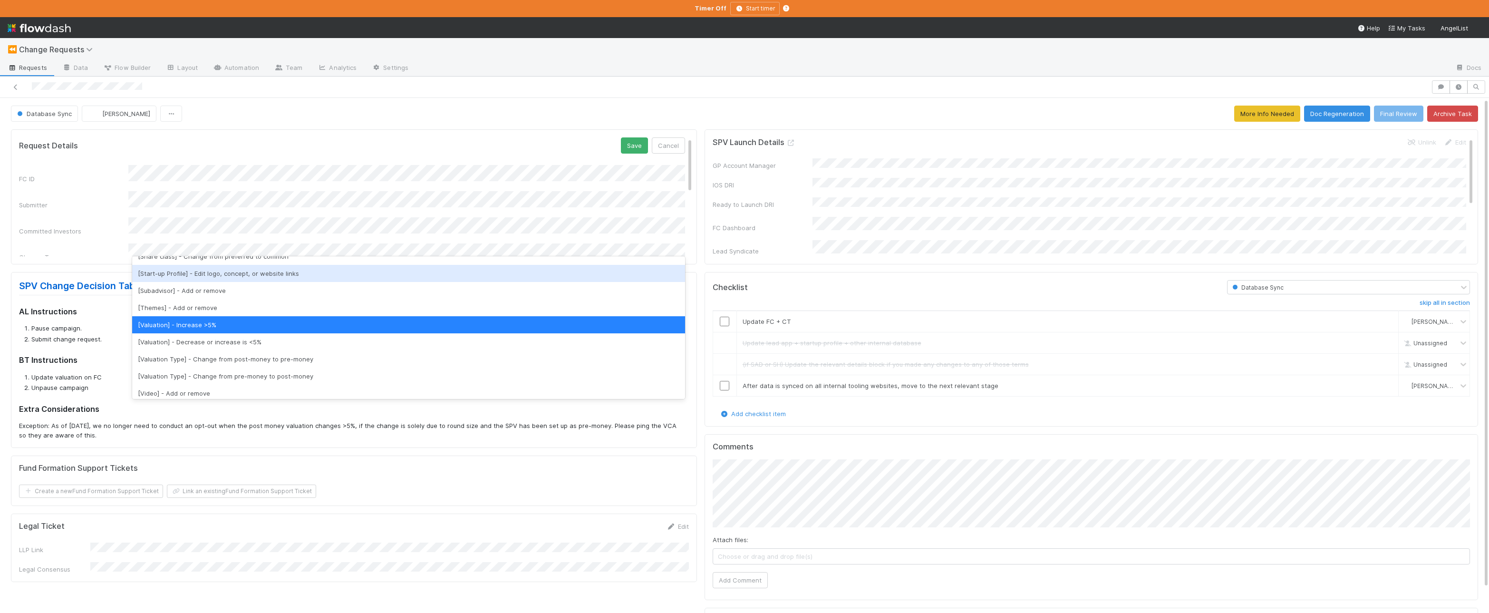
scroll to position [764, 0]
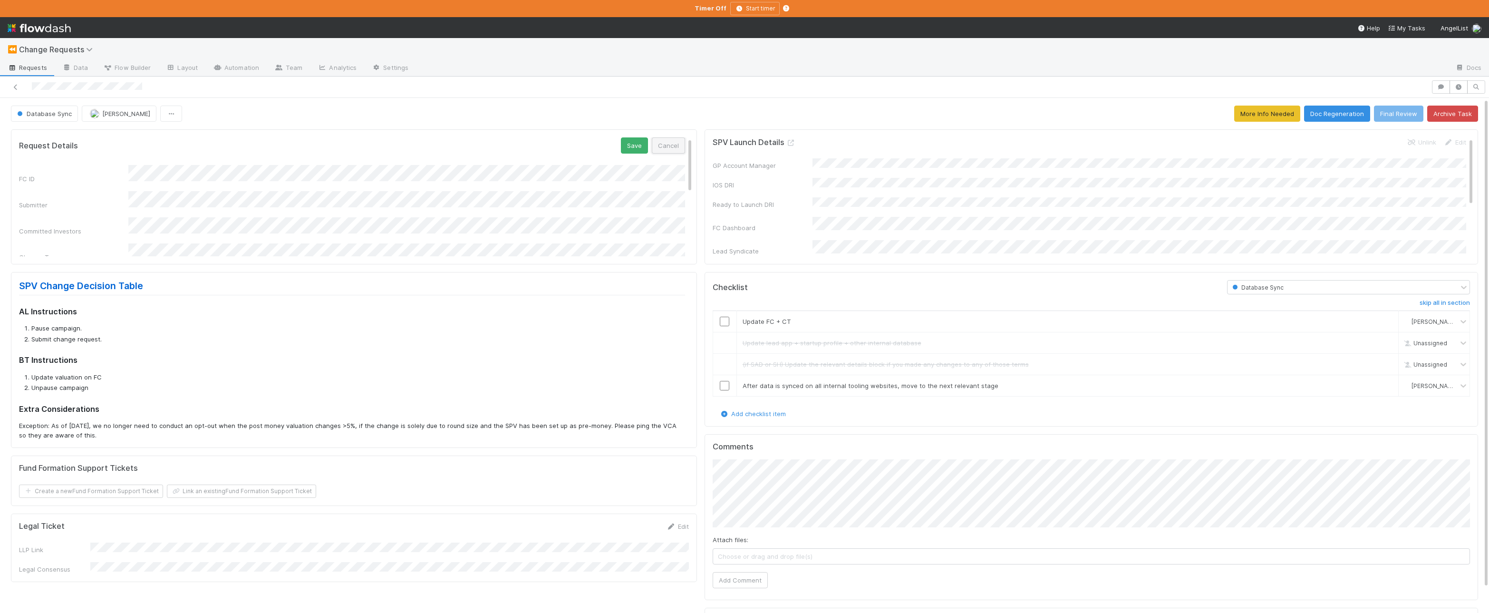
click at [664, 143] on button "Cancel" at bounding box center [668, 145] width 33 height 16
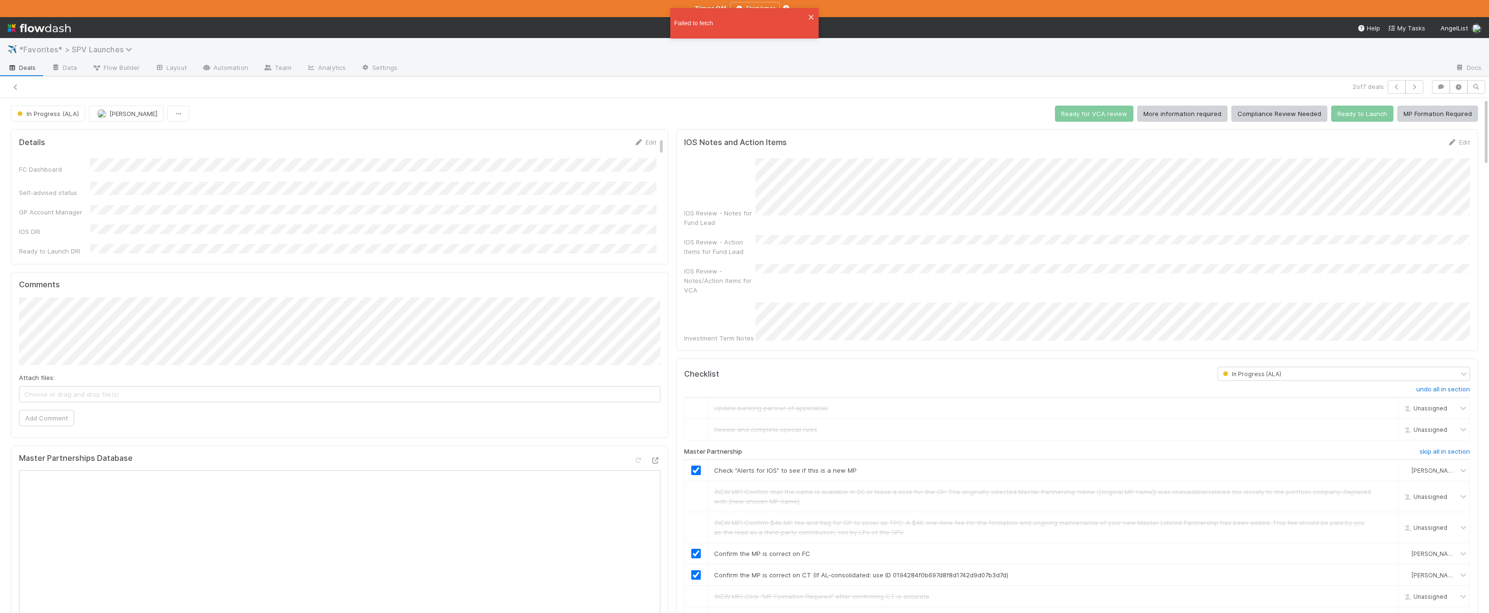
click at [75, 48] on span "*Favorites* > SPV Launches" at bounding box center [78, 50] width 118 height 10
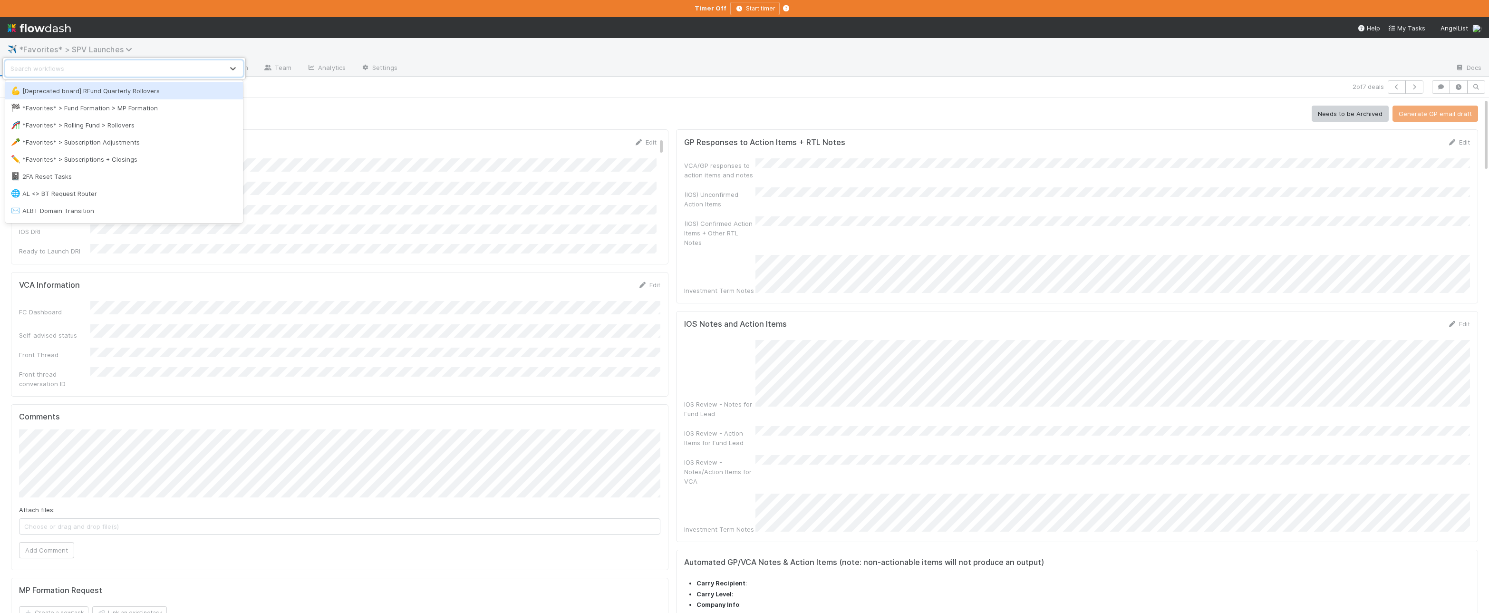
type input "l"
type input "bul"
click at [92, 88] on div "💡 Bulldog Brigade Process Improvements" at bounding box center [124, 91] width 226 height 10
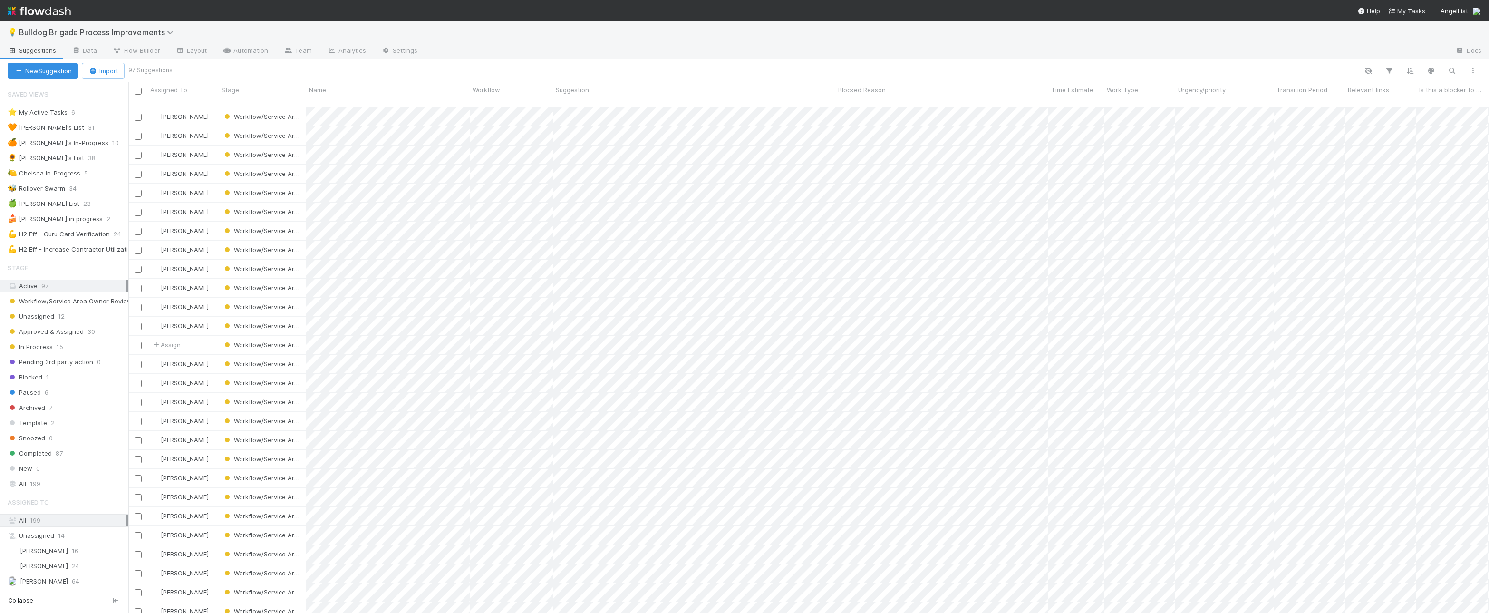
scroll to position [514, 1360]
click at [32, 238] on div "💪 H2 Eff - Guru Card Verification" at bounding box center [59, 234] width 102 height 12
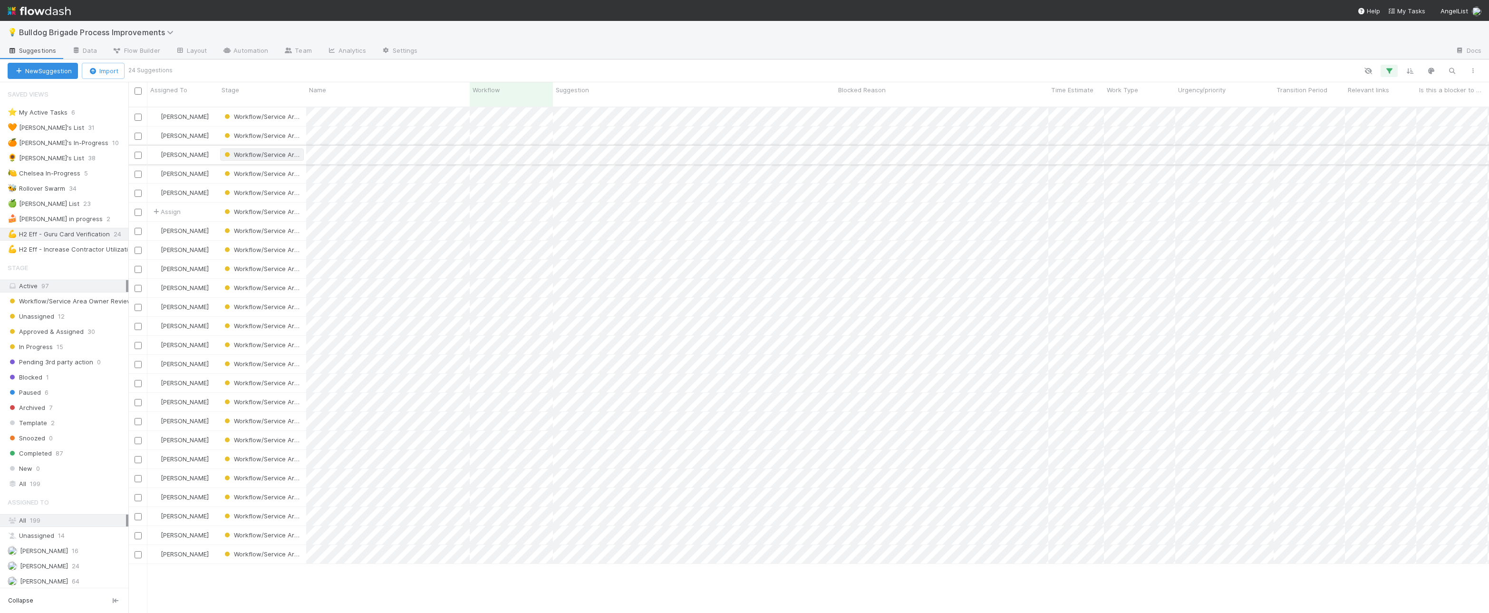
scroll to position [514, 1360]
click at [69, 240] on div "⭐ My Active Tasks 6 🧡 [PERSON_NAME]'s List 31 🍊 [PERSON_NAME]'s In-Progress 10 …" at bounding box center [64, 181] width 128 height 150
click at [69, 243] on div "💪 H2 Eff - Increase Contractor Utilization" at bounding box center [72, 249] width 128 height 12
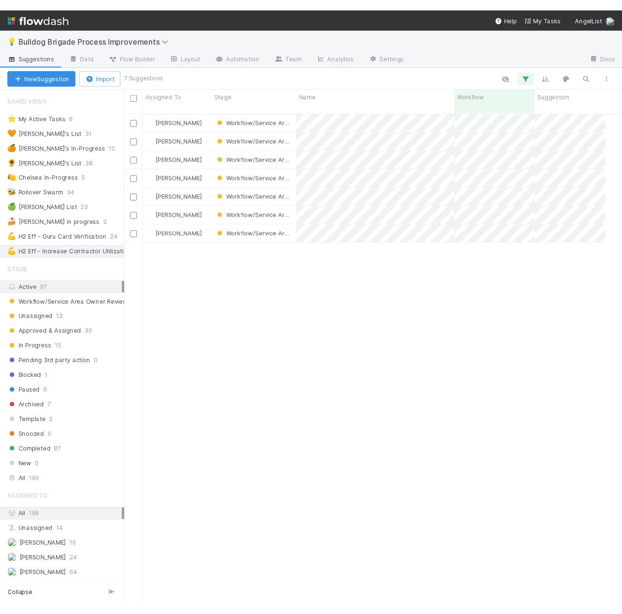
scroll to position [0, 0]
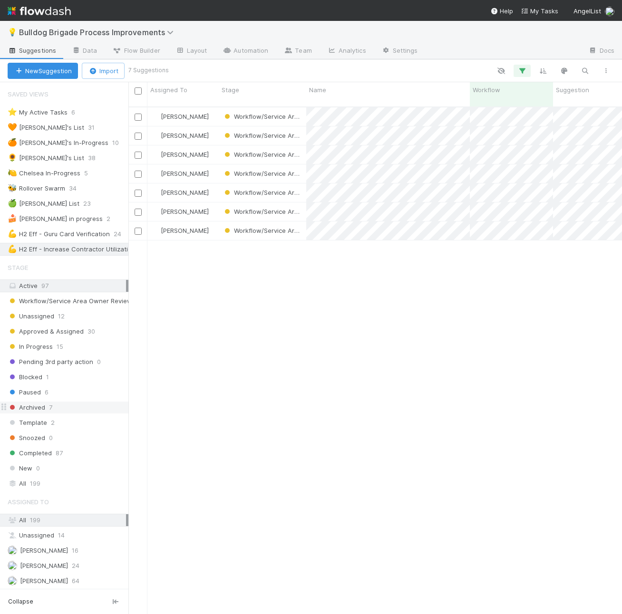
click at [108, 406] on div "Archived 7" at bounding box center [68, 408] width 121 height 12
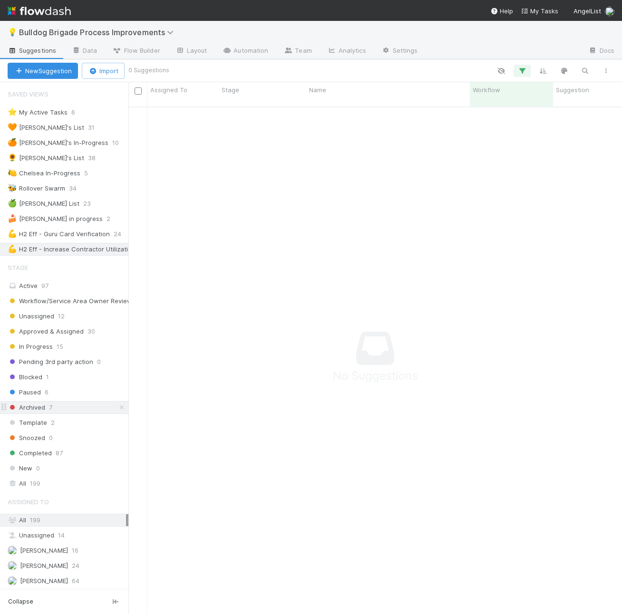
scroll to position [515, 493]
drag, startPoint x: 120, startPoint y: 407, endPoint x: 103, endPoint y: 379, distance: 32.9
click at [120, 407] on icon at bounding box center [122, 407] width 10 height 6
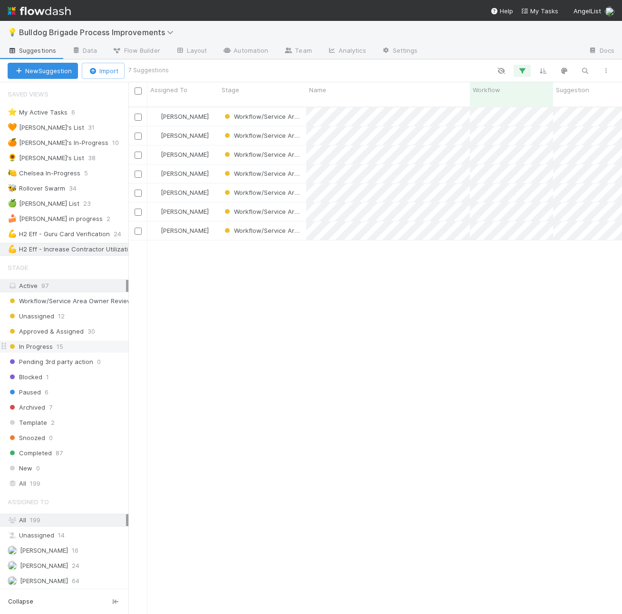
scroll to position [515, 493]
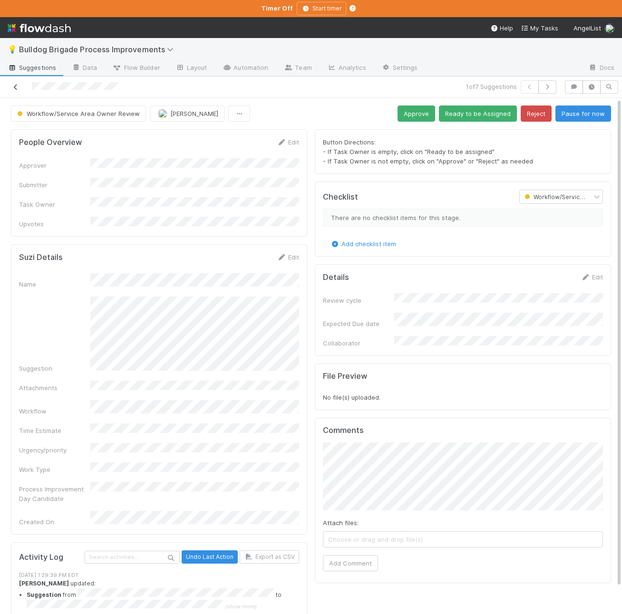
click at [17, 85] on icon at bounding box center [16, 87] width 10 height 6
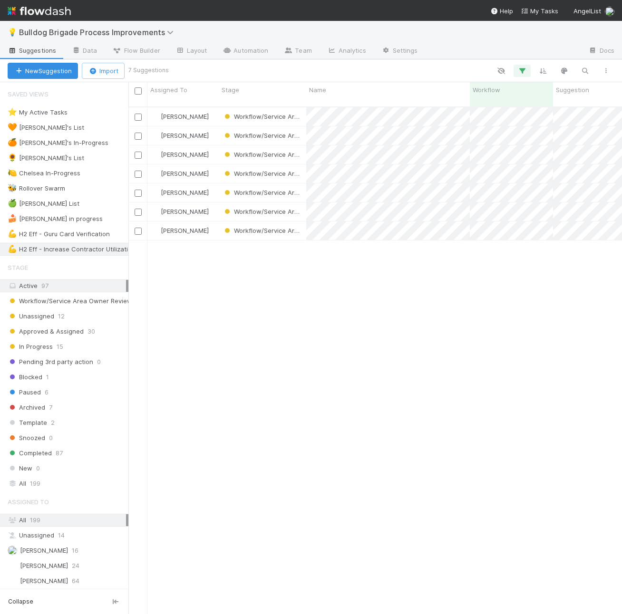
scroll to position [515, 493]
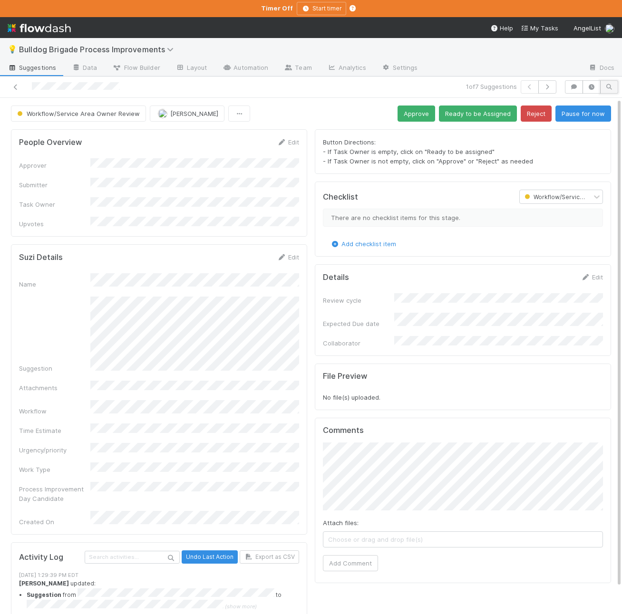
click at [607, 86] on icon "button" at bounding box center [609, 87] width 10 height 6
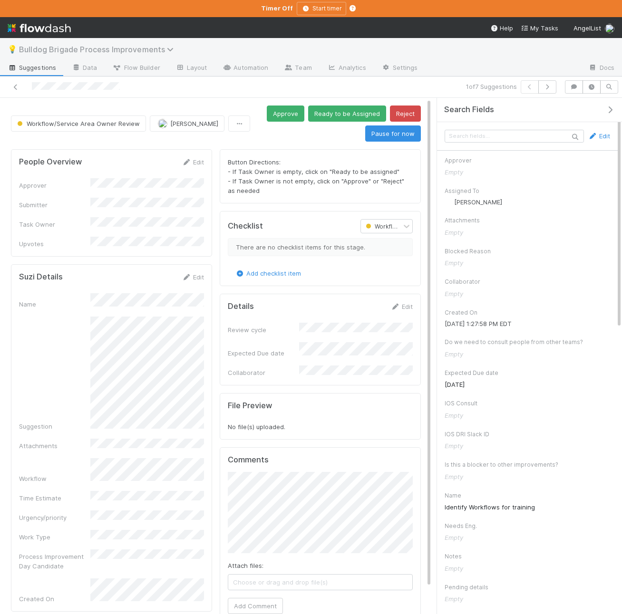
click at [139, 53] on span "Bulldog Brigade Process Improvements" at bounding box center [98, 50] width 159 height 10
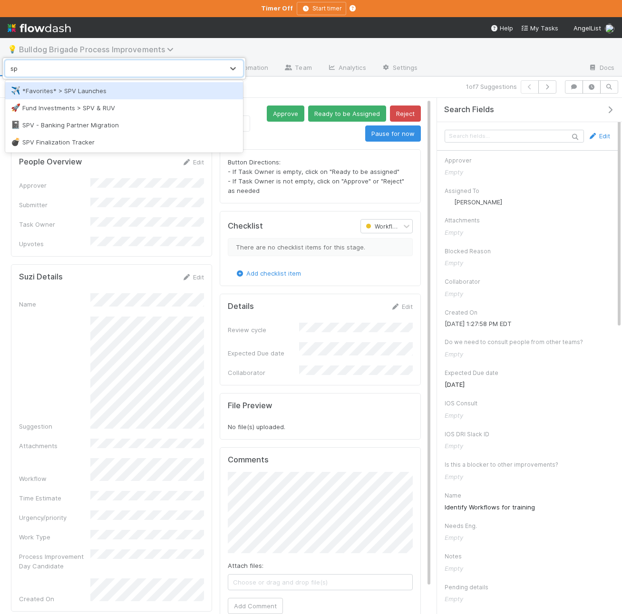
type input "spv"
click at [138, 86] on div "✈️ *Favorites* > SPV Launches" at bounding box center [124, 91] width 226 height 10
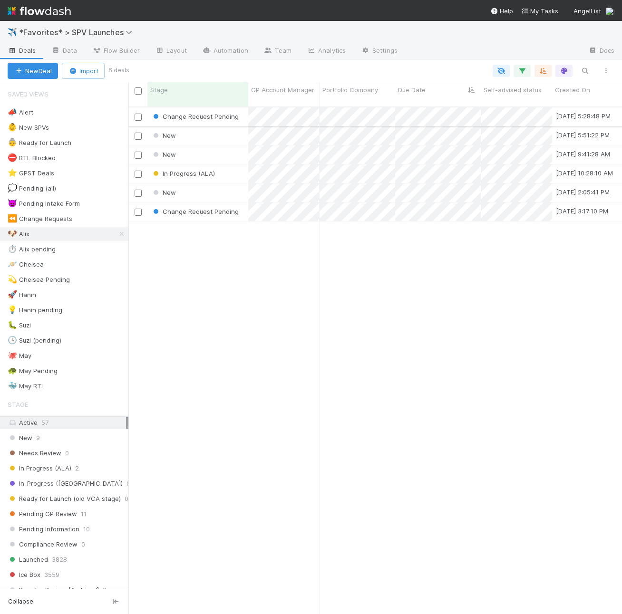
scroll to position [515, 493]
click at [251, 49] on link "Automation" at bounding box center [224, 51] width 61 height 15
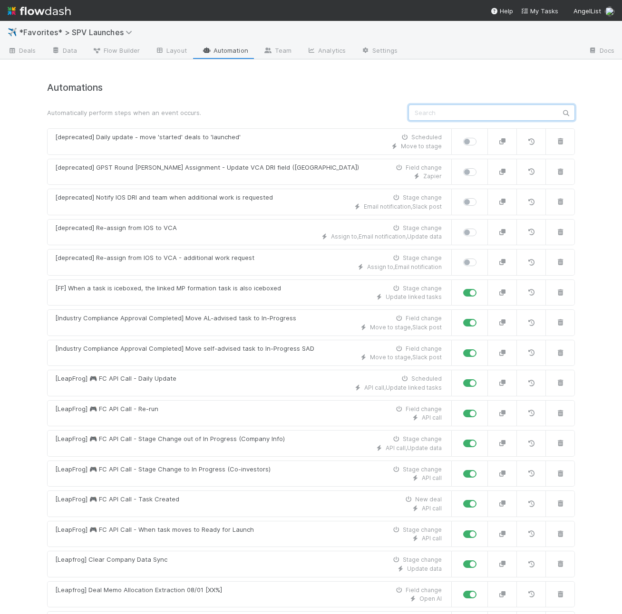
click at [464, 108] on input "text" at bounding box center [491, 113] width 166 height 16
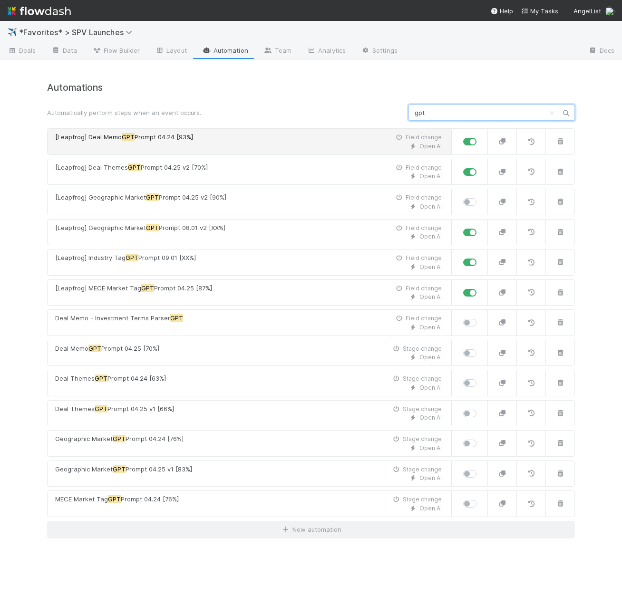
type input "gpt"
click at [397, 146] on div "Open AI" at bounding box center [248, 146] width 386 height 9
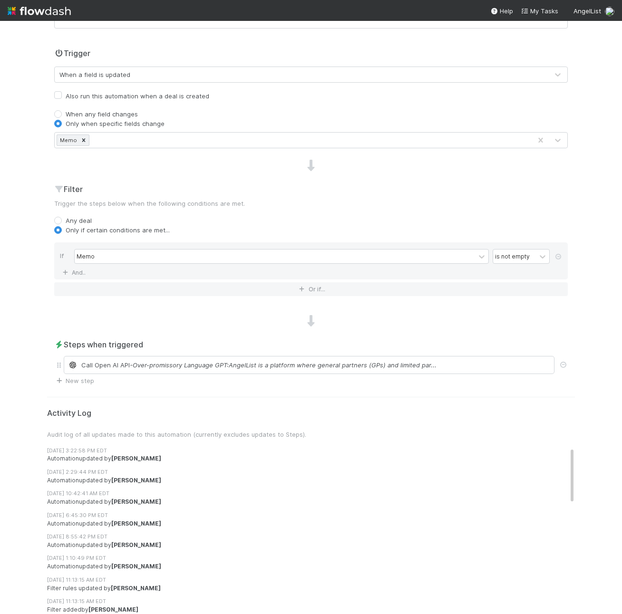
scroll to position [227, 0]
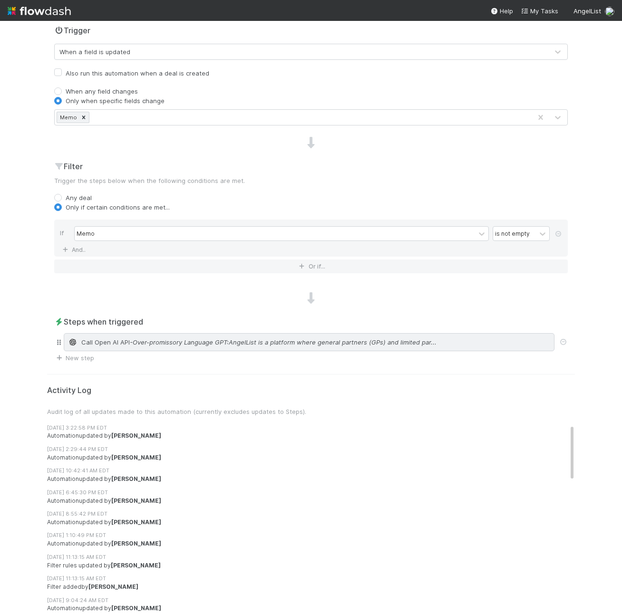
click at [257, 338] on span "- Over-promissory Language GPT:AngelList is a platform where general partners (…" at bounding box center [283, 342] width 307 height 10
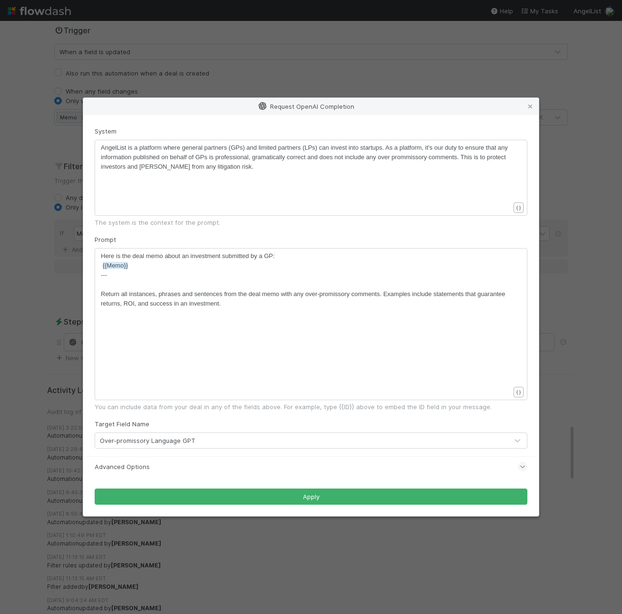
click at [524, 467] on icon at bounding box center [522, 467] width 6 height 10
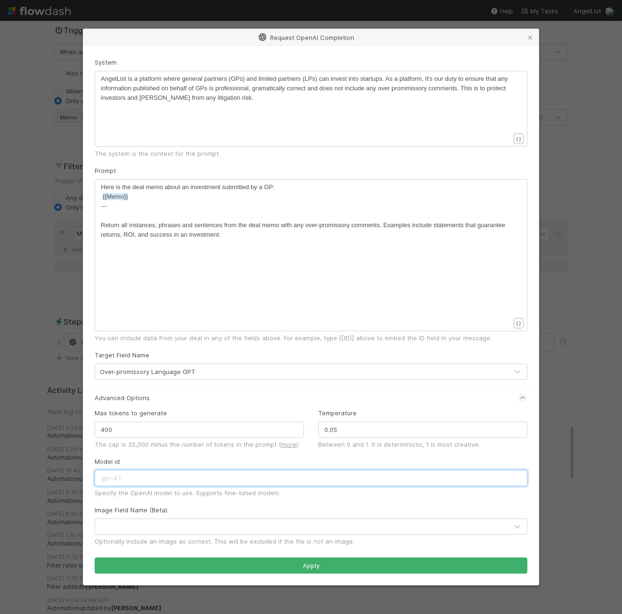
click at [455, 477] on input "text" at bounding box center [311, 478] width 433 height 16
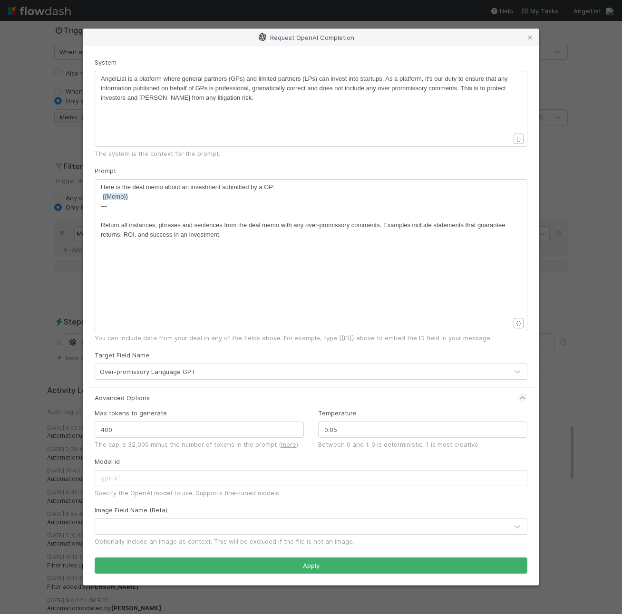
click at [525, 462] on div "Model id Specify the OpenAI model to use. Supports fine-tuned models." at bounding box center [311, 477] width 433 height 41
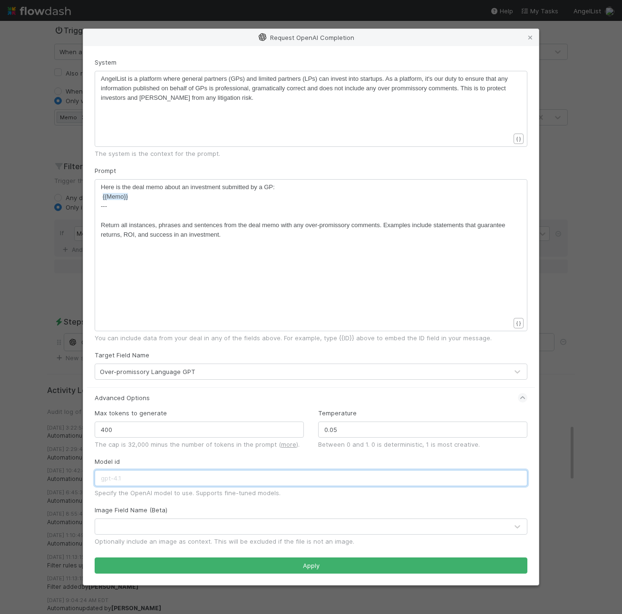
drag, startPoint x: 126, startPoint y: 481, endPoint x: 141, endPoint y: 481, distance: 14.8
click at [141, 481] on input "text" at bounding box center [311, 478] width 433 height 16
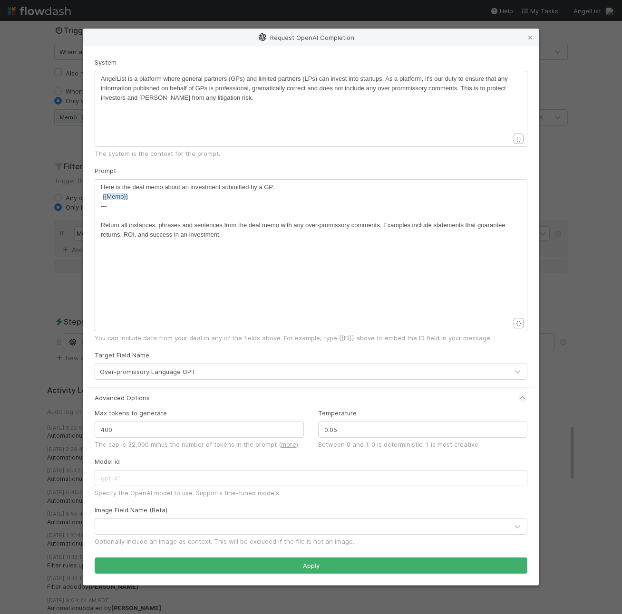
click at [151, 494] on div "Specify the OpenAI model to use. Supports fine-tuned models." at bounding box center [311, 493] width 433 height 10
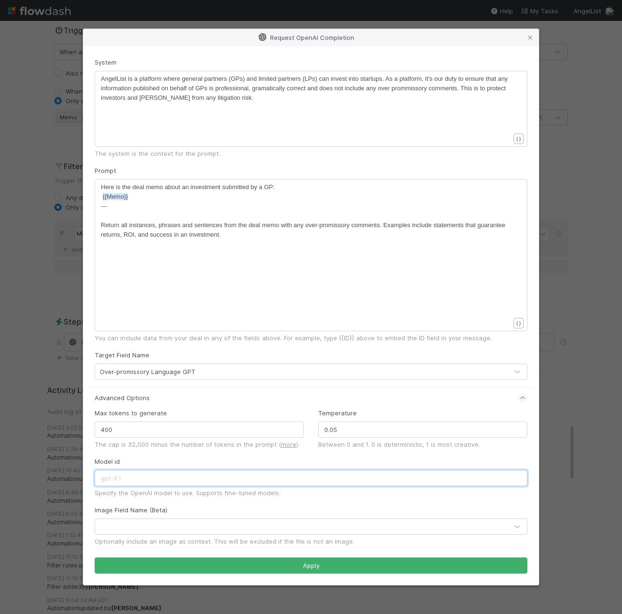
click at [131, 476] on input "text" at bounding box center [311, 478] width 433 height 16
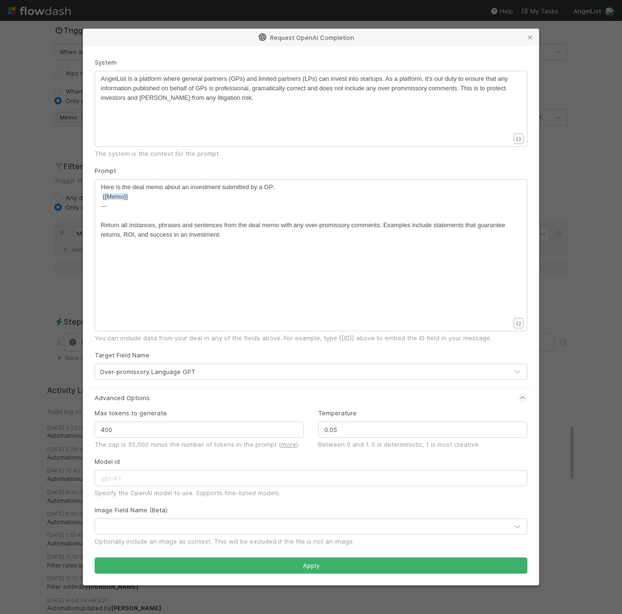
click at [152, 495] on div "Specify the OpenAI model to use. Supports fine-tuned models." at bounding box center [311, 493] width 433 height 10
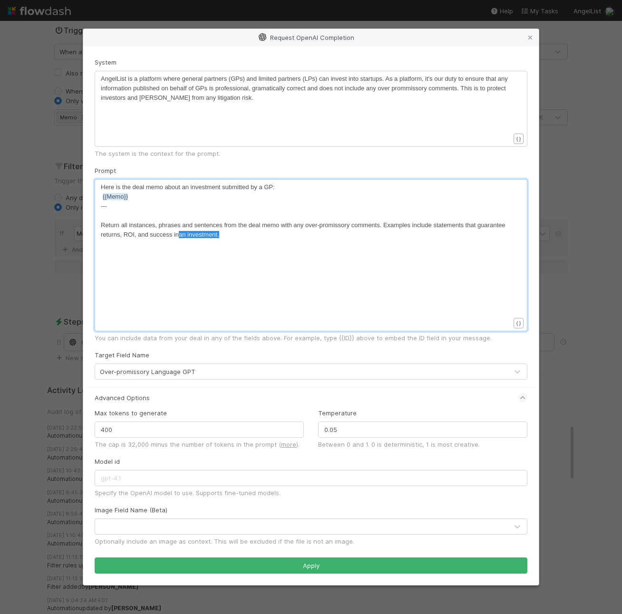
type textarea "Return all instances, phrases and sentences from the deal memo with any over-pr…"
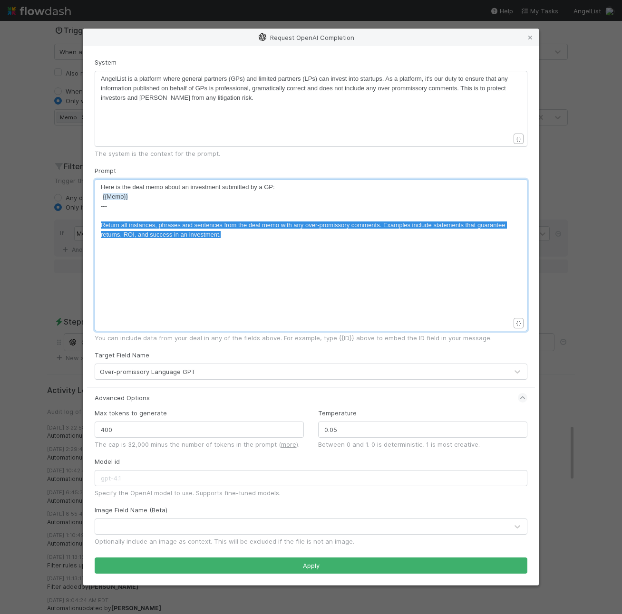
drag, startPoint x: 225, startPoint y: 233, endPoint x: 57, endPoint y: 219, distance: 168.4
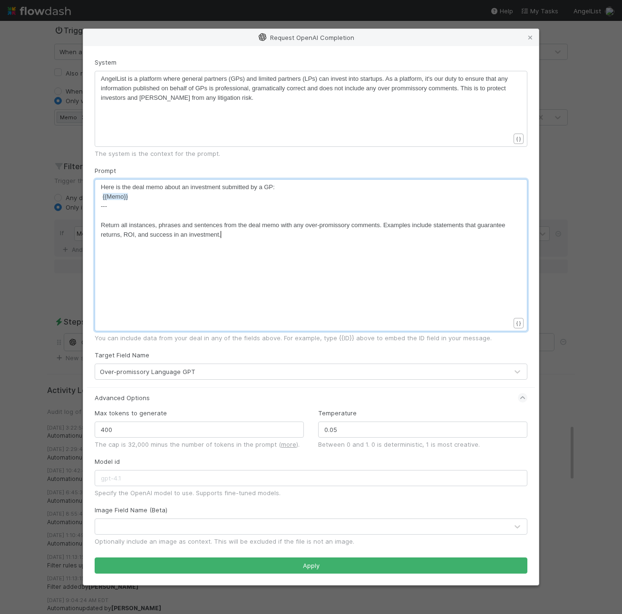
click at [296, 260] on div "x Here is the deal memo about an investment submitted by a GP: {{Memo}} --- ​ R…" at bounding box center [317, 267] width 433 height 169
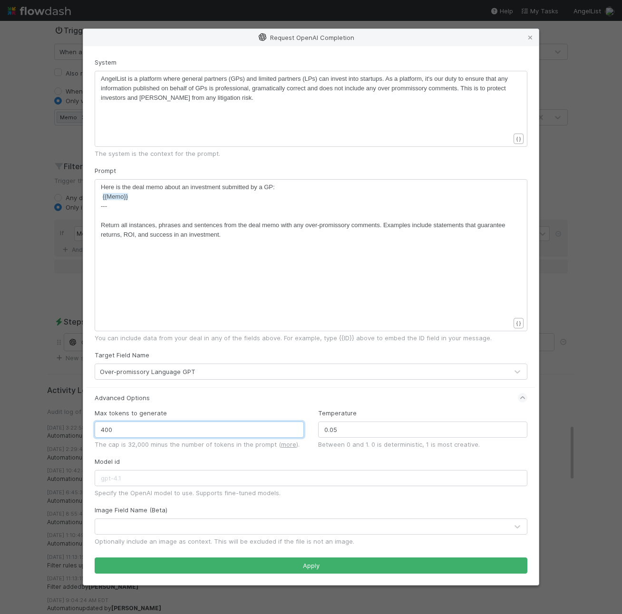
drag, startPoint x: 136, startPoint y: 432, endPoint x: 89, endPoint y: 428, distance: 46.7
click at [89, 428] on div "Max tokens to generate 400 The cap is 32,000 minus the number of tokens in the …" at bounding box center [198, 432] width 223 height 48
click at [96, 414] on label "Max tokens to generate" at bounding box center [131, 413] width 72 height 10
click at [167, 412] on div "Max tokens to generate 400 The cap is 32,000 minus the number of tokens in the …" at bounding box center [199, 428] width 209 height 41
click at [289, 444] on link "more" at bounding box center [288, 445] width 15 height 8
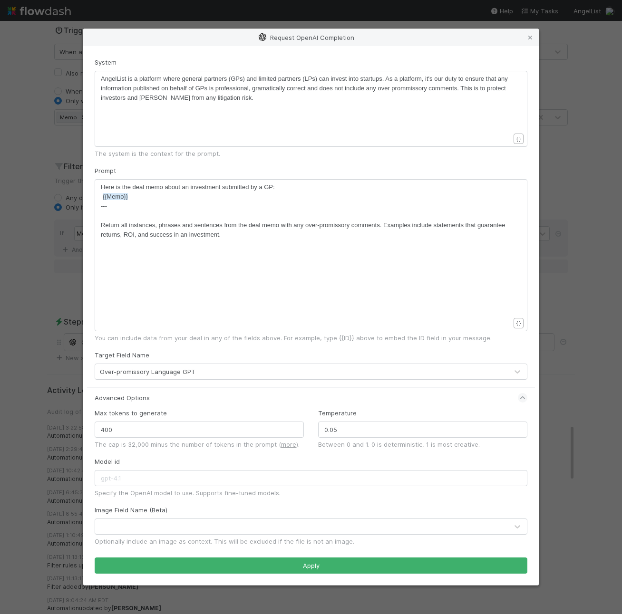
click at [232, 452] on div "Max tokens to generate 400 The cap is 32,000 minus the number of tokens in the …" at bounding box center [198, 432] width 223 height 48
click at [163, 442] on span "The cap is 32,000 minus the number of tokens in the prompt ( more )." at bounding box center [197, 445] width 205 height 8
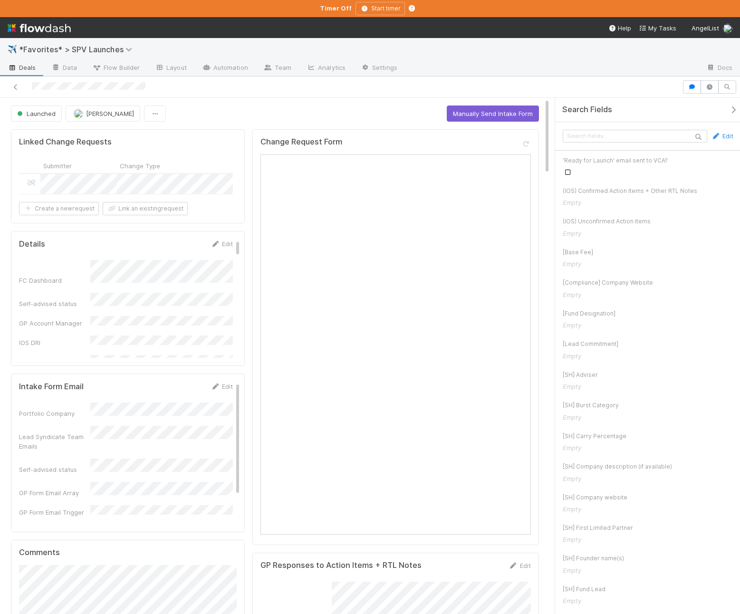
click at [31, 68] on span "Deals" at bounding box center [22, 68] width 29 height 10
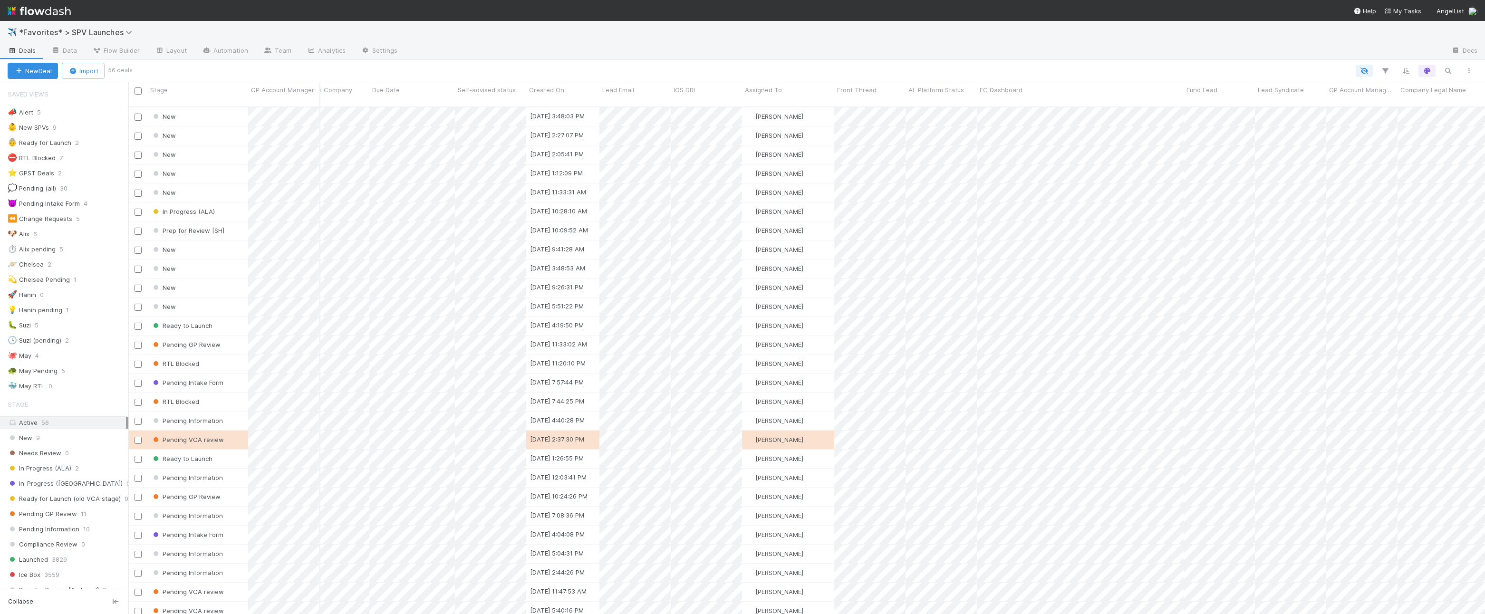
scroll to position [0, 26]
click at [72, 234] on div "🐶 Alix 6" at bounding box center [68, 234] width 121 height 12
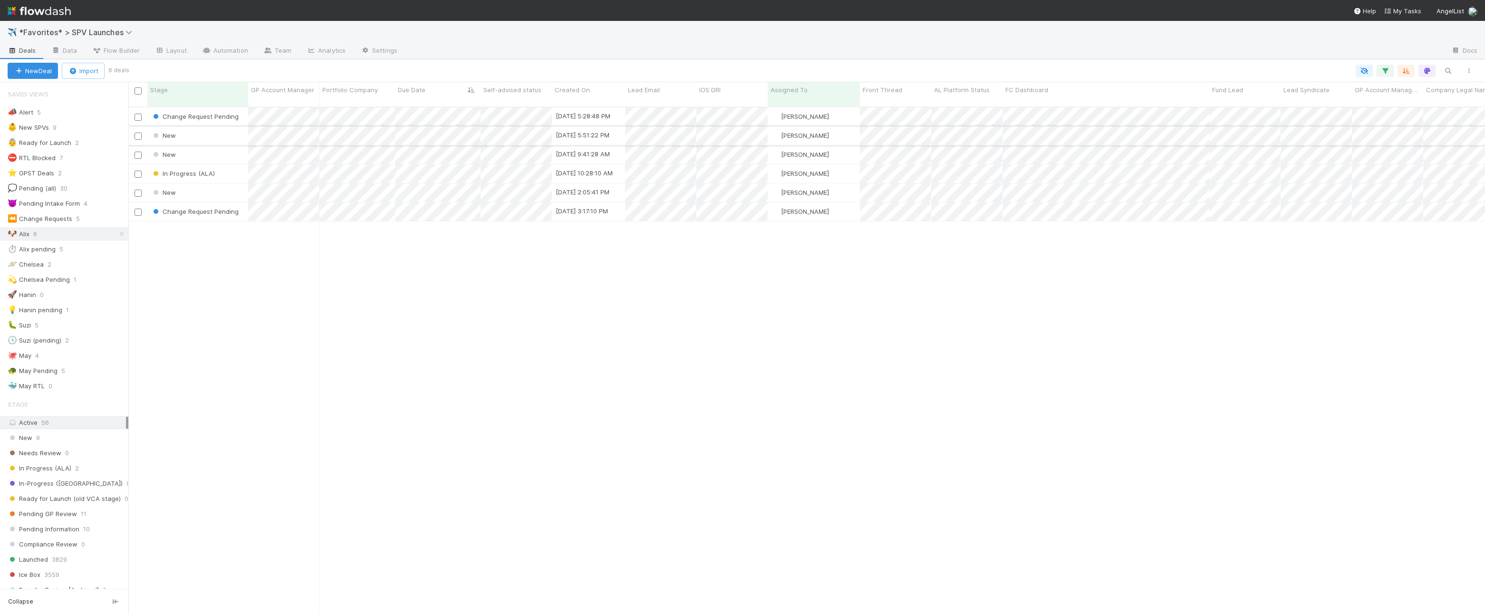
click at [207, 134] on div "New" at bounding box center [197, 135] width 101 height 19
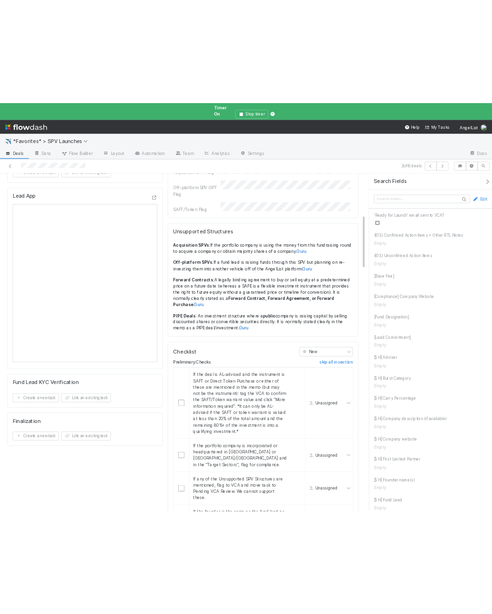
scroll to position [392, 0]
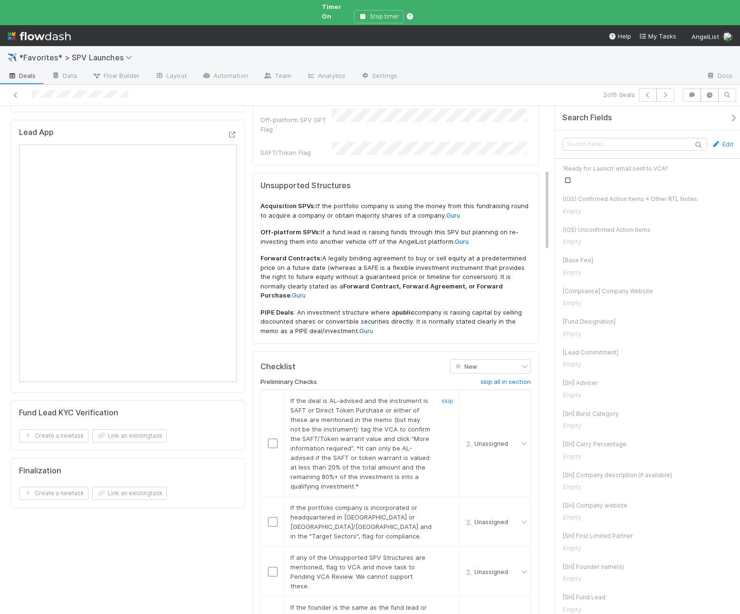
drag, startPoint x: 446, startPoint y: 346, endPoint x: 721, endPoint y: 315, distance: 277.0
click at [308, 397] on link "skip" at bounding box center [448, 401] width 12 height 8
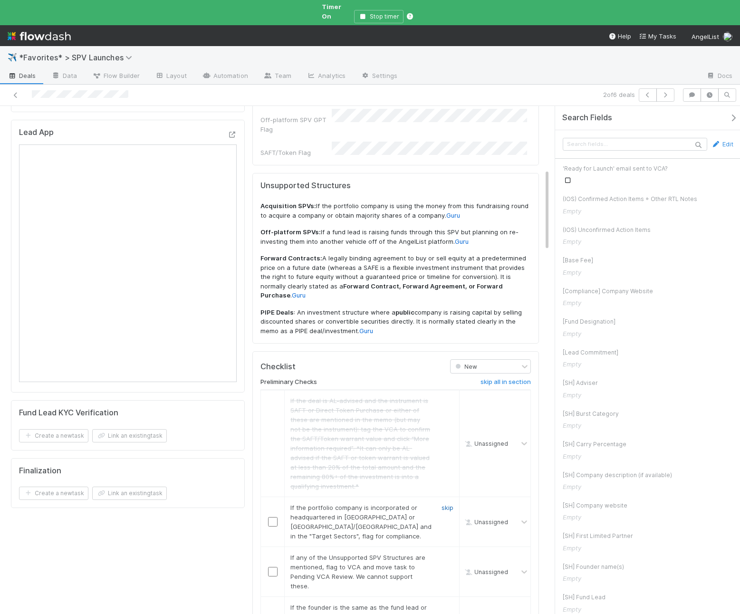
click at [308, 504] on link "skip" at bounding box center [448, 508] width 12 height 8
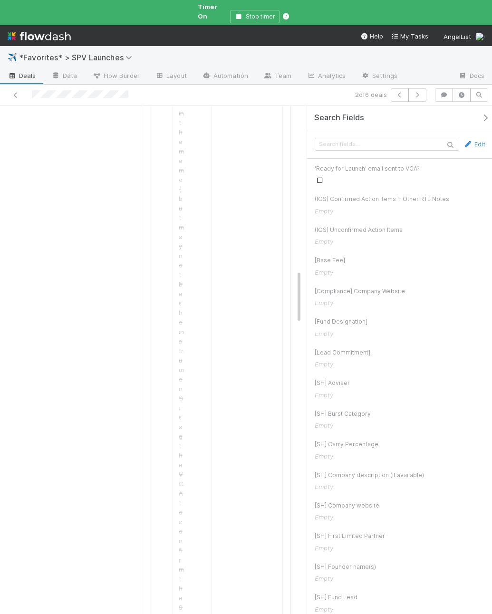
scroll to position [1629, 0]
click at [308, 114] on button "button" at bounding box center [487, 118] width 19 height 9
click at [308, 114] on icon "button" at bounding box center [486, 118] width 10 height 8
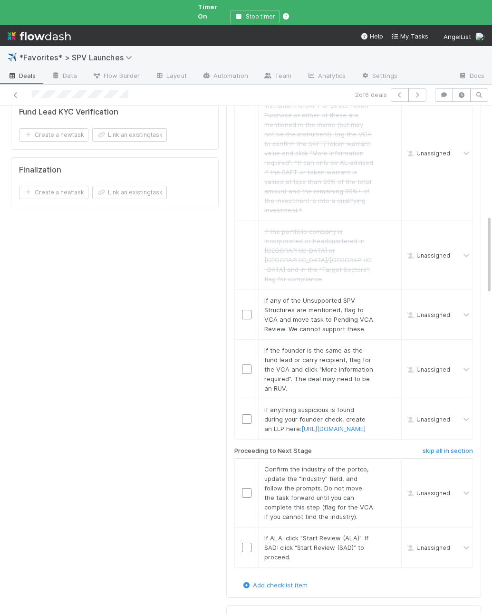
scroll to position [758, 0]
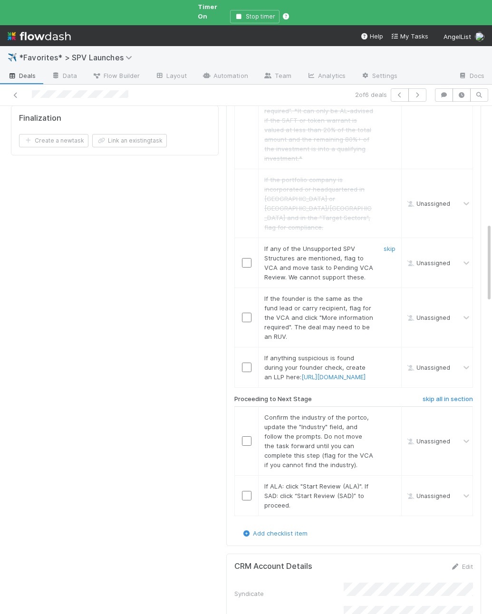
drag, startPoint x: 384, startPoint y: 191, endPoint x: 406, endPoint y: 198, distance: 23.4
click at [308, 245] on link "skip" at bounding box center [390, 249] width 12 height 8
click at [308, 395] on div "Proceeding to Next Stage" at bounding box center [311, 400] width 169 height 11
click at [308, 295] on link "skip" at bounding box center [390, 299] width 12 height 8
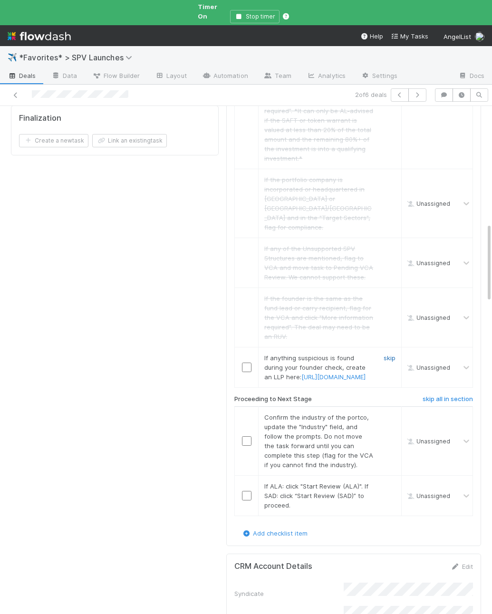
click at [308, 354] on link "skip" at bounding box center [390, 358] width 12 height 8
click at [249, 436] on input "checkbox" at bounding box center [247, 441] width 10 height 10
click at [247, 491] on input "checkbox" at bounding box center [247, 496] width 10 height 10
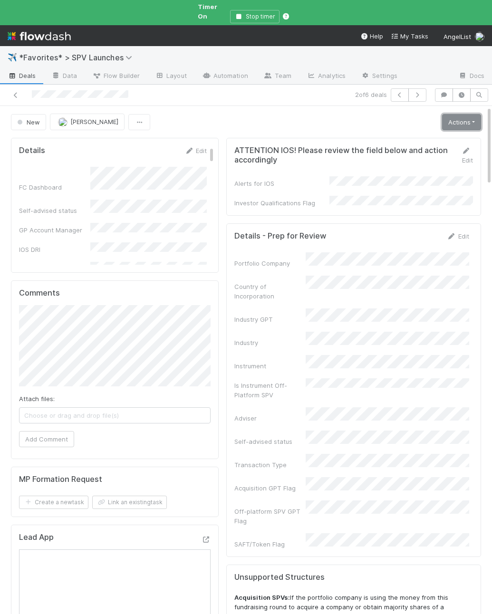
click at [308, 115] on link "Actions" at bounding box center [461, 122] width 39 height 16
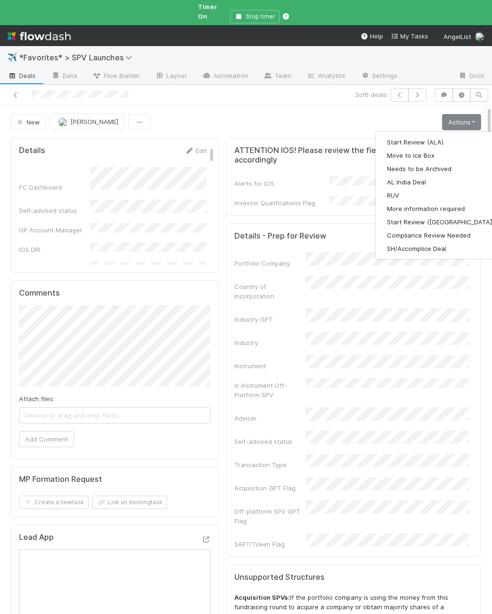
click at [308, 131] on div "Start Review (ALA) Move to Ice Box Needs to be Archived AL India Deal RUV More …" at bounding box center [440, 195] width 131 height 128
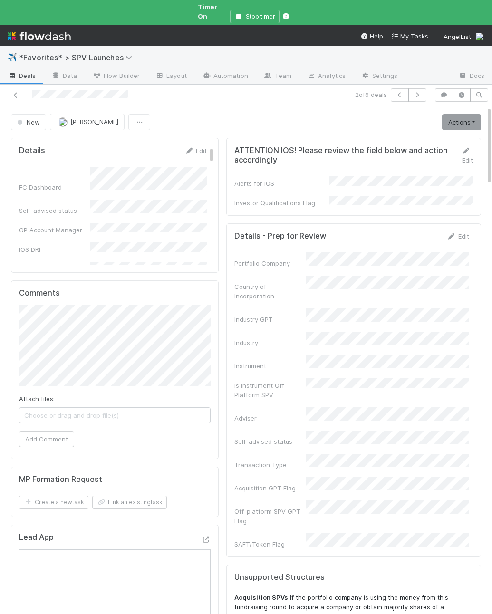
click at [308, 138] on div "ATTENTION IOS! Please review the field below and action accordingly Edit Alerts…" at bounding box center [353, 177] width 255 height 78
click at [308, 116] on link "Actions" at bounding box center [461, 122] width 39 height 16
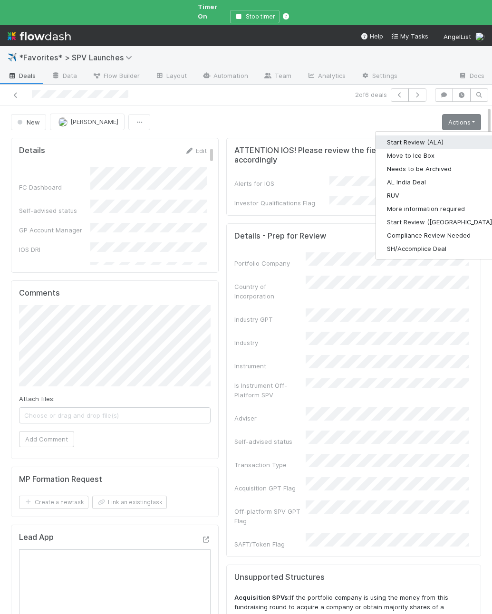
click at [308, 135] on button "Start Review (ALA)" at bounding box center [440, 141] width 130 height 13
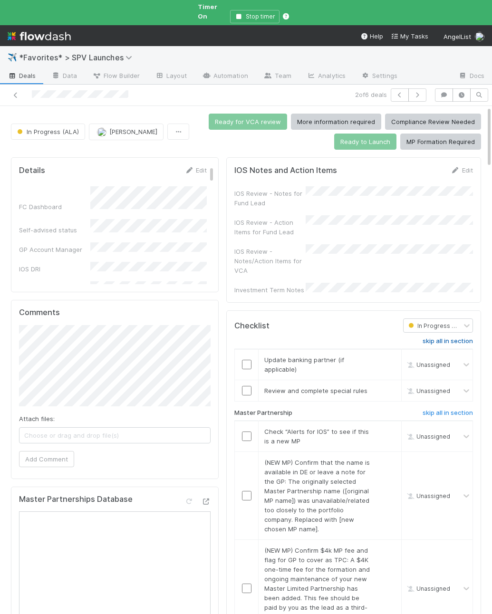
click at [308, 337] on h6 "skip all in section" at bounding box center [448, 341] width 50 height 8
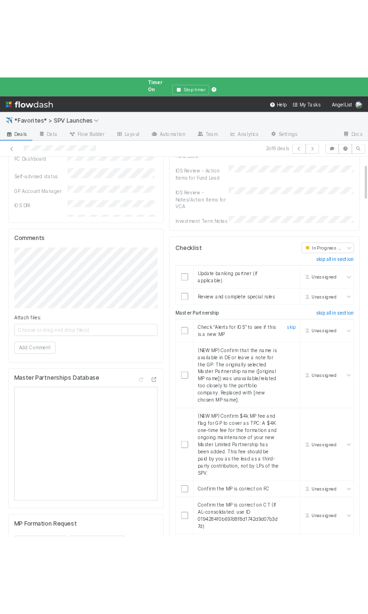
scroll to position [131, 0]
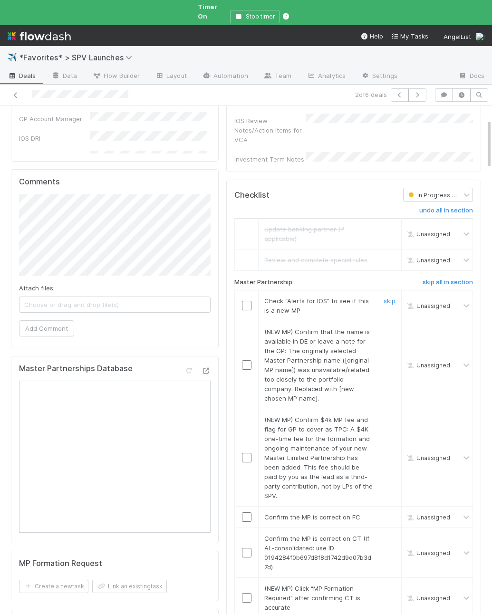
drag, startPoint x: 246, startPoint y: 290, endPoint x: 313, endPoint y: 306, distance: 68.4
click at [246, 301] on input "checkbox" at bounding box center [247, 306] width 10 height 10
click at [308, 328] on link "skip" at bounding box center [390, 332] width 12 height 8
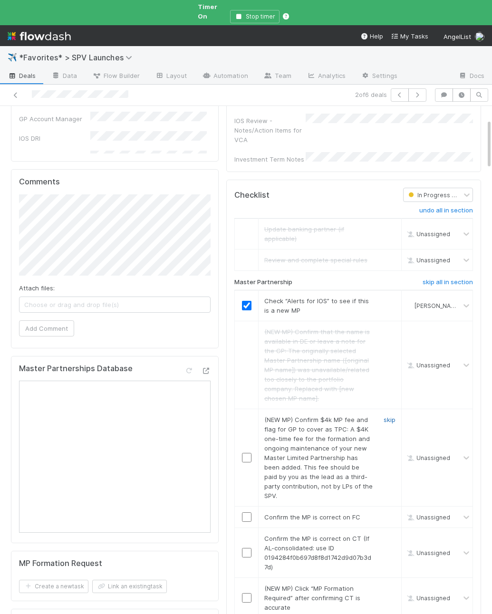
click at [308, 416] on link "skip" at bounding box center [390, 420] width 12 height 8
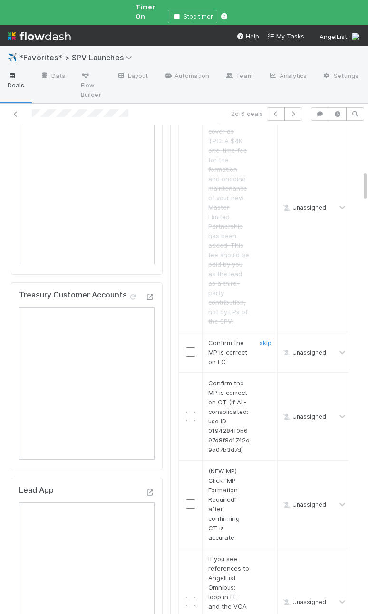
scroll to position [731, 0]
click at [187, 347] on input "checkbox" at bounding box center [191, 352] width 10 height 10
click at [207, 378] on div "Confirm the MP is correct on CT (If AL-consolidated: use ID 0194284f0b697d8f8d1…" at bounding box center [225, 416] width 49 height 76
click at [193, 411] on input "checkbox" at bounding box center [191, 416] width 10 height 10
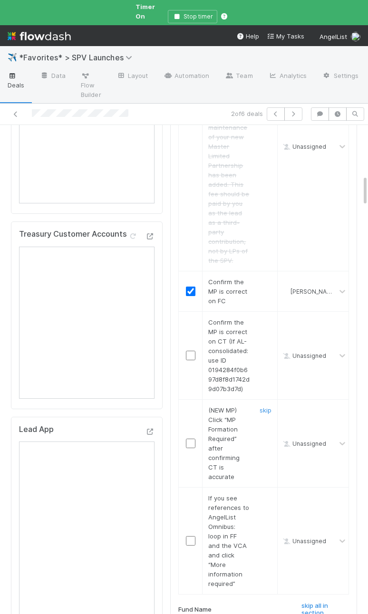
scroll to position [817, 0]
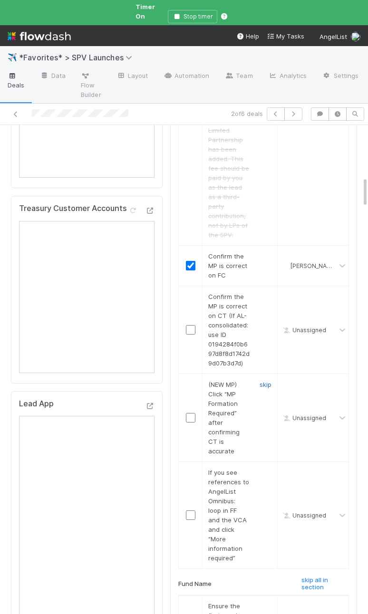
click at [265, 381] on link "skip" at bounding box center [266, 385] width 12 height 8
click at [263, 469] on link "skip" at bounding box center [266, 473] width 12 height 8
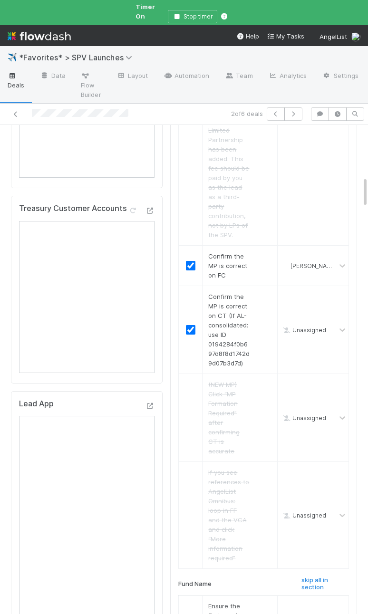
checkbox input "true"
click at [236, 381] on span "(NEW MP) Click “MP Formation Required” after confirming CT is accurate" at bounding box center [223, 418] width 31 height 74
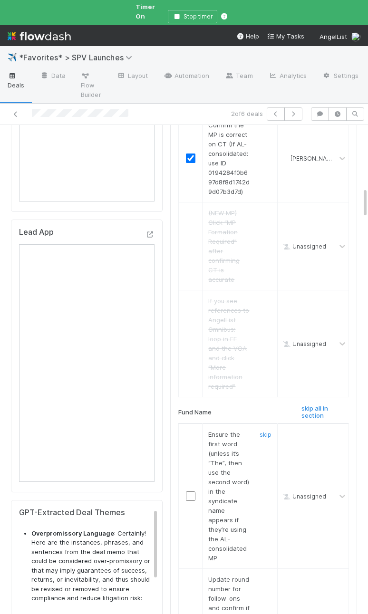
scroll to position [990, 0]
click at [308, 404] on h6 "skip all in section" at bounding box center [325, 411] width 48 height 15
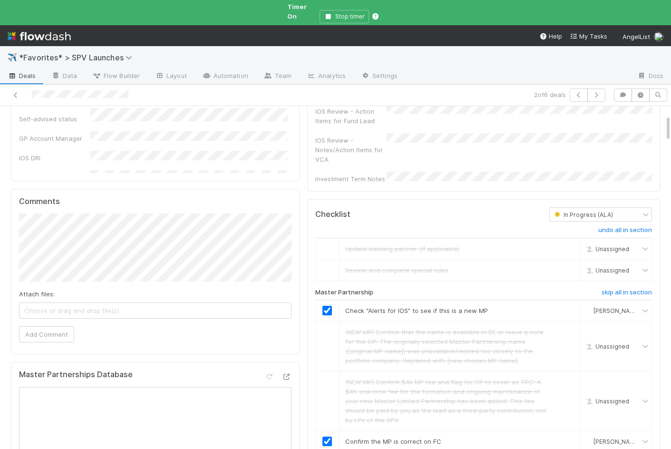
scroll to position [0, 0]
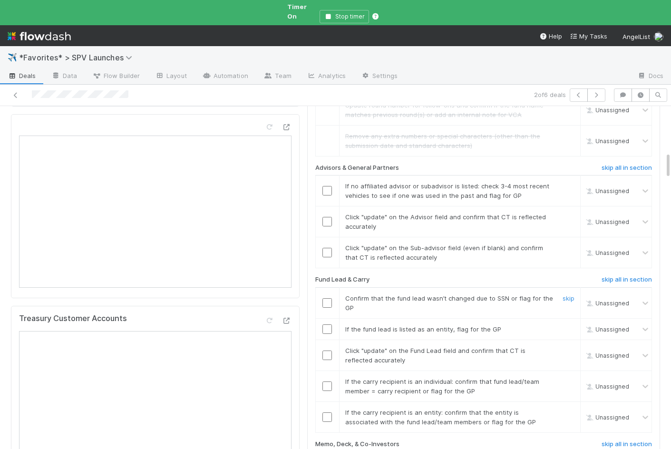
scroll to position [597, 0]
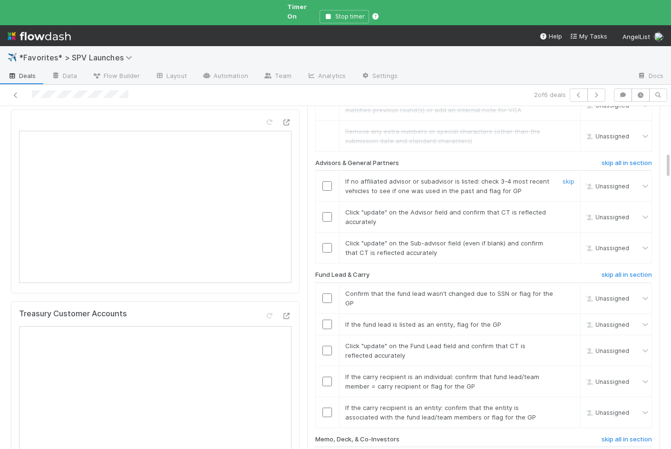
click at [308, 181] on input "checkbox" at bounding box center [327, 186] width 10 height 10
click at [308, 232] on td "Click "update" on the Sub-advisor field (even if blank) and confirm that CT is …" at bounding box center [459, 247] width 241 height 31
click at [308, 212] on input "checkbox" at bounding box center [327, 217] width 10 height 10
click at [308, 243] on input "checkbox" at bounding box center [327, 248] width 10 height 10
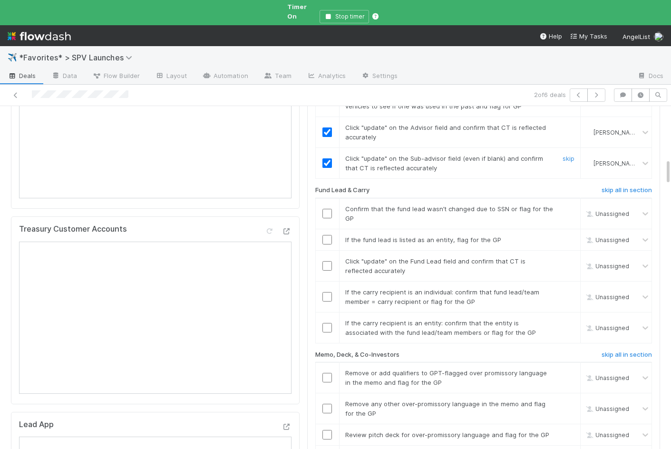
scroll to position [684, 0]
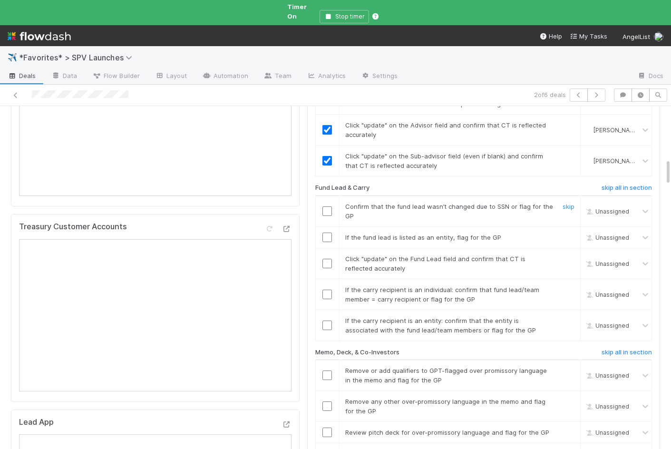
click at [308, 206] on input "checkbox" at bounding box center [327, 211] width 10 height 10
click at [308, 233] on link "skip" at bounding box center [568, 237] width 12 height 8
click at [308, 259] on input "checkbox" at bounding box center [327, 264] width 10 height 10
click at [308, 285] on div "skip" at bounding box center [567, 294] width 29 height 19
click at [308, 286] on link "skip" at bounding box center [568, 290] width 12 height 8
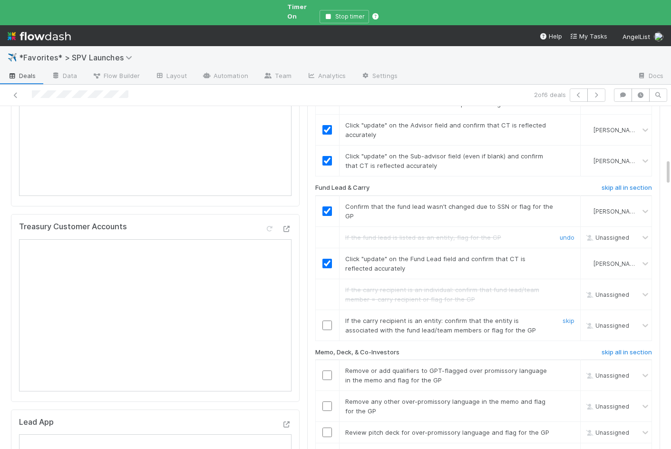
click at [308, 320] on input "checkbox" at bounding box center [327, 325] width 10 height 10
checkbox input "true"
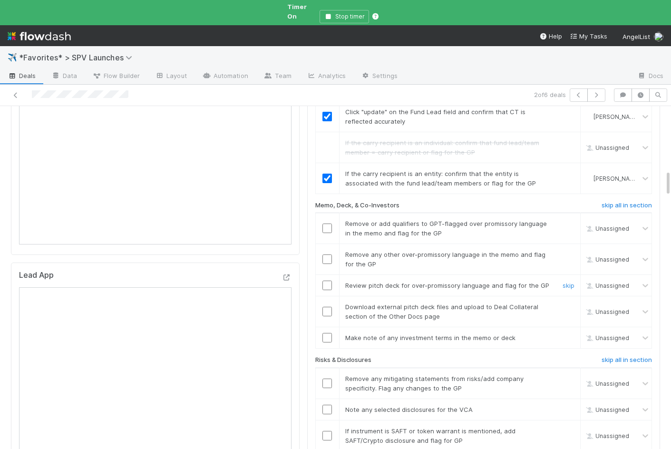
scroll to position [825, 0]
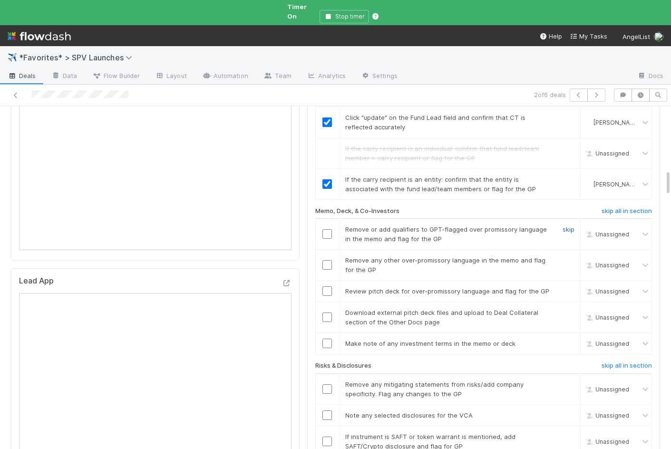
click at [308, 225] on link "skip" at bounding box center [568, 229] width 12 height 8
click at [308, 256] on link "skip" at bounding box center [568, 260] width 12 height 8
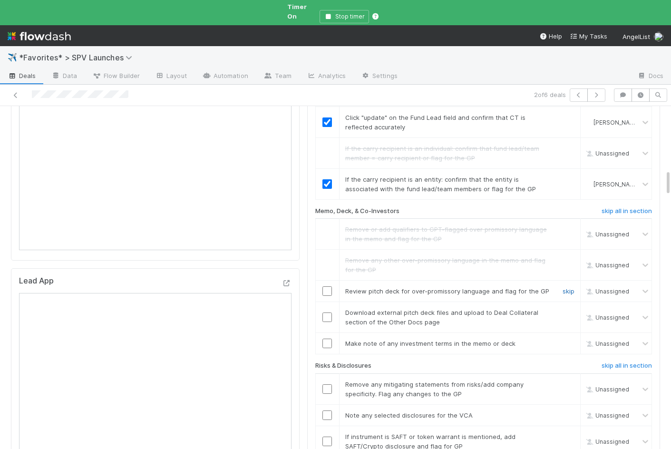
click at [308, 287] on link "skip" at bounding box center [568, 291] width 12 height 8
click at [308, 308] on link "skip" at bounding box center [568, 312] width 12 height 8
click at [308, 339] on link "skip" at bounding box center [568, 343] width 12 height 8
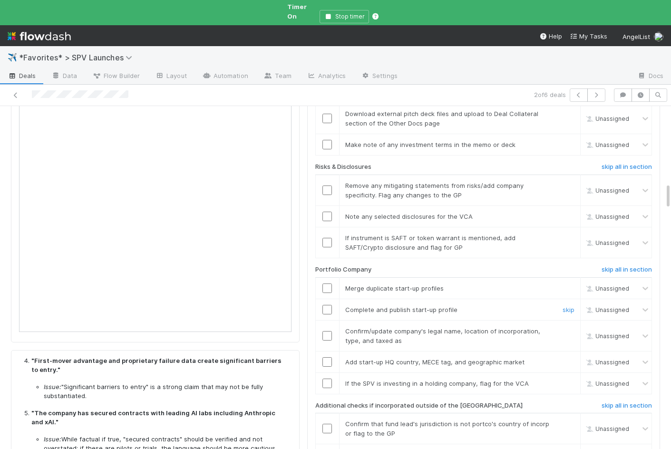
scroll to position [1031, 0]
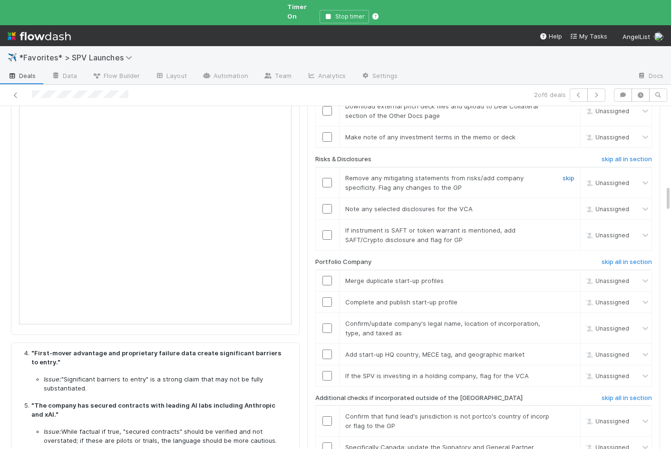
click at [308, 174] on link "skip" at bounding box center [568, 178] width 12 height 8
click at [308, 155] on h6 "skip all in section" at bounding box center [626, 159] width 50 height 8
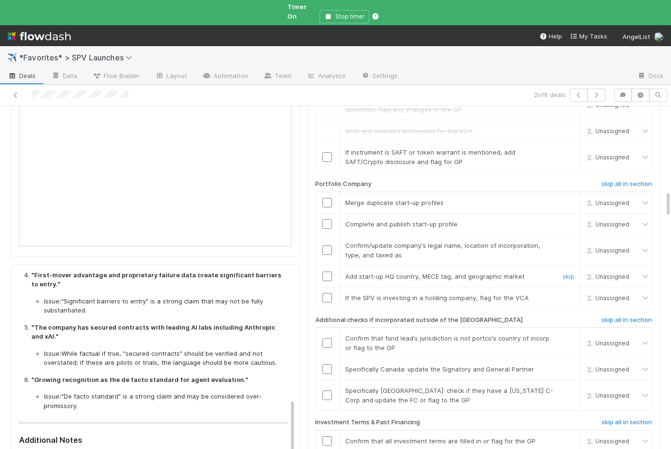
scroll to position [1115, 0]
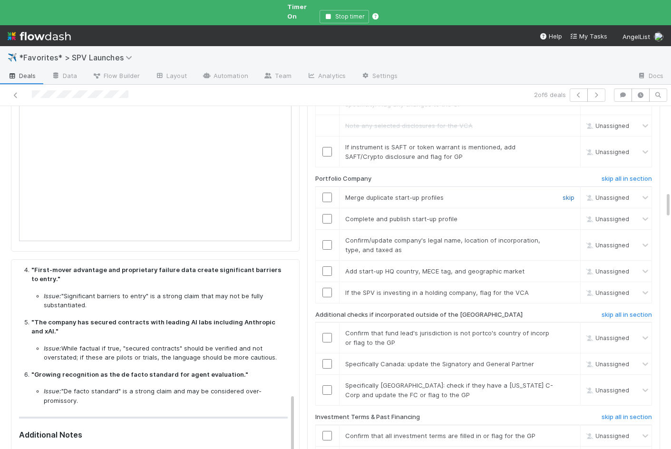
click at [308, 193] on link "skip" at bounding box center [568, 197] width 12 height 8
click at [308, 215] on link "skip" at bounding box center [568, 219] width 12 height 8
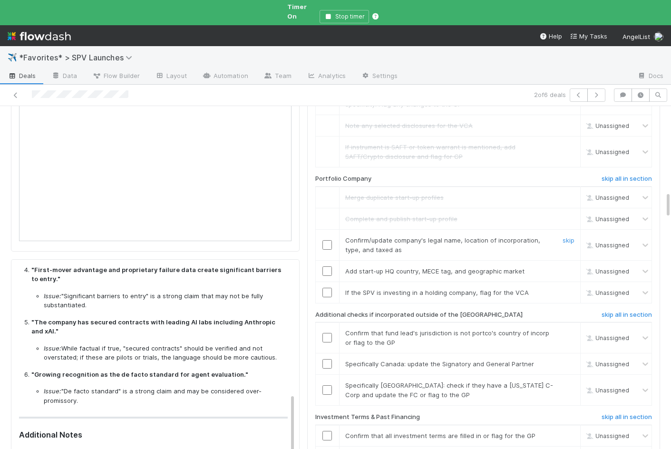
click at [308, 240] on input "checkbox" at bounding box center [327, 245] width 10 height 10
click at [308, 266] on input "checkbox" at bounding box center [327, 271] width 10 height 10
click at [308, 289] on link "skip" at bounding box center [568, 293] width 12 height 8
click at [308, 311] on h6 "skip all in section" at bounding box center [626, 315] width 50 height 8
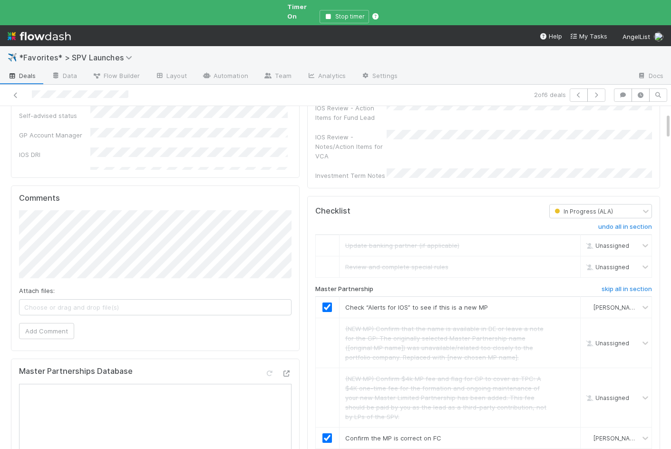
scroll to position [0, 0]
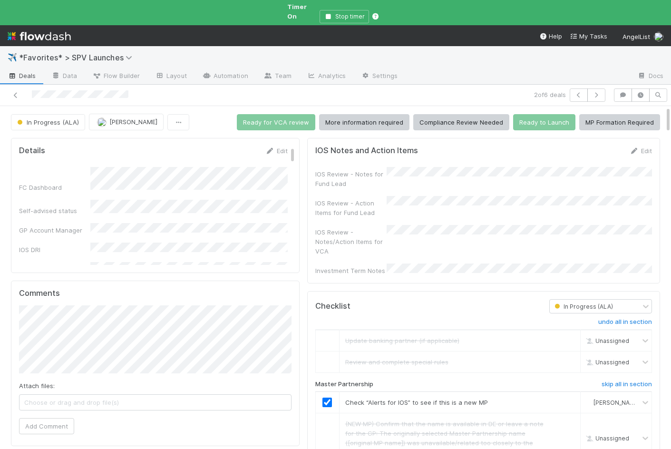
click at [308, 266] on div "Investment Term Notes" at bounding box center [350, 271] width 71 height 10
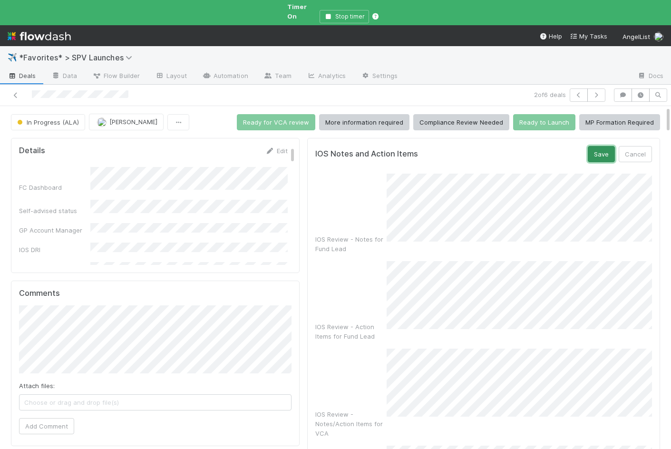
click at [308, 153] on button "Save" at bounding box center [600, 154] width 27 height 16
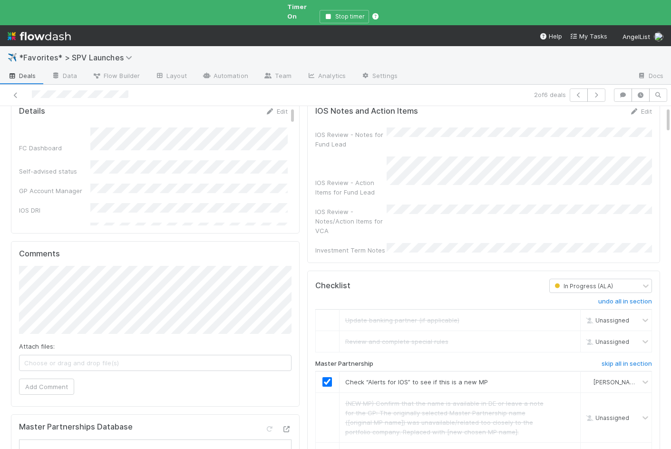
scroll to position [3, 0]
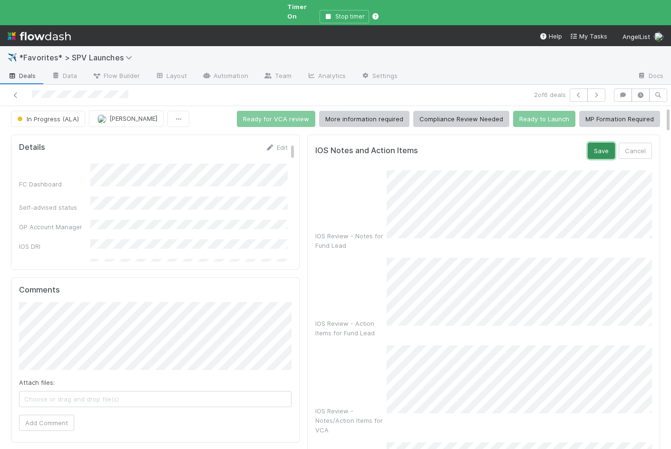
click at [308, 143] on button "Save" at bounding box center [600, 151] width 27 height 16
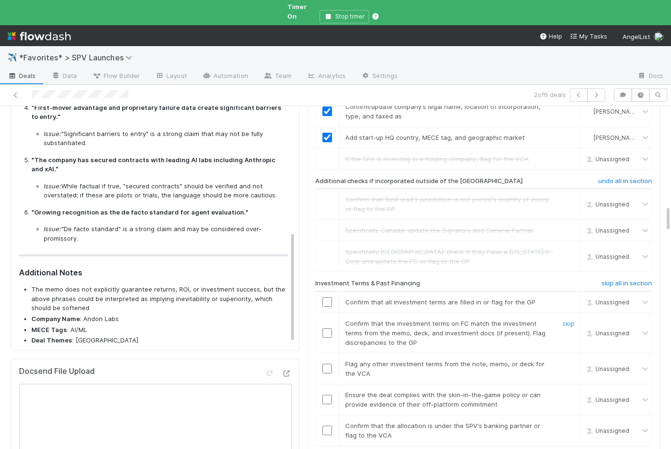
scroll to position [1313, 0]
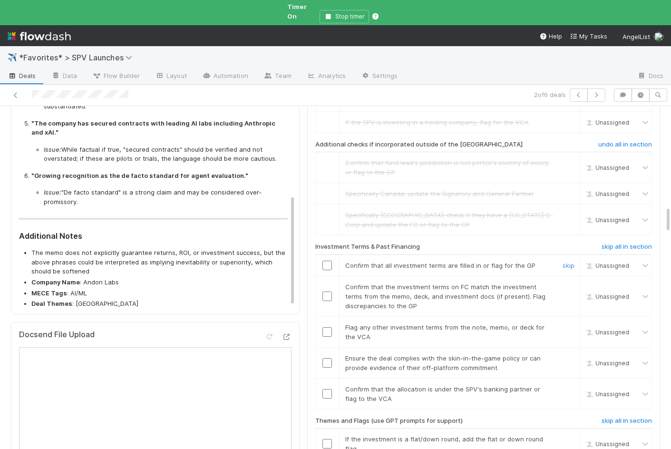
click at [308, 260] on input "checkbox" at bounding box center [327, 265] width 10 height 10
click at [308, 283] on link "skip" at bounding box center [568, 287] width 12 height 8
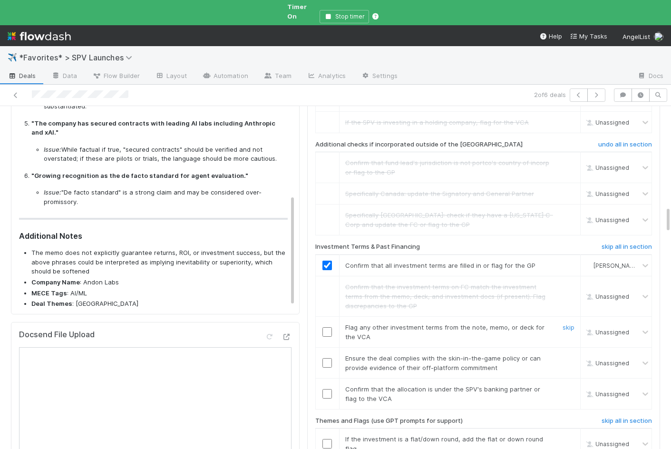
click at [308, 327] on input "checkbox" at bounding box center [327, 332] width 10 height 10
checkbox input "true"
click at [308, 358] on input "checkbox" at bounding box center [327, 363] width 10 height 10
click at [308, 389] on input "checkbox" at bounding box center [327, 394] width 10 height 10
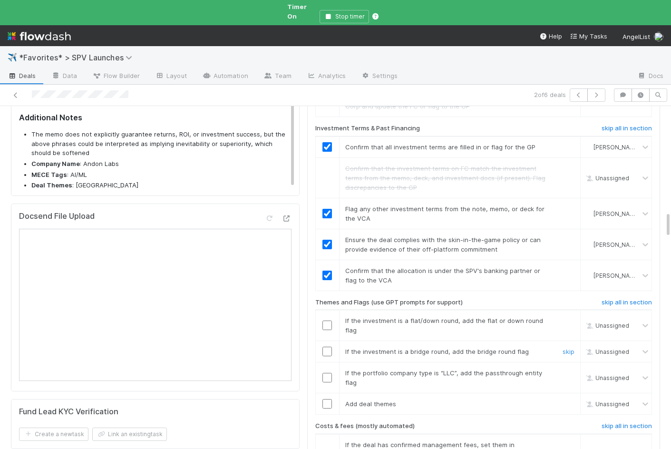
scroll to position [1454, 0]
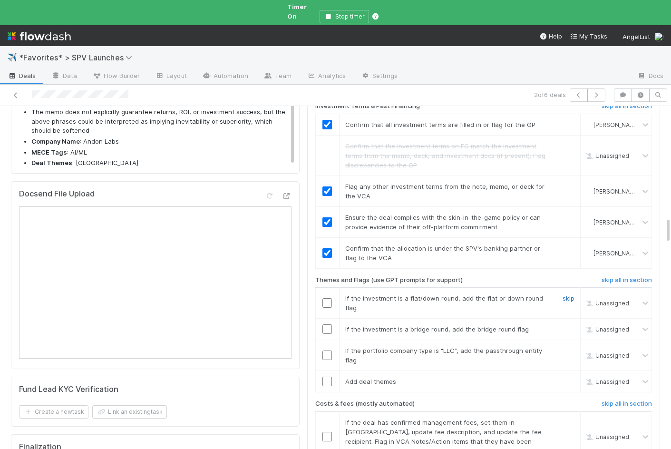
click at [308, 294] on link "skip" at bounding box center [568, 298] width 12 height 8
click at [308, 324] on input "checkbox" at bounding box center [327, 329] width 10 height 10
checkbox input "true"
click at [308, 346] on link "skip" at bounding box center [568, 350] width 12 height 8
click at [308, 376] on input "checkbox" at bounding box center [327, 381] width 10 height 10
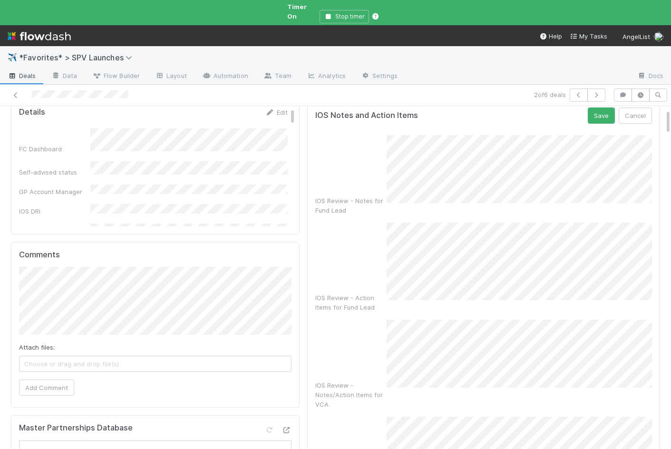
scroll to position [39, 0]
click at [308, 281] on div "IOS Review - Notes for Fund Lead IOS Review - Action Items for Fund Lead IOS Re…" at bounding box center [483, 311] width 337 height 352
click at [308, 107] on button "Save" at bounding box center [600, 115] width 27 height 16
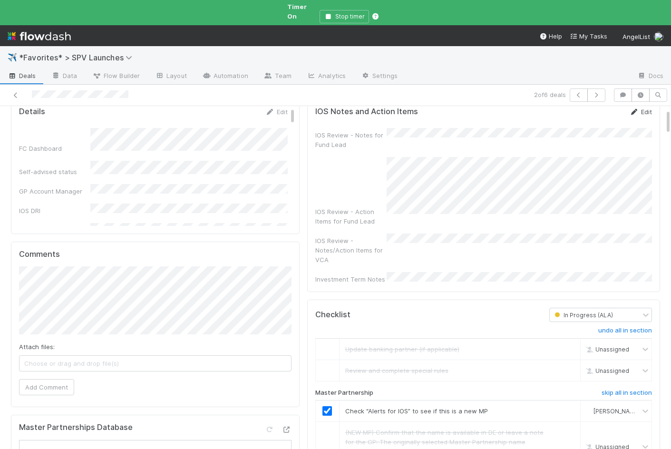
click at [308, 108] on link "Edit" at bounding box center [640, 112] width 22 height 8
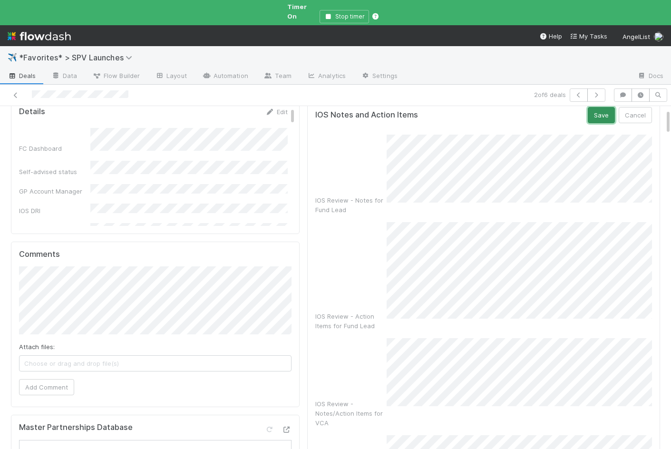
click at [308, 108] on button "Save" at bounding box center [600, 115] width 27 height 16
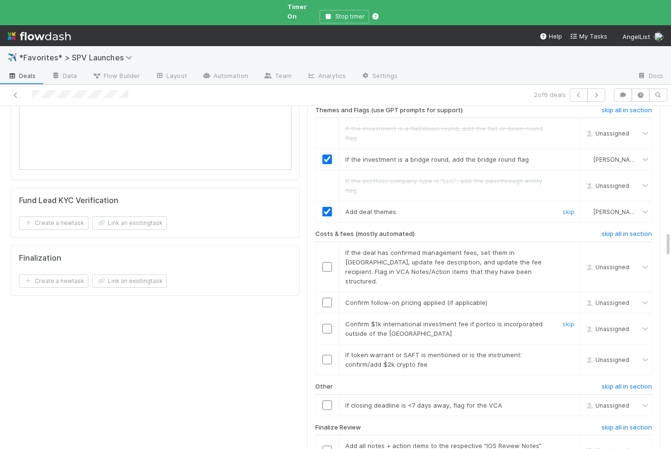
scroll to position [1646, 0]
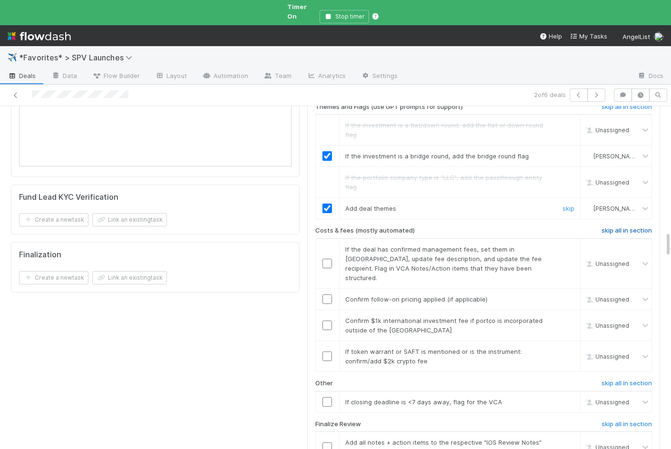
click at [308, 227] on h6 "skip all in section" at bounding box center [626, 231] width 50 height 8
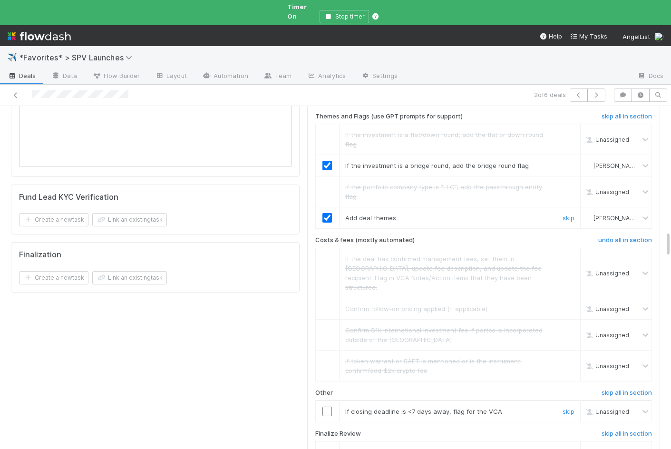
click at [308, 406] on input "checkbox" at bounding box center [327, 411] width 10 height 10
click at [308, 441] on td at bounding box center [327, 456] width 24 height 31
click at [308, 452] on input "checkbox" at bounding box center [327, 457] width 10 height 10
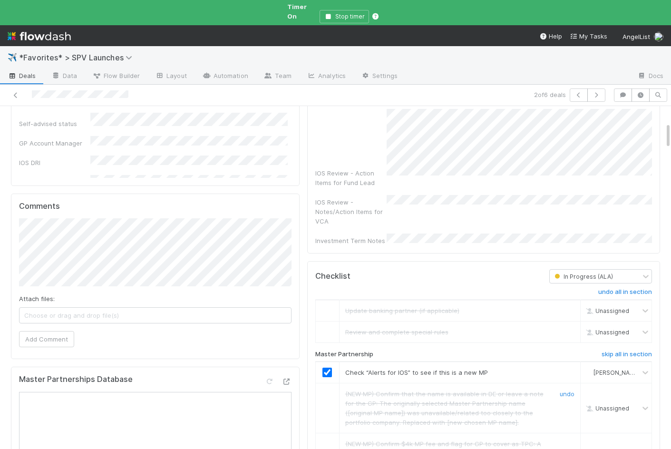
scroll to position [0, 0]
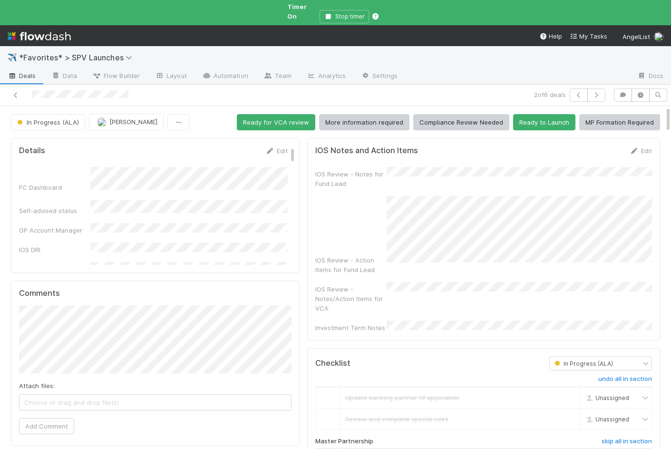
click at [308, 258] on div "IOS Review - Notes for Fund Lead IOS Review - Action Items for Fund Lead IOS Re…" at bounding box center [483, 249] width 337 height 165
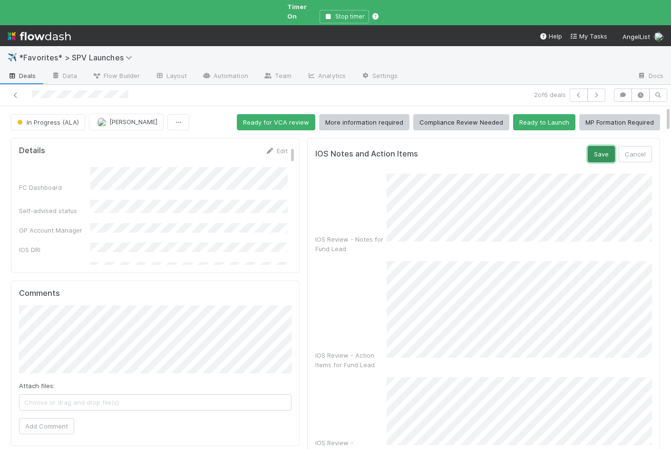
click at [308, 148] on button "Save" at bounding box center [600, 154] width 27 height 16
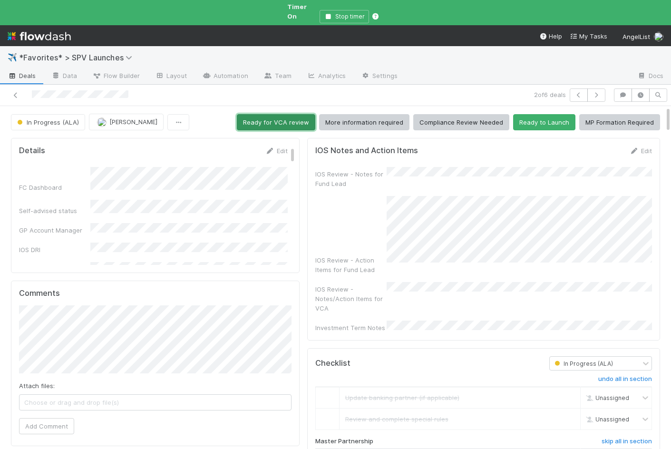
click at [292, 114] on button "Ready for VCA review" at bounding box center [276, 122] width 78 height 16
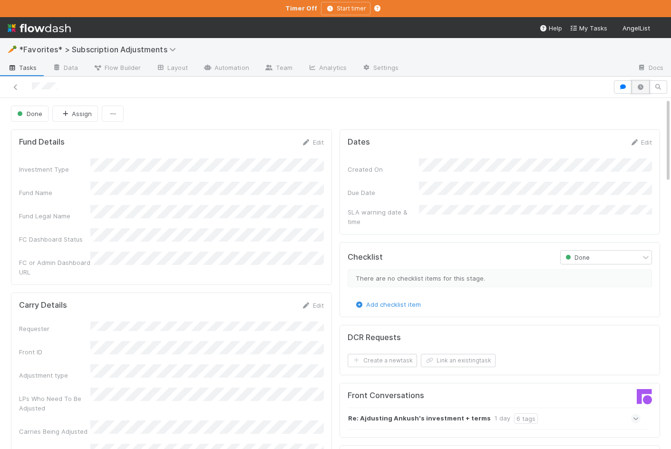
click at [641, 88] on icon "button" at bounding box center [640, 87] width 10 height 6
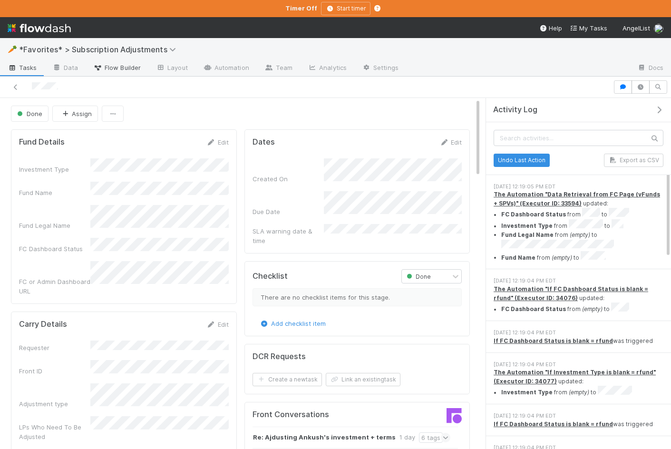
click at [133, 64] on span "Flow Builder" at bounding box center [117, 68] width 48 height 10
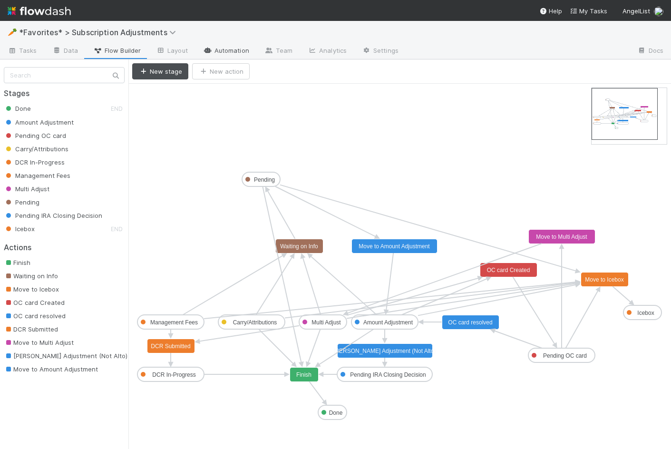
click at [223, 55] on link "Automation" at bounding box center [225, 51] width 61 height 15
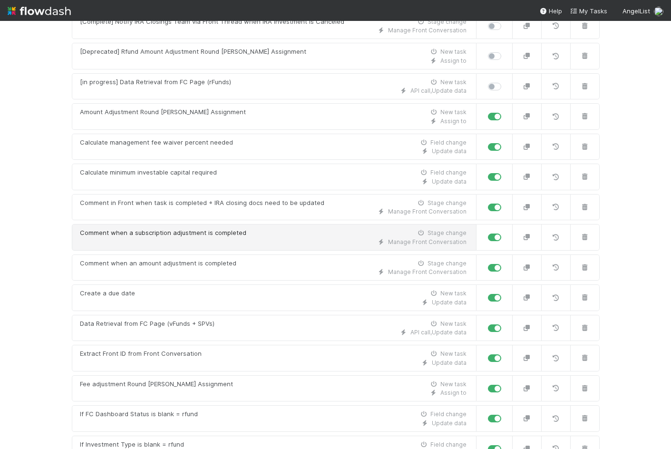
scroll to position [324, 0]
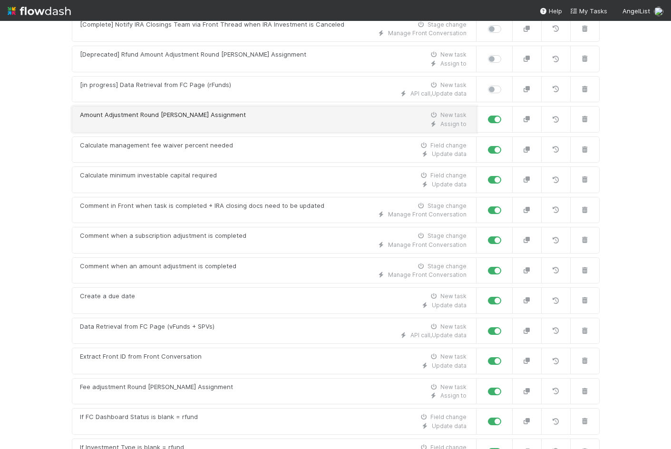
click at [173, 114] on div "Amount Adjustment Round [PERSON_NAME] Assignment" at bounding box center [163, 115] width 166 height 10
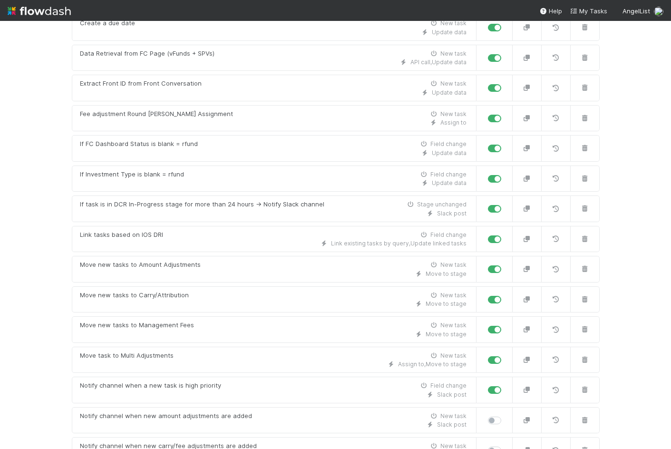
scroll to position [597, 0]
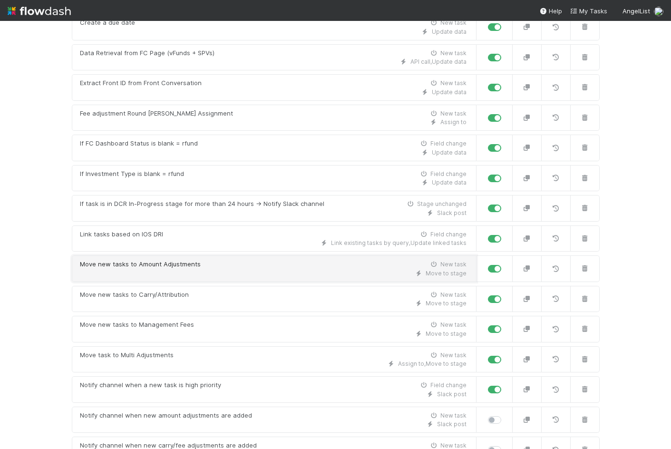
click at [167, 261] on div "Move new tasks to Amount Adjustments" at bounding box center [140, 265] width 121 height 10
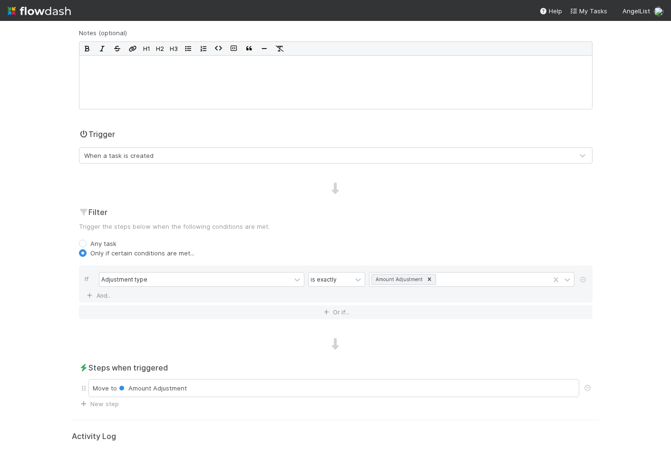
scroll to position [209, 0]
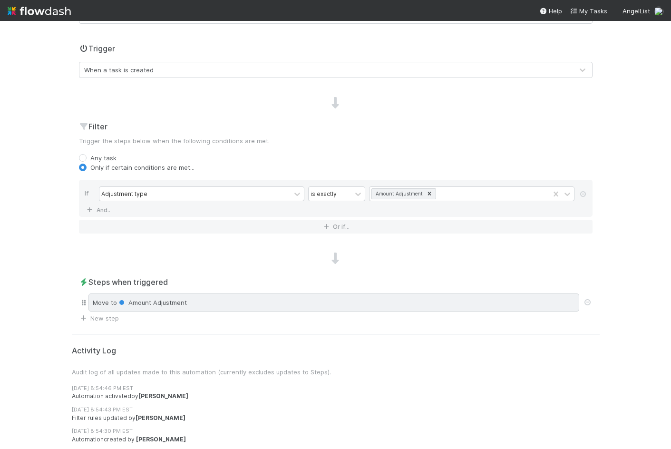
click at [148, 308] on div "Move to Amount Adjustment" at bounding box center [333, 302] width 491 height 18
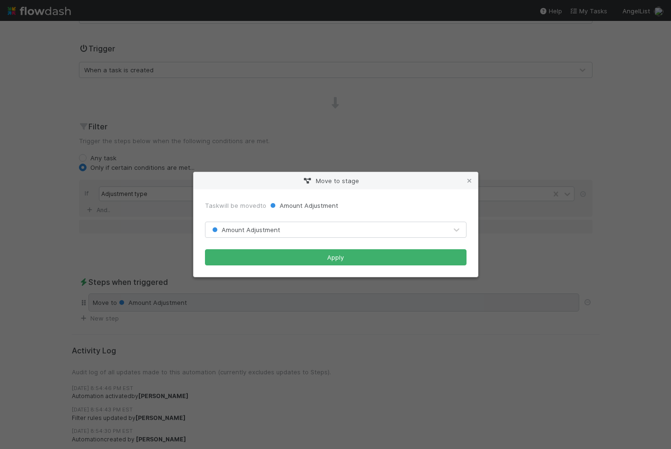
click at [148, 308] on div "Move to stage Task will be moved to Amount Adjustment Amount Adjustment Apply" at bounding box center [335, 224] width 671 height 449
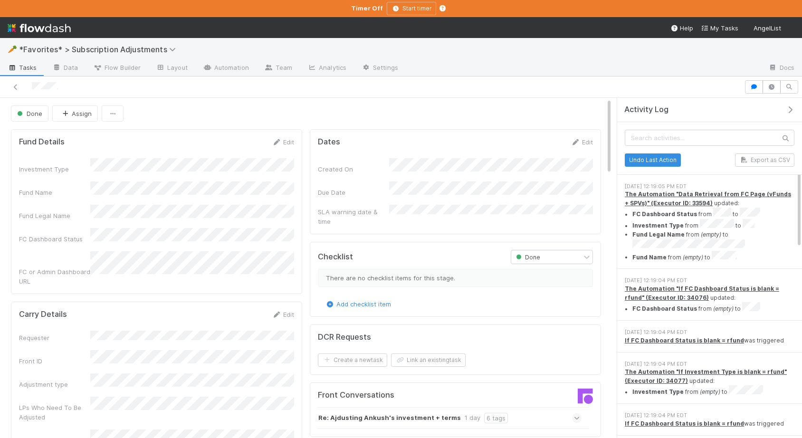
click at [754, 94] on div at bounding box center [401, 87] width 802 height 21
click at [752, 88] on icon "button" at bounding box center [755, 87] width 10 height 6
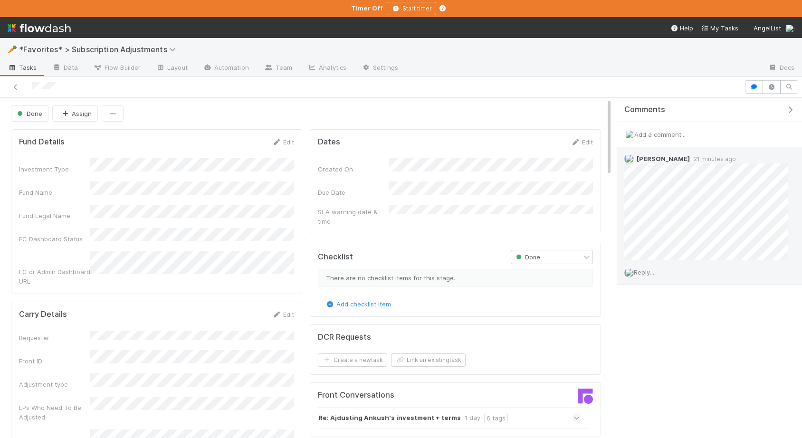
click at [644, 274] on span "Reply..." at bounding box center [644, 273] width 20 height 8
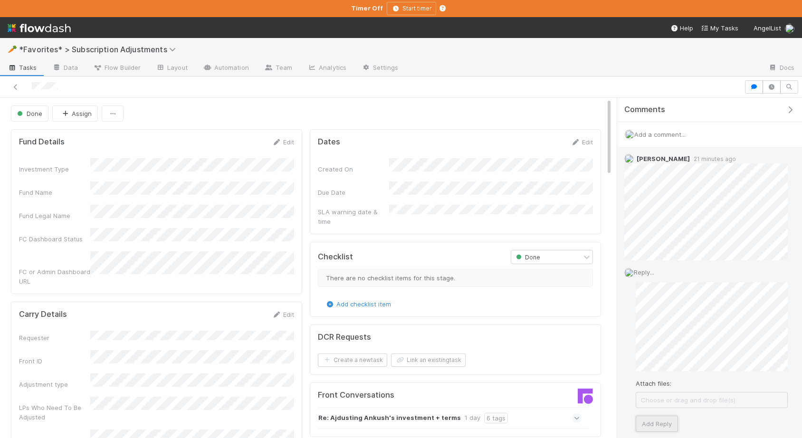
click at [653, 418] on button "Add Reply" at bounding box center [657, 424] width 42 height 16
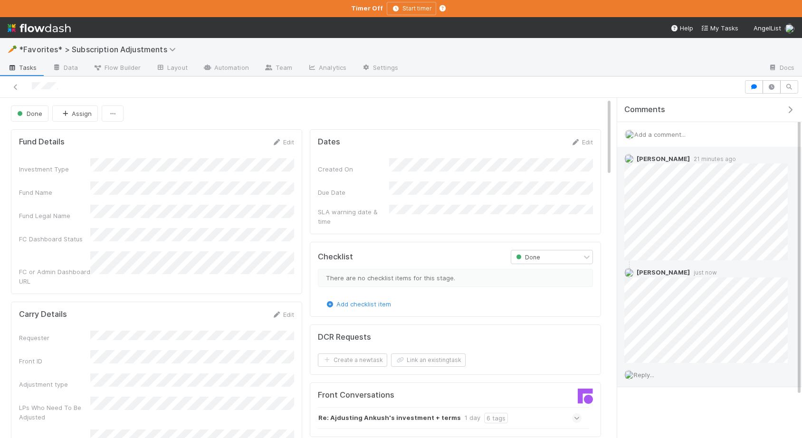
click at [561, 116] on div "Done Assign" at bounding box center [306, 114] width 590 height 16
